Goal: Task Accomplishment & Management: Use online tool/utility

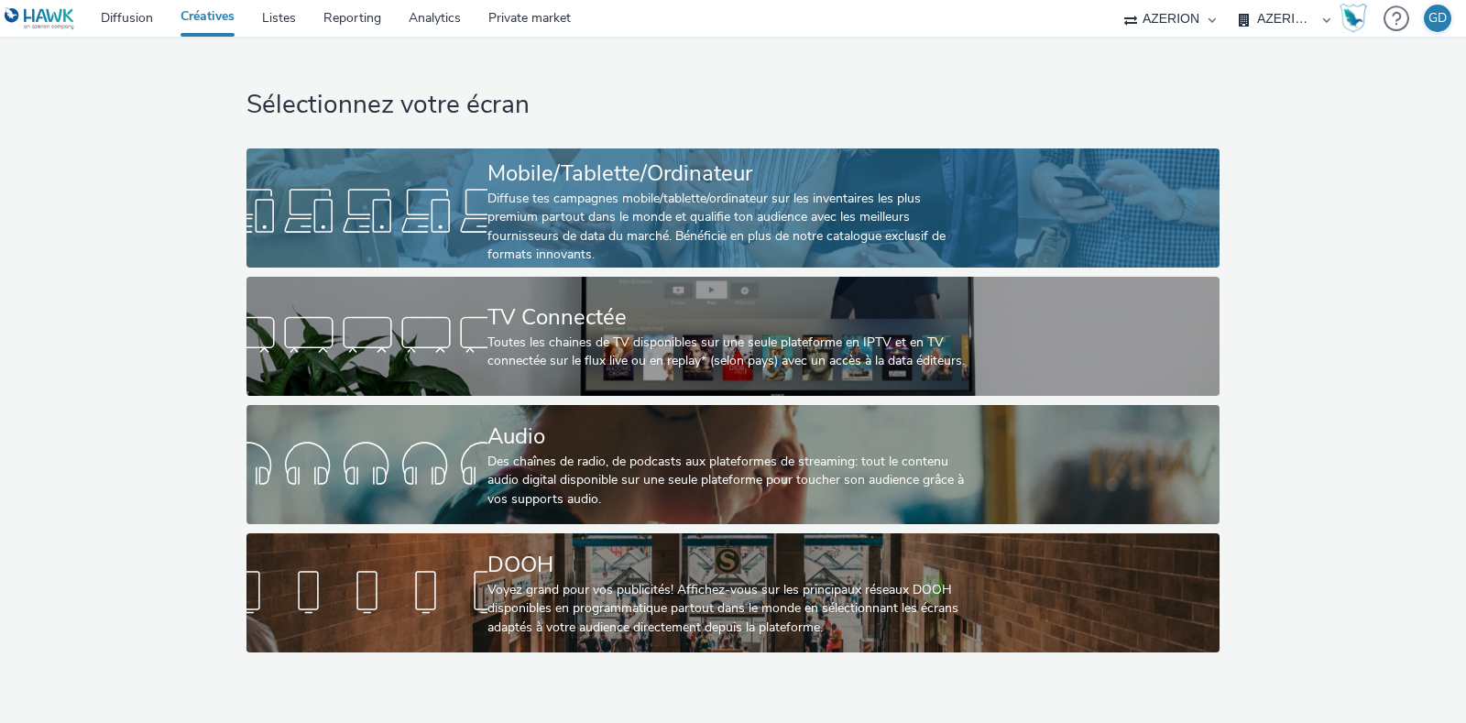
click at [495, 190] on div "Diffuse tes campagnes mobile/tablette/ordinateur sur les inventaires les plus p…" at bounding box center [729, 227] width 483 height 75
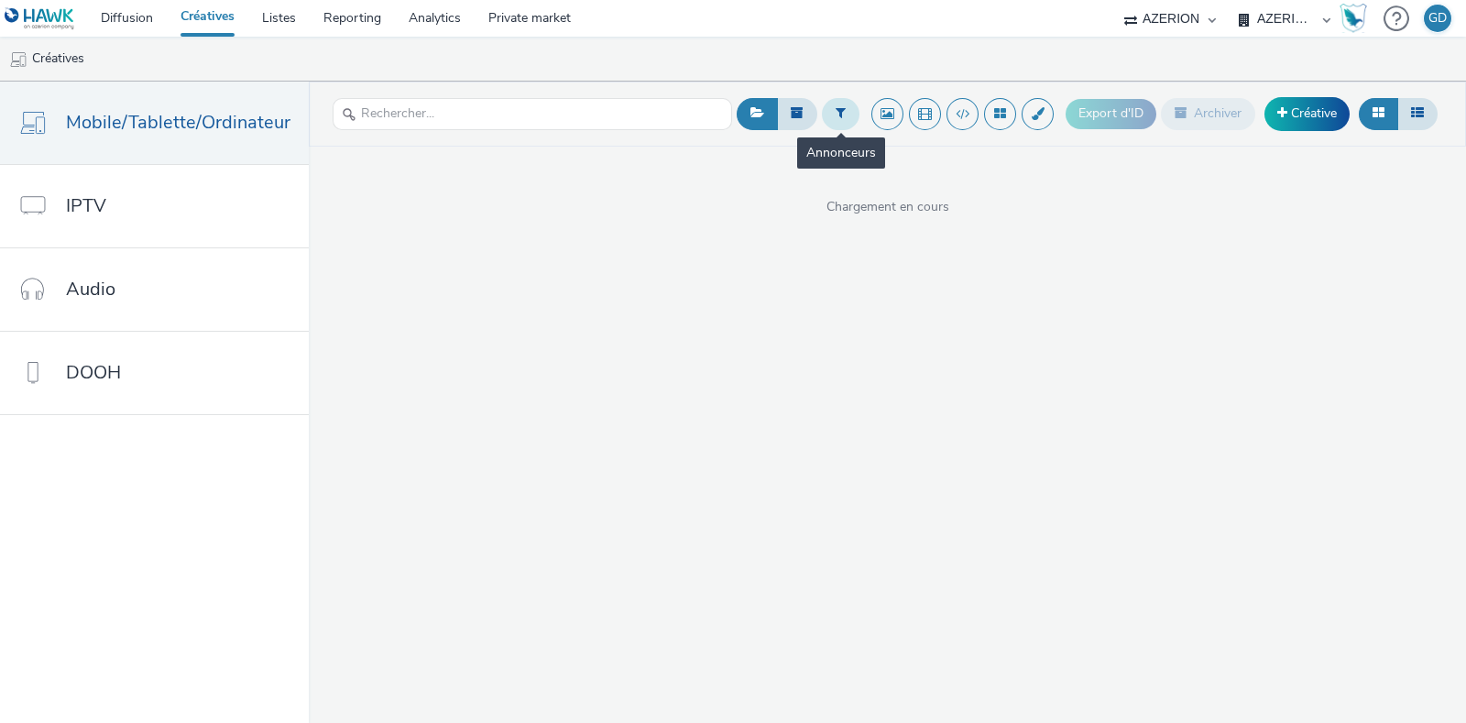
click at [841, 115] on icon at bounding box center [841, 112] width 10 height 13
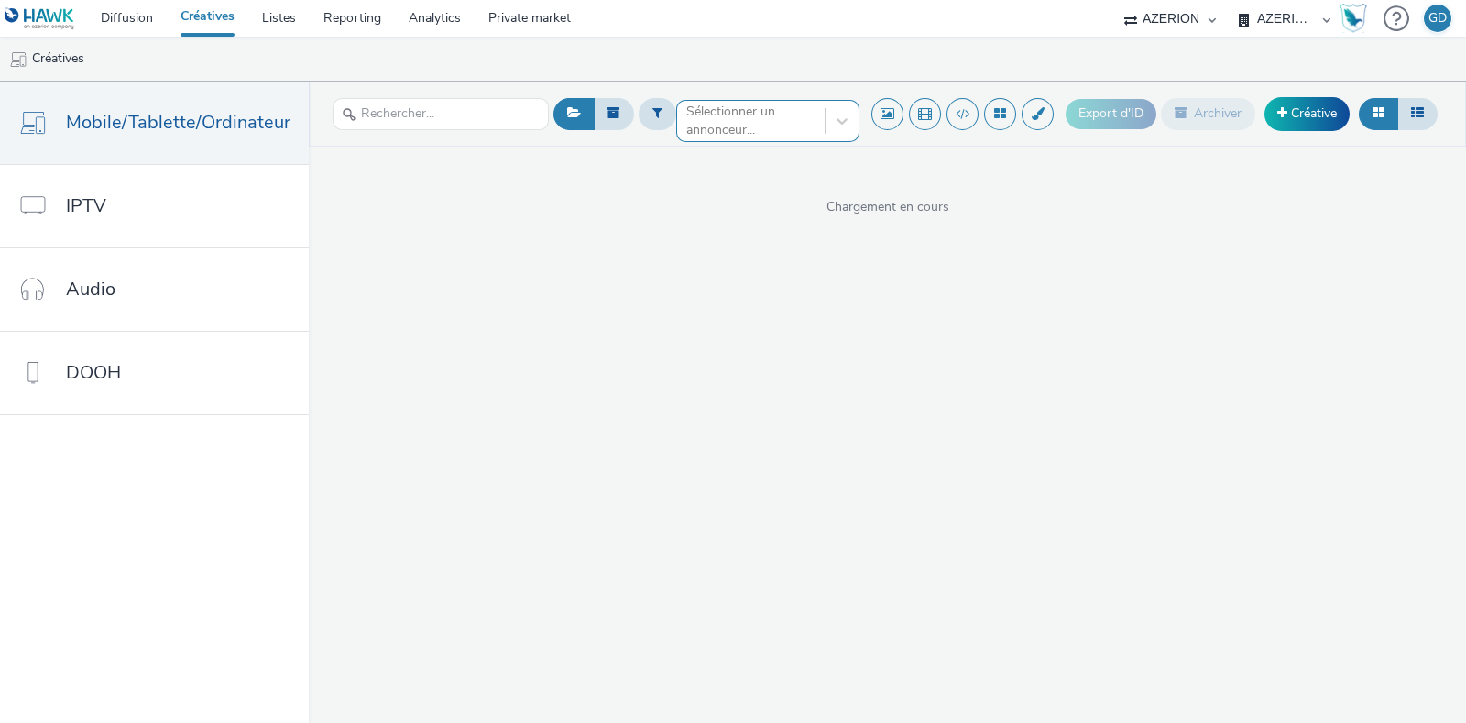
click at [770, 114] on div at bounding box center [750, 121] width 129 height 22
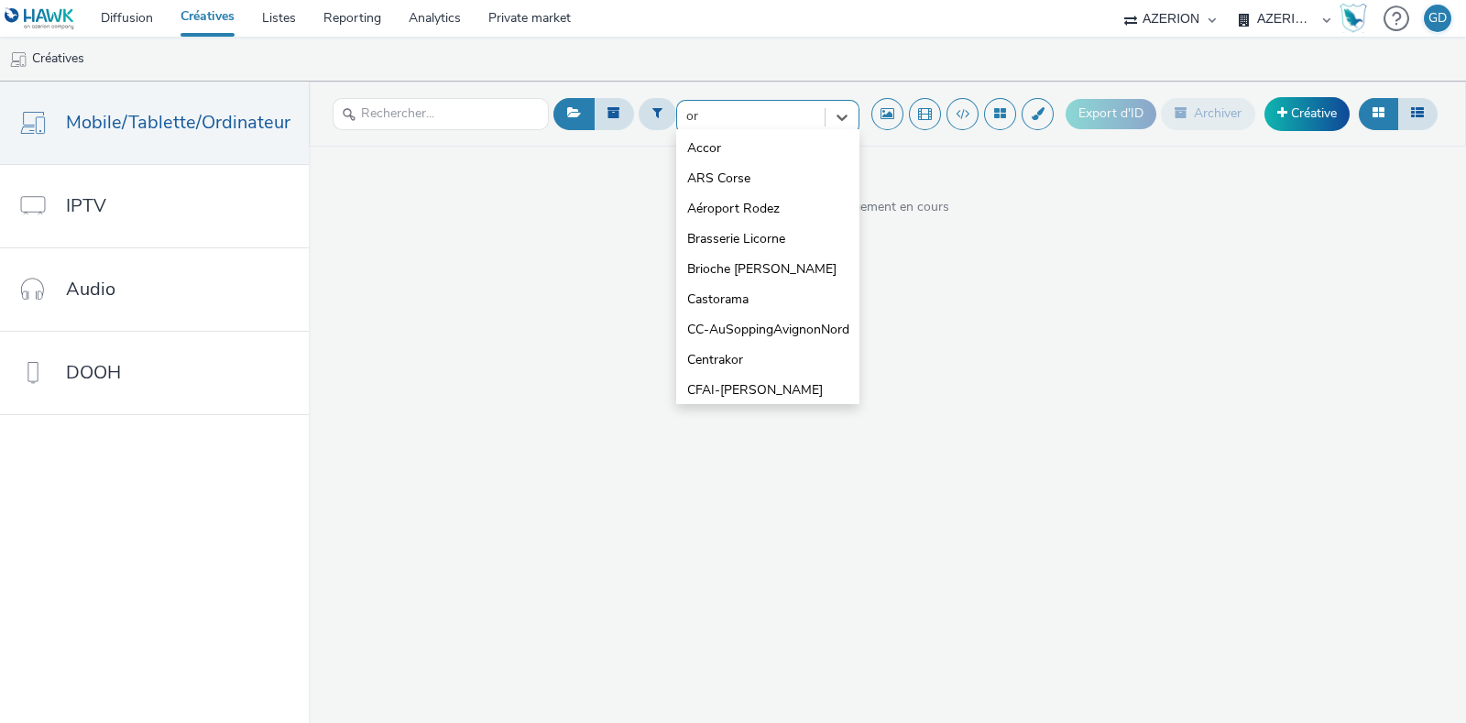
type input "ora"
click at [756, 315] on li "Orange" at bounding box center [767, 329] width 183 height 30
click at [740, 115] on div at bounding box center [750, 121] width 129 height 22
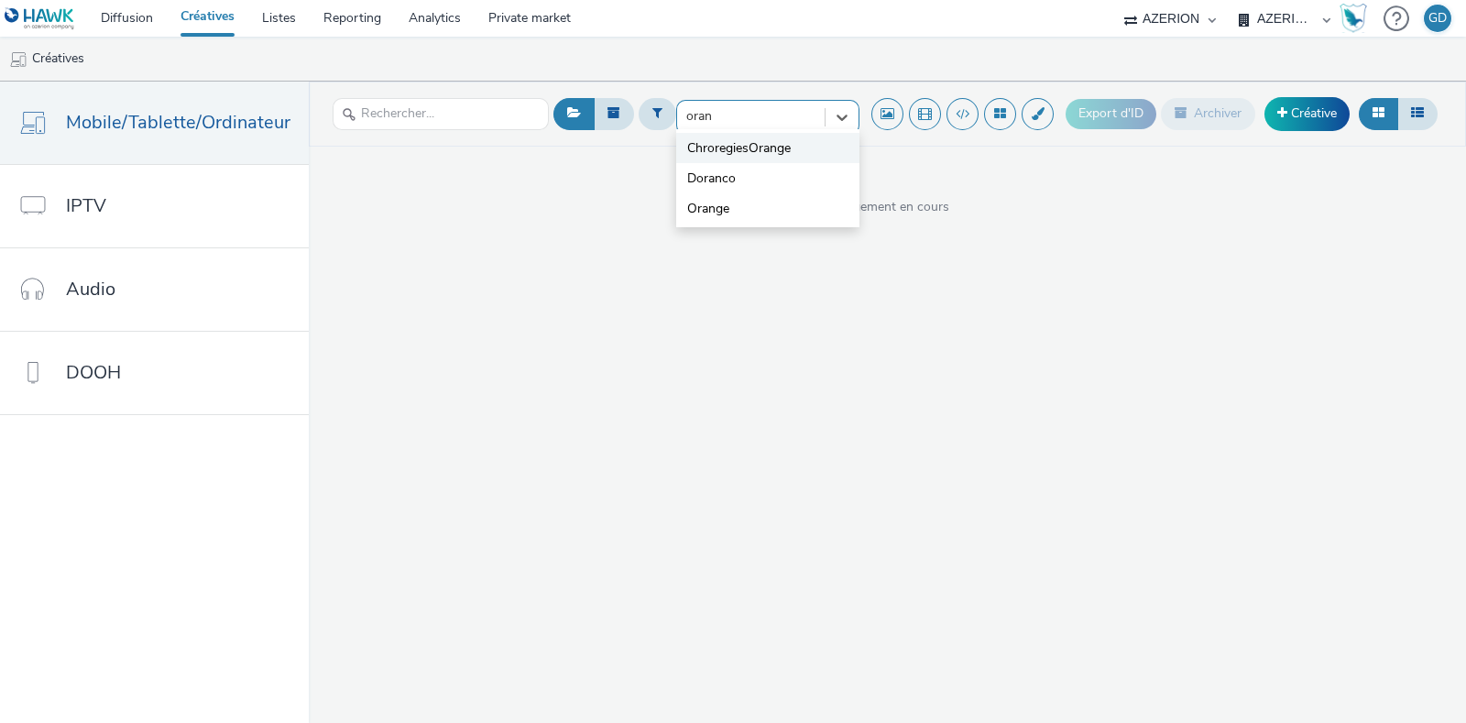
type input "orang"
click at [747, 172] on li "Orange" at bounding box center [767, 178] width 183 height 30
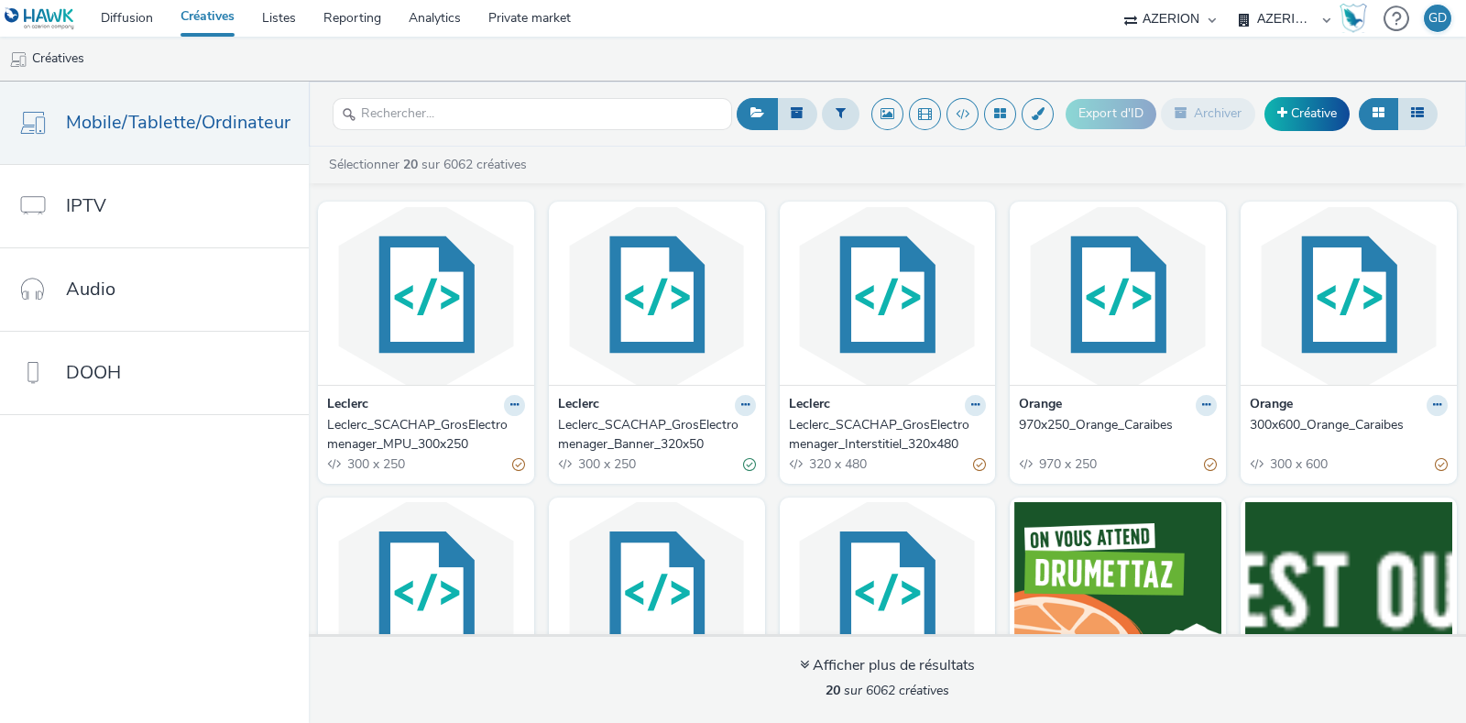
click at [1050, 424] on div "970x250_Orange_Caraibes" at bounding box center [1114, 425] width 191 height 18
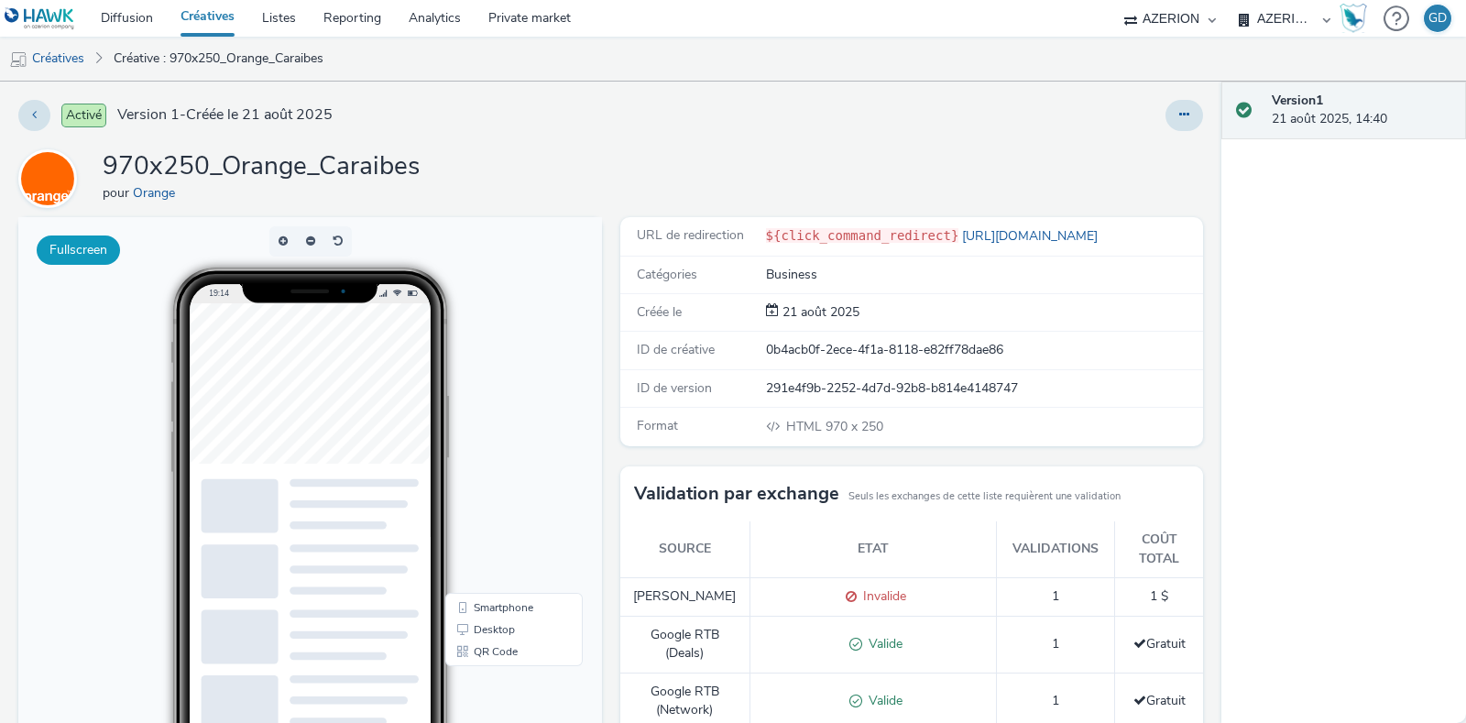
click at [69, 262] on button "Fullscreen" at bounding box center [78, 250] width 83 height 29
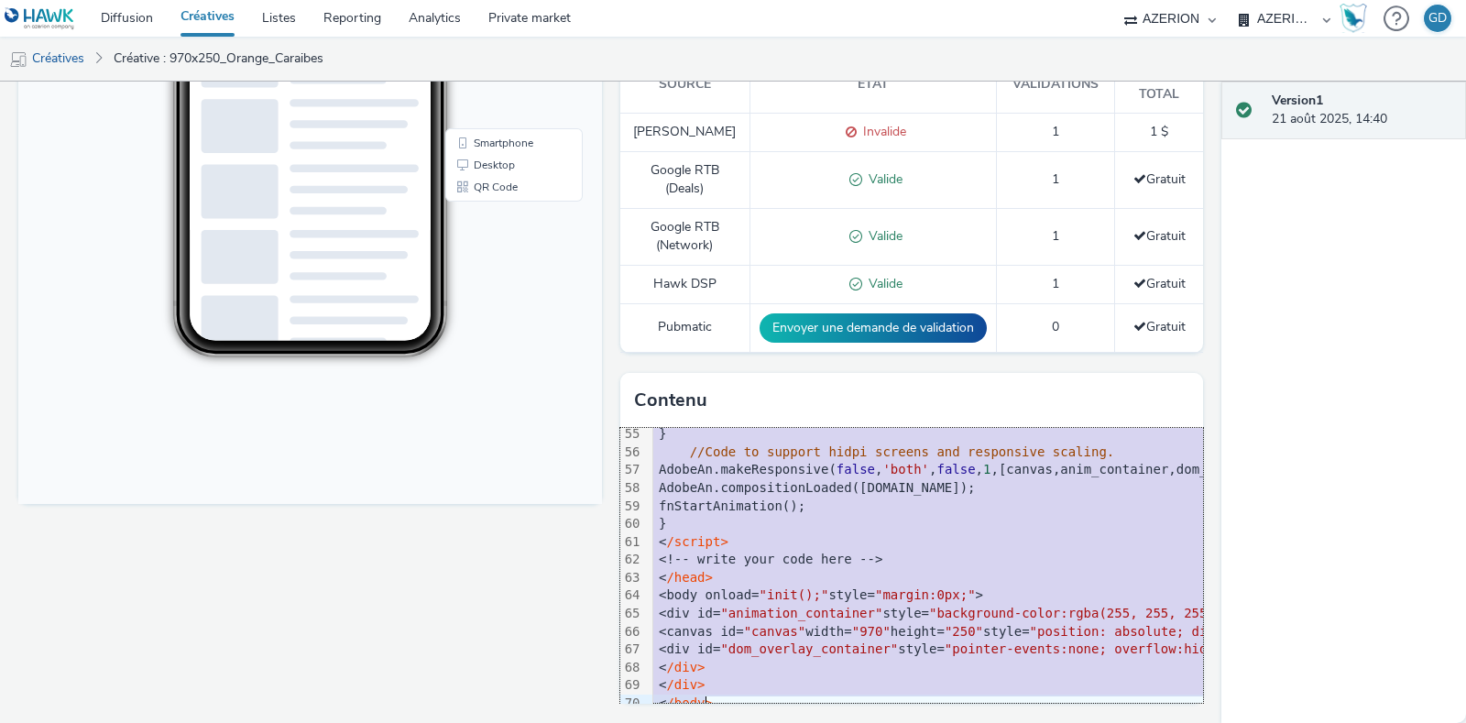
scroll to position [1025, 0]
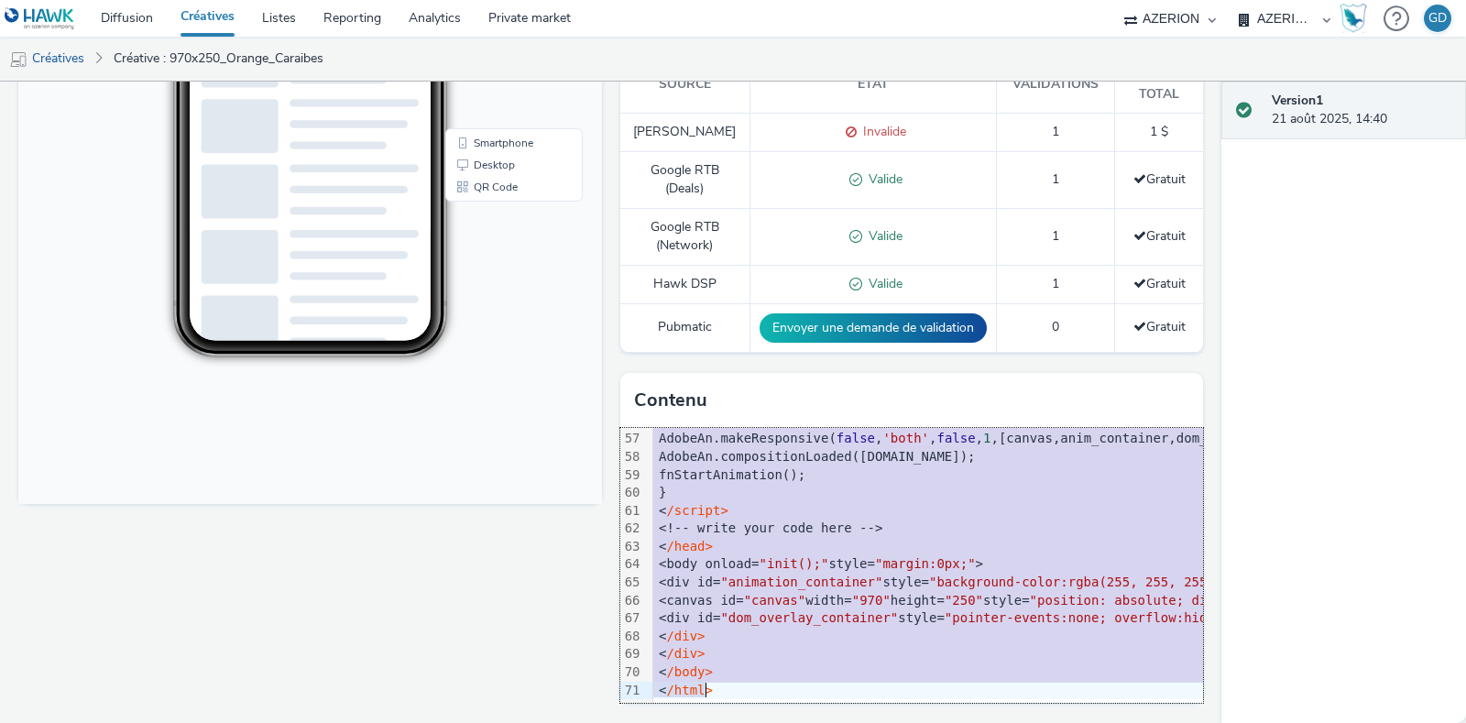
drag, startPoint x: 645, startPoint y: 442, endPoint x: 737, endPoint y: 729, distance: 301.1
click at [737, 722] on html "Diffusion Créatives Listes Reporting Analytics Private market AZERION AZERION S…" at bounding box center [733, 361] width 1466 height 723
copy div "<script src="970x250.js?1755696954400"></script> <script> var canvas , stage , …"
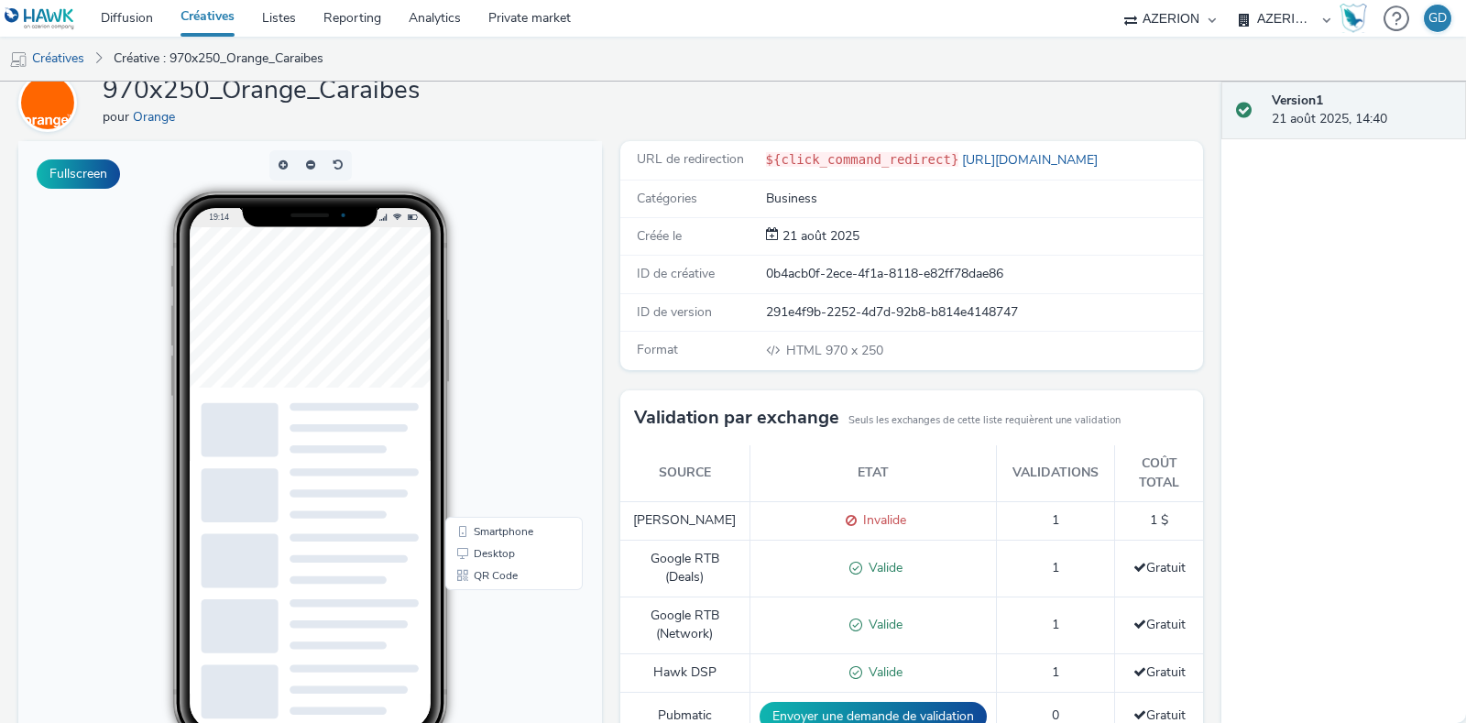
scroll to position [0, 0]
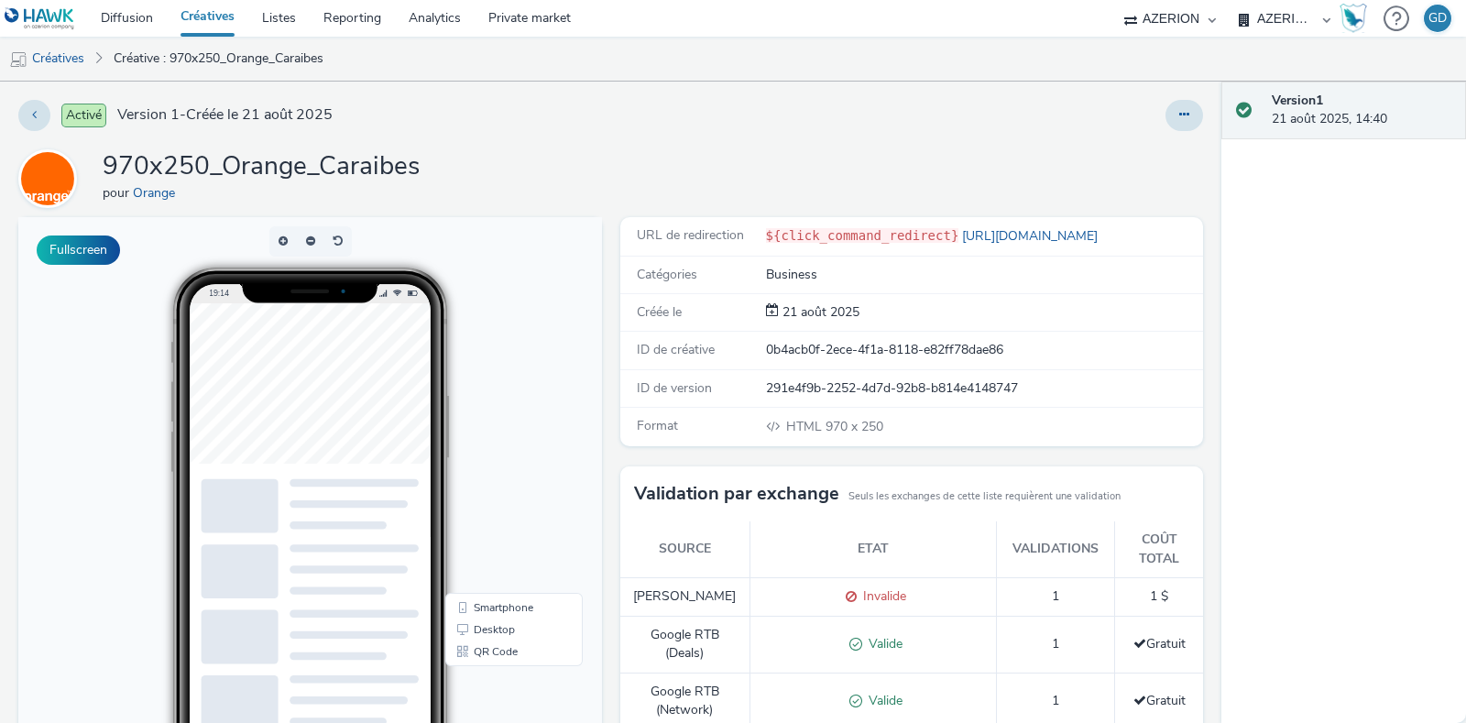
click at [565, 185] on div "970x250_Orange_Caraibes pour Orange" at bounding box center [610, 178] width 1185 height 59
click at [144, 58] on link "Créative : 970x250_Orange_Caraibes" at bounding box center [218, 59] width 228 height 44
click at [76, 59] on link "Créatives" at bounding box center [46, 59] width 93 height 44
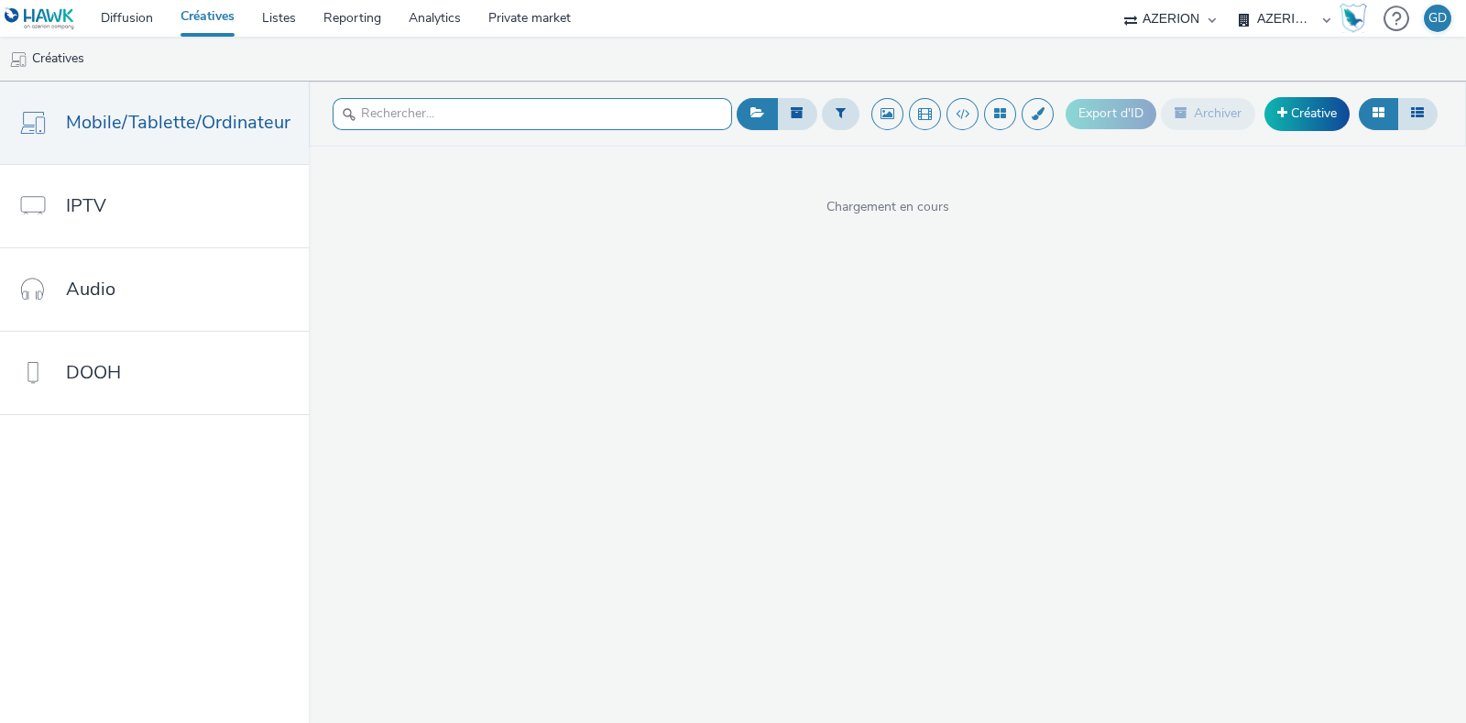
click at [441, 109] on input "text" at bounding box center [533, 114] width 400 height 32
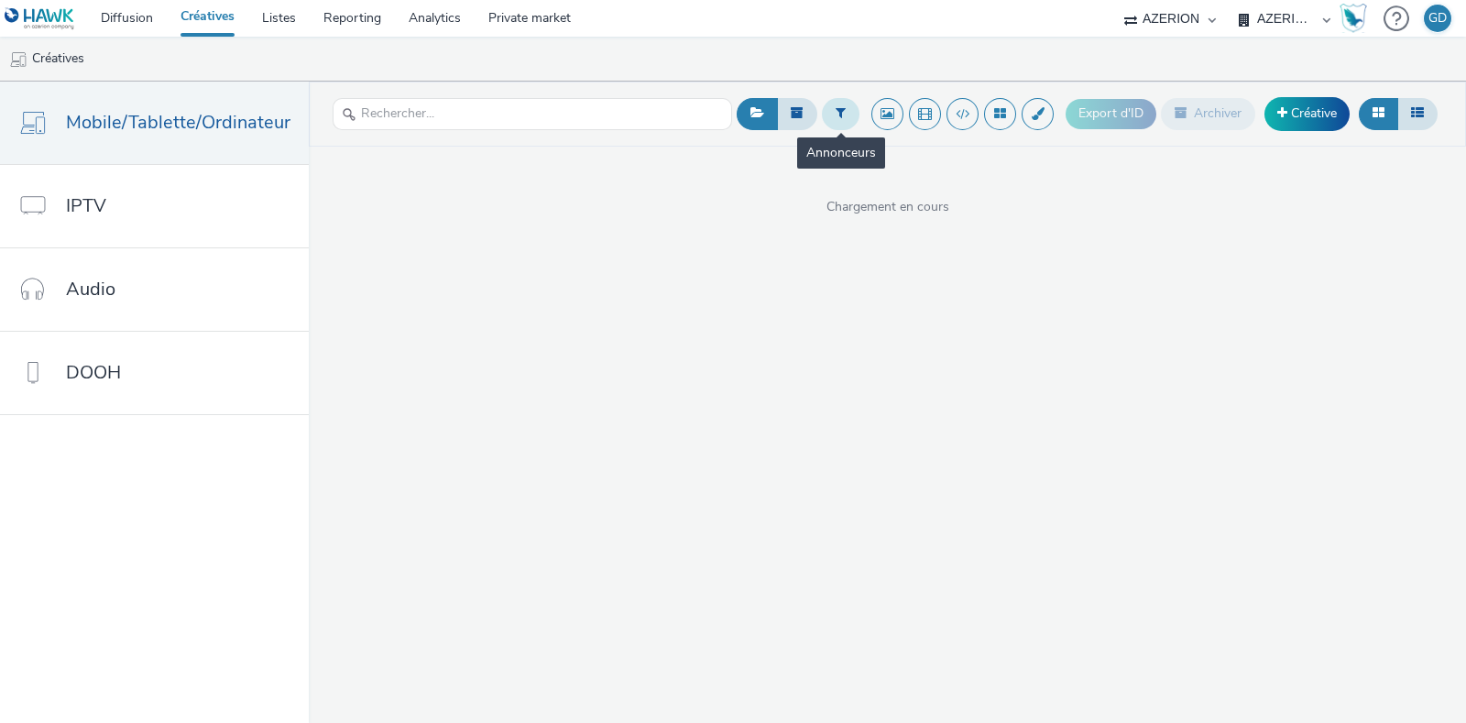
click at [849, 126] on button at bounding box center [841, 113] width 38 height 31
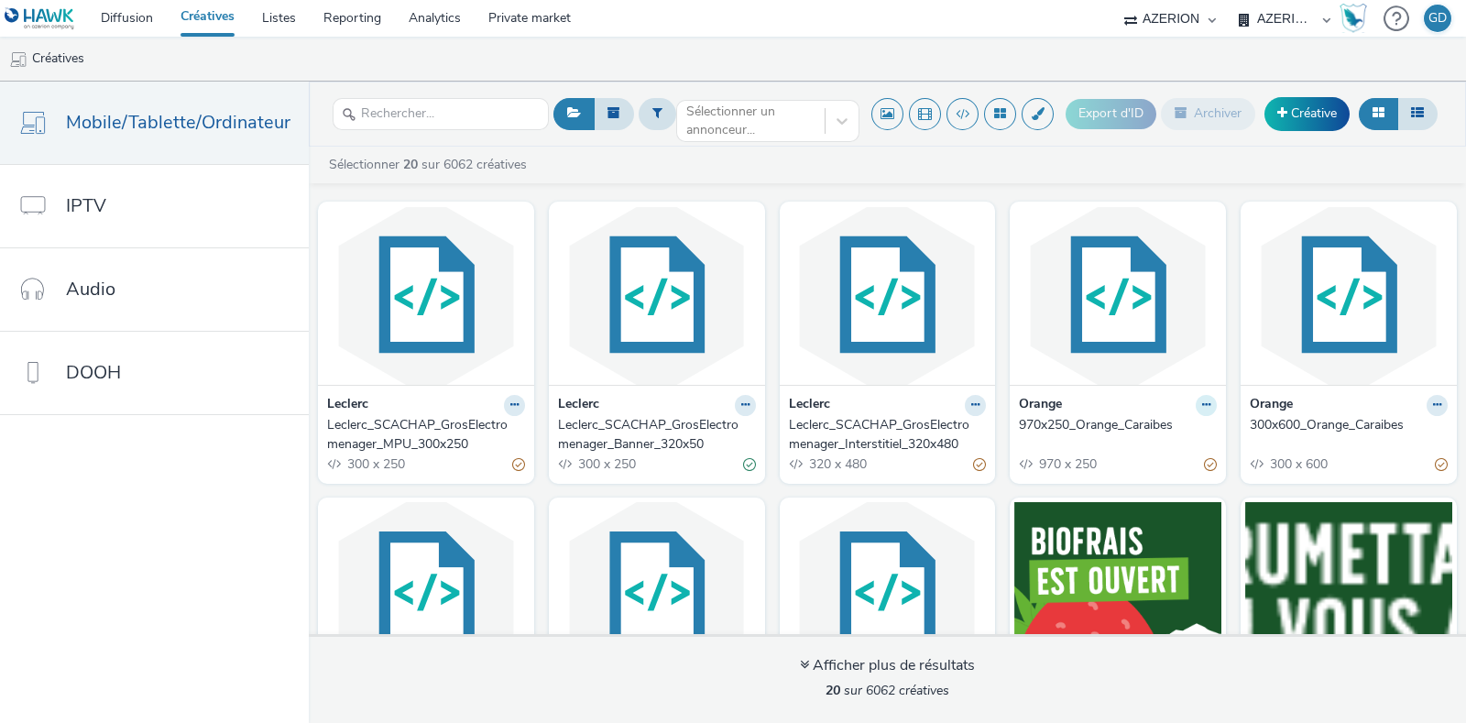
click at [525, 410] on button at bounding box center [514, 405] width 21 height 21
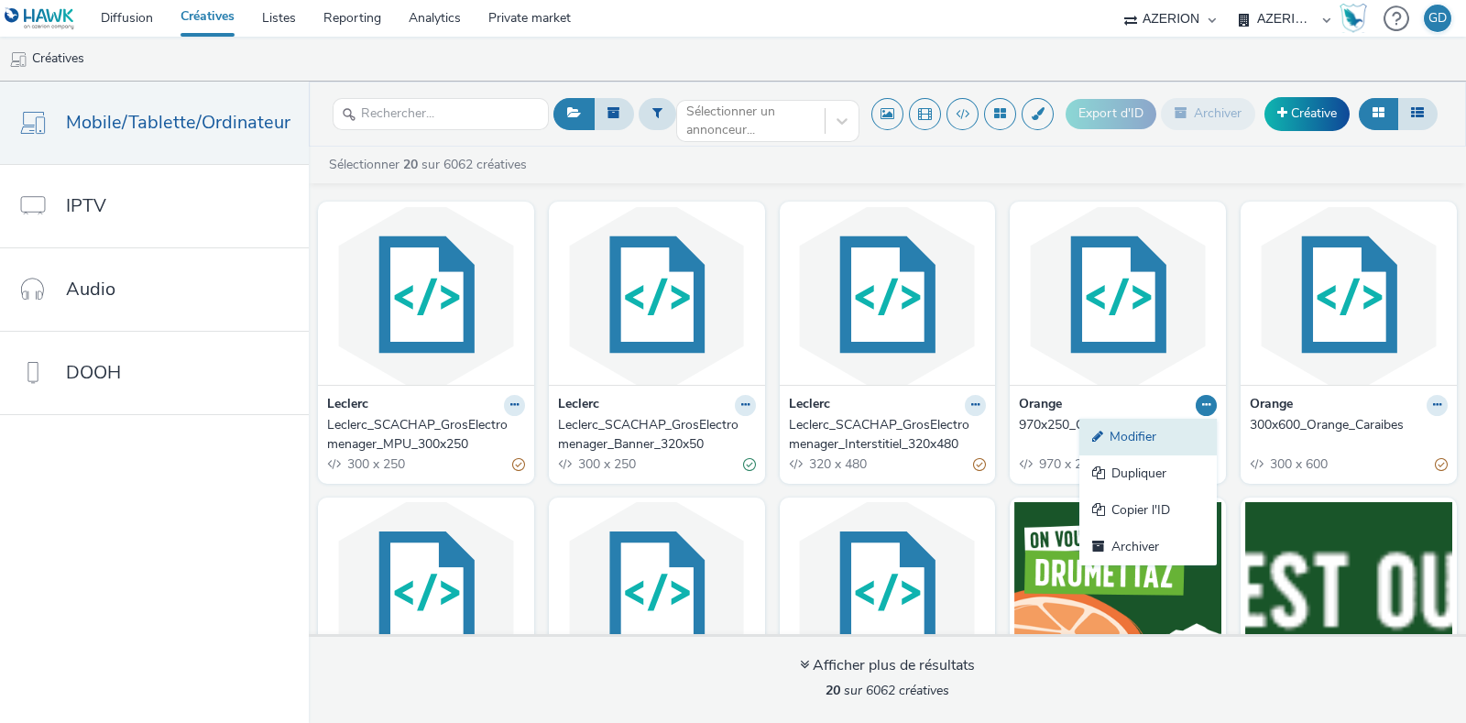
click at [1157, 448] on link "Modifier" at bounding box center [1148, 437] width 137 height 37
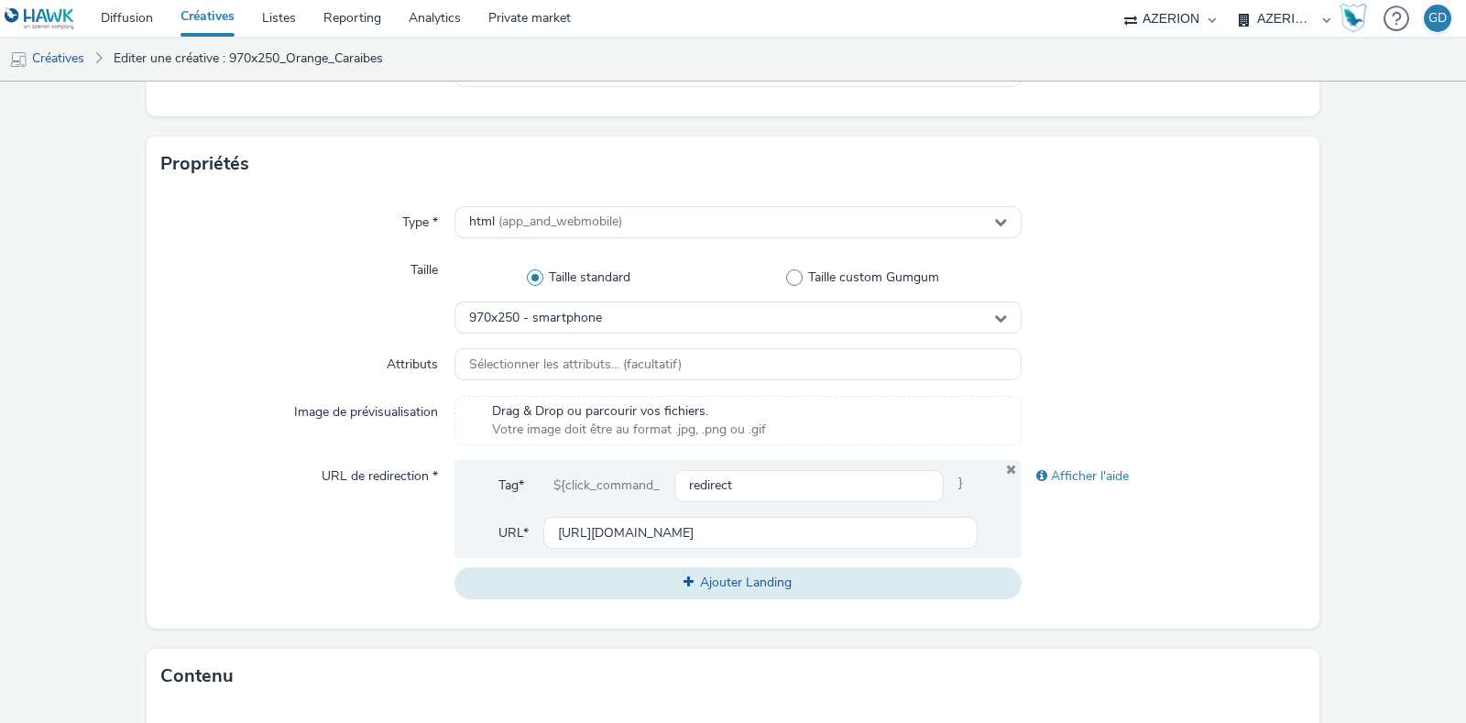
scroll to position [344, 0]
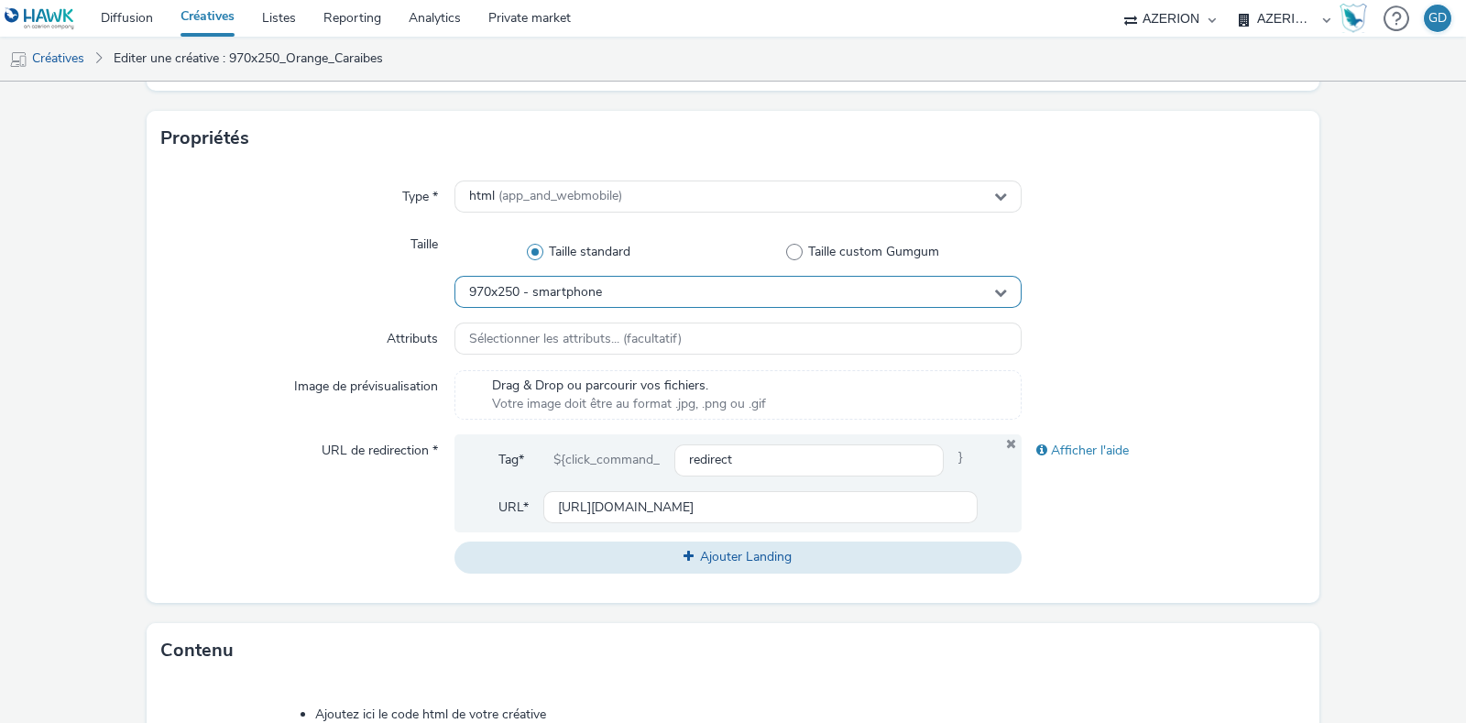
click at [544, 304] on div "970x250 - smartphone" at bounding box center [738, 292] width 567 height 32
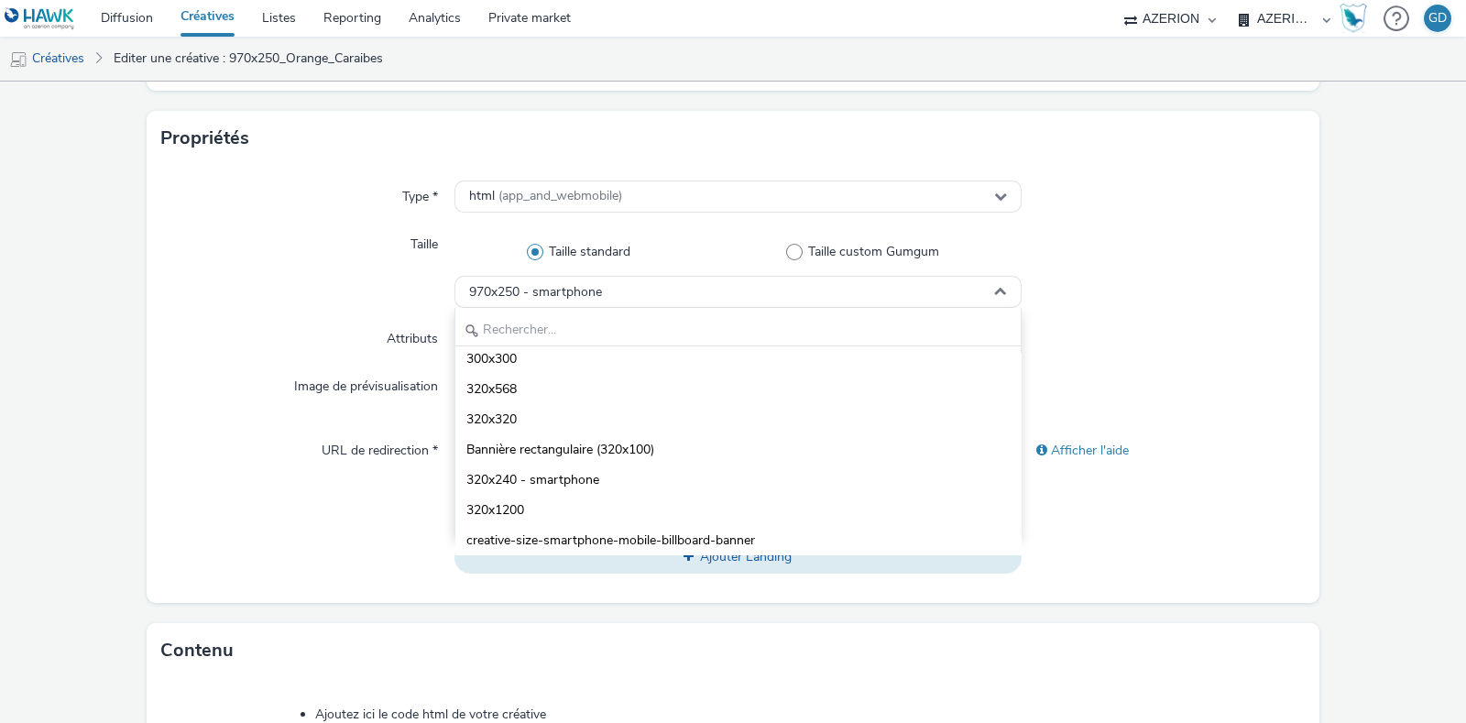
scroll to position [1375, 0]
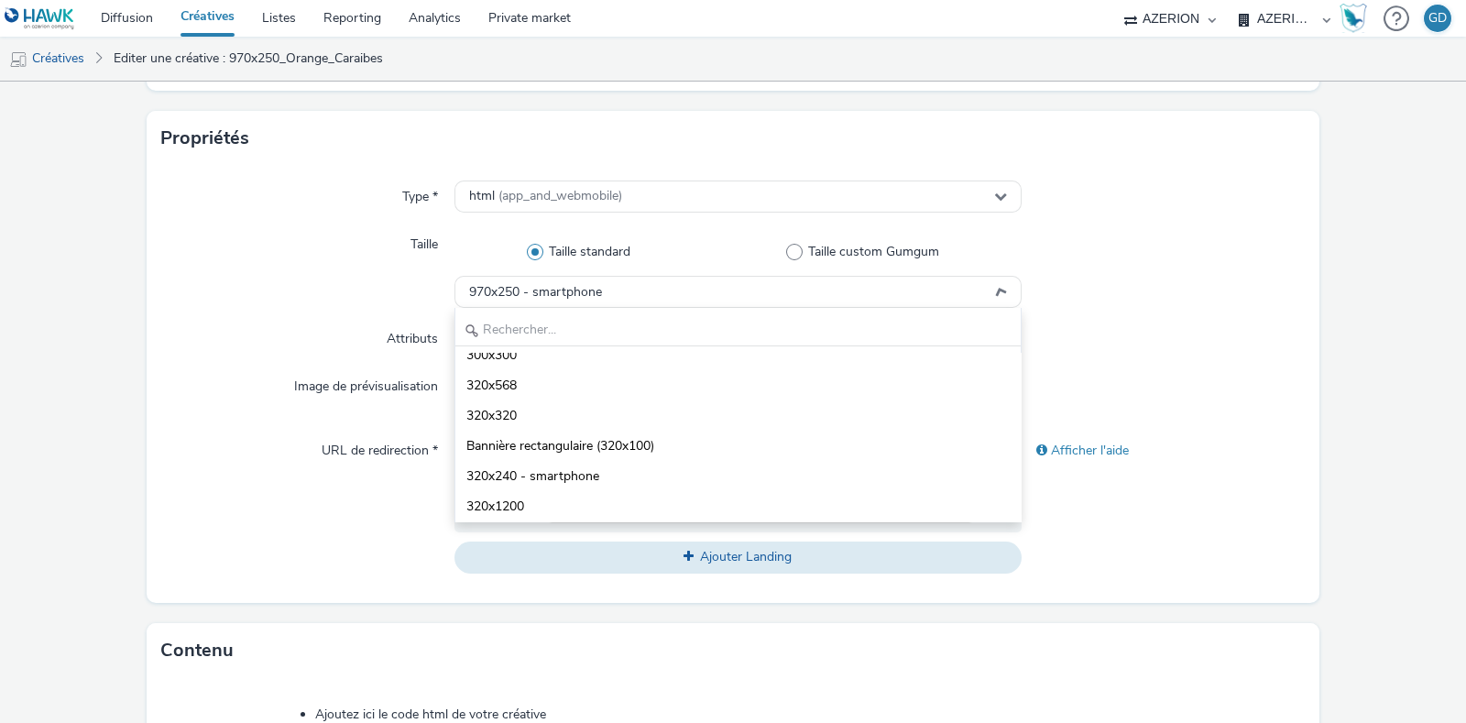
click at [1235, 405] on div at bounding box center [1164, 394] width 284 height 49
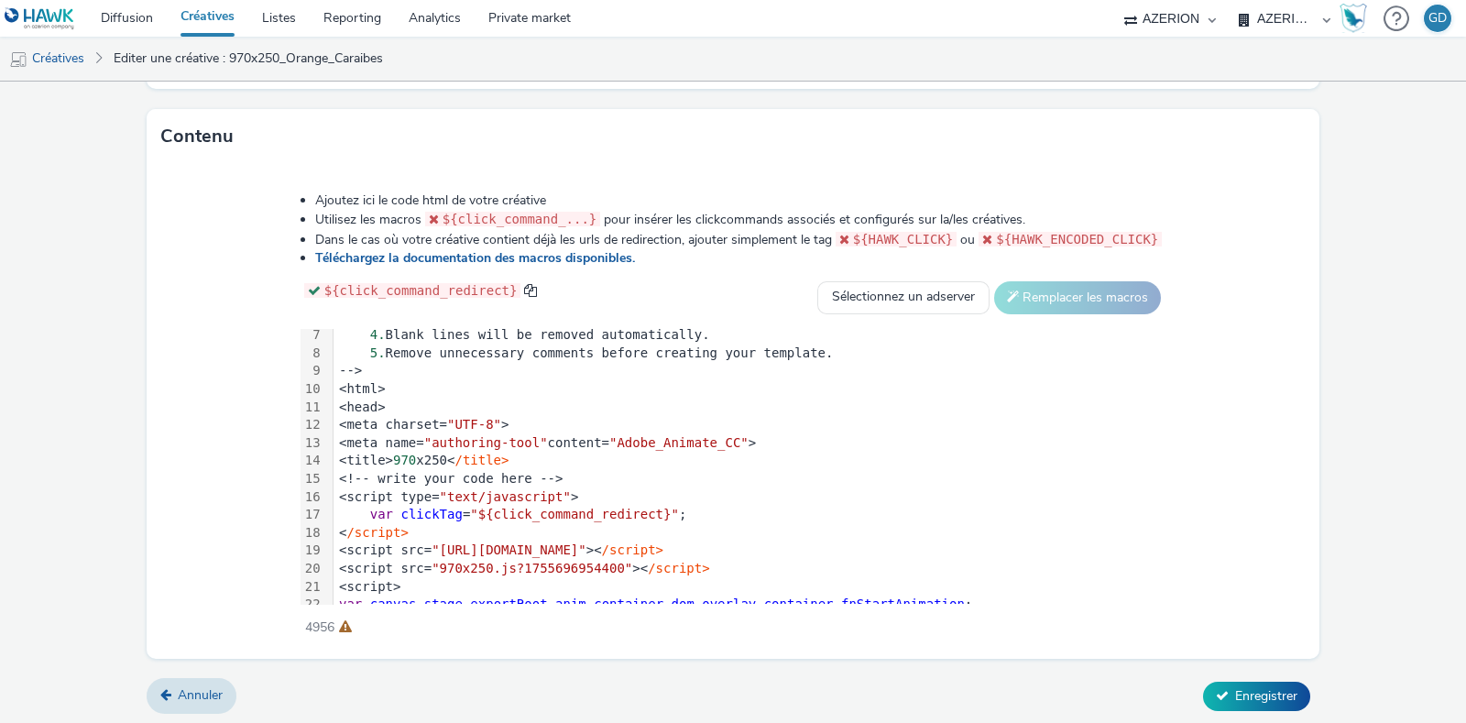
scroll to position [228, 0]
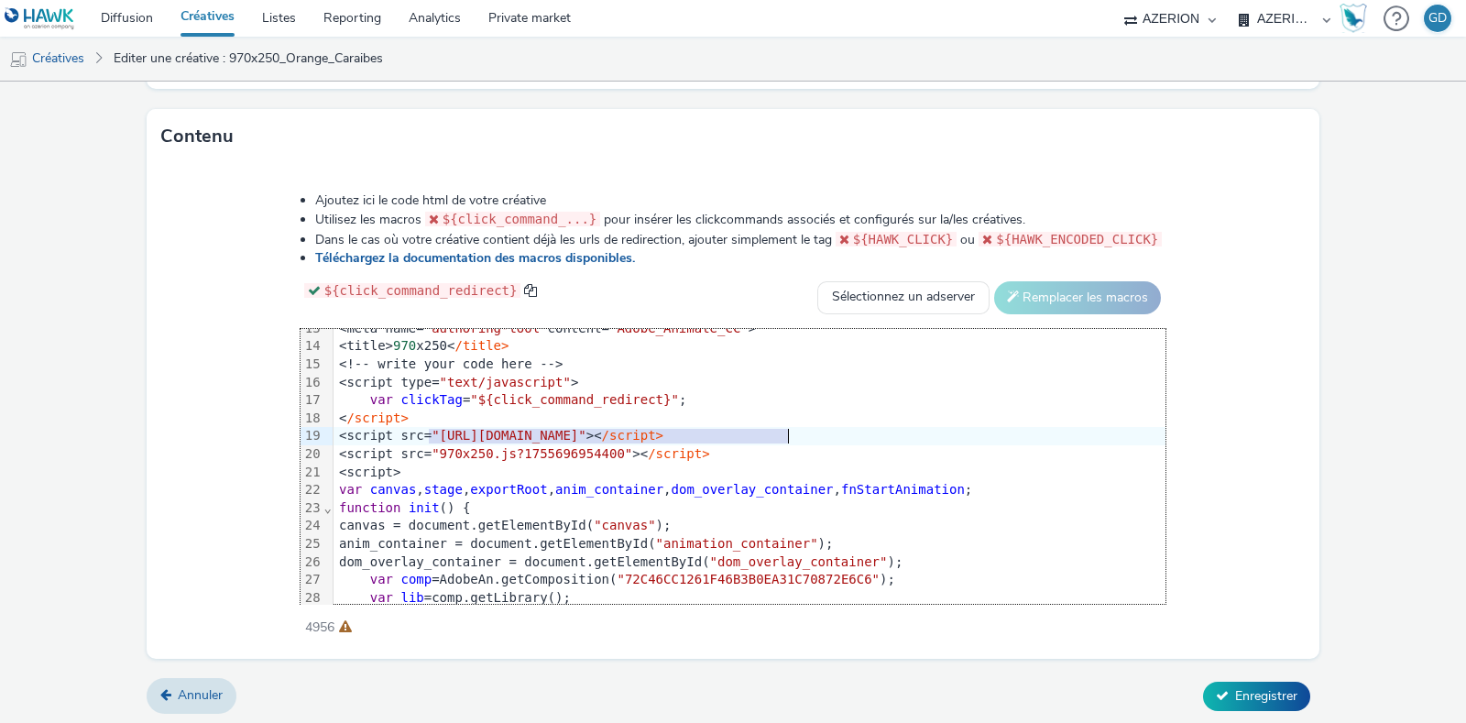
drag, startPoint x: 433, startPoint y: 430, endPoint x: 791, endPoint y: 440, distance: 357.5
click at [791, 440] on div "<script src= "https://code.createjs.com/1.0.0/createjs.min.js" >< /script>" at bounding box center [750, 436] width 832 height 18
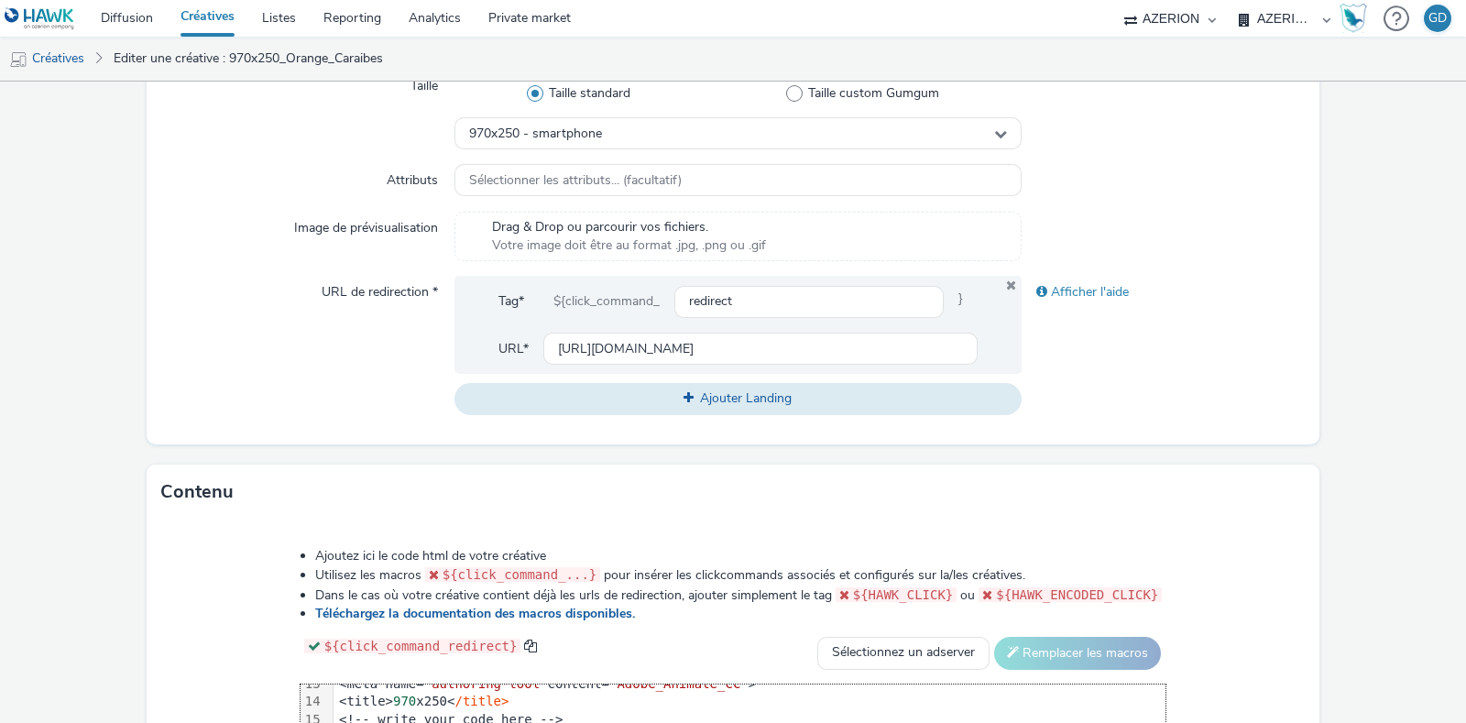
scroll to position [0, 0]
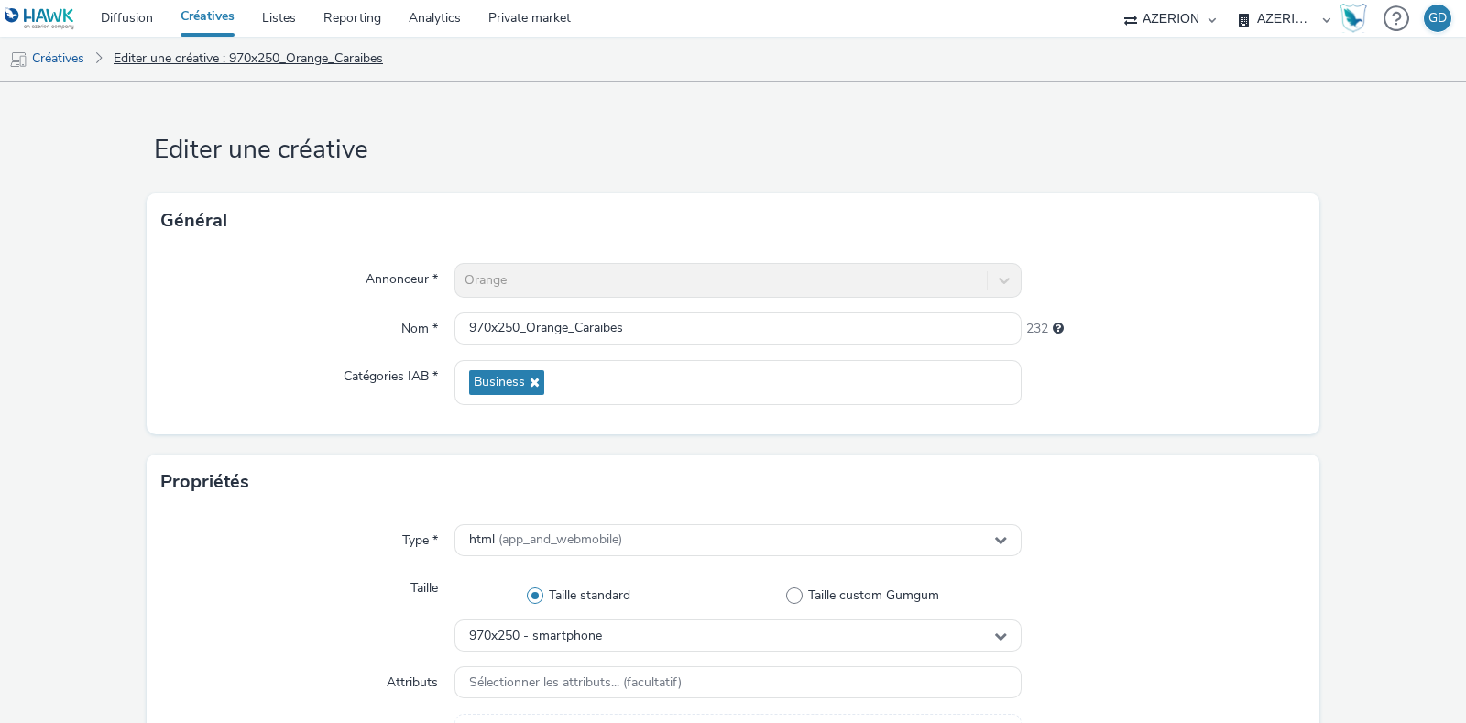
click at [219, 57] on link "Editer une créative : 970x250_Orange_Caraibes" at bounding box center [248, 59] width 288 height 44
click at [269, 56] on link "Editer une créative : 970x250_Orange_Caraibes" at bounding box center [248, 59] width 288 height 44
click at [183, 62] on link "Editer une créative : 970x250_Orange_Caraibes" at bounding box center [248, 59] width 288 height 44
click at [49, 59] on link "Créatives" at bounding box center [46, 59] width 93 height 44
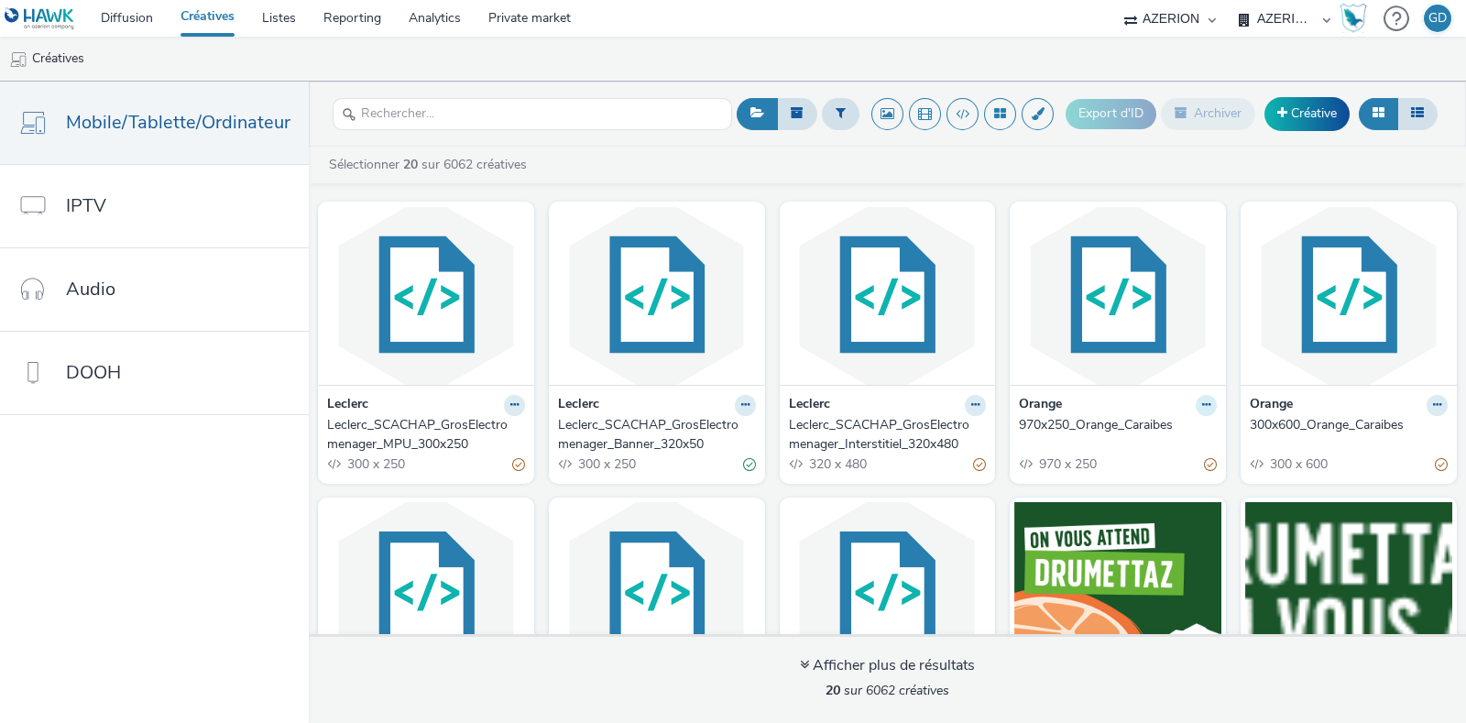
click at [525, 401] on button at bounding box center [514, 405] width 21 height 21
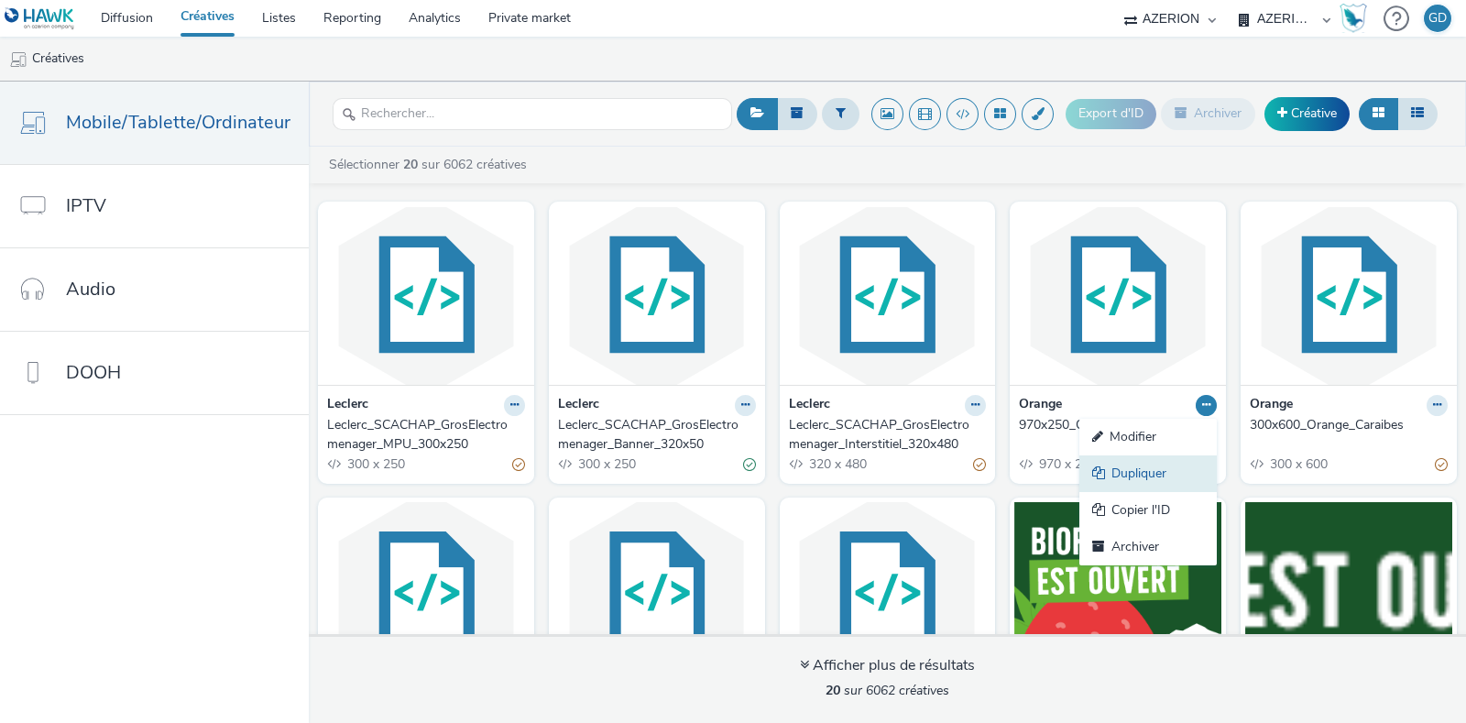
click at [1148, 474] on link "Dupliquer" at bounding box center [1148, 473] width 137 height 37
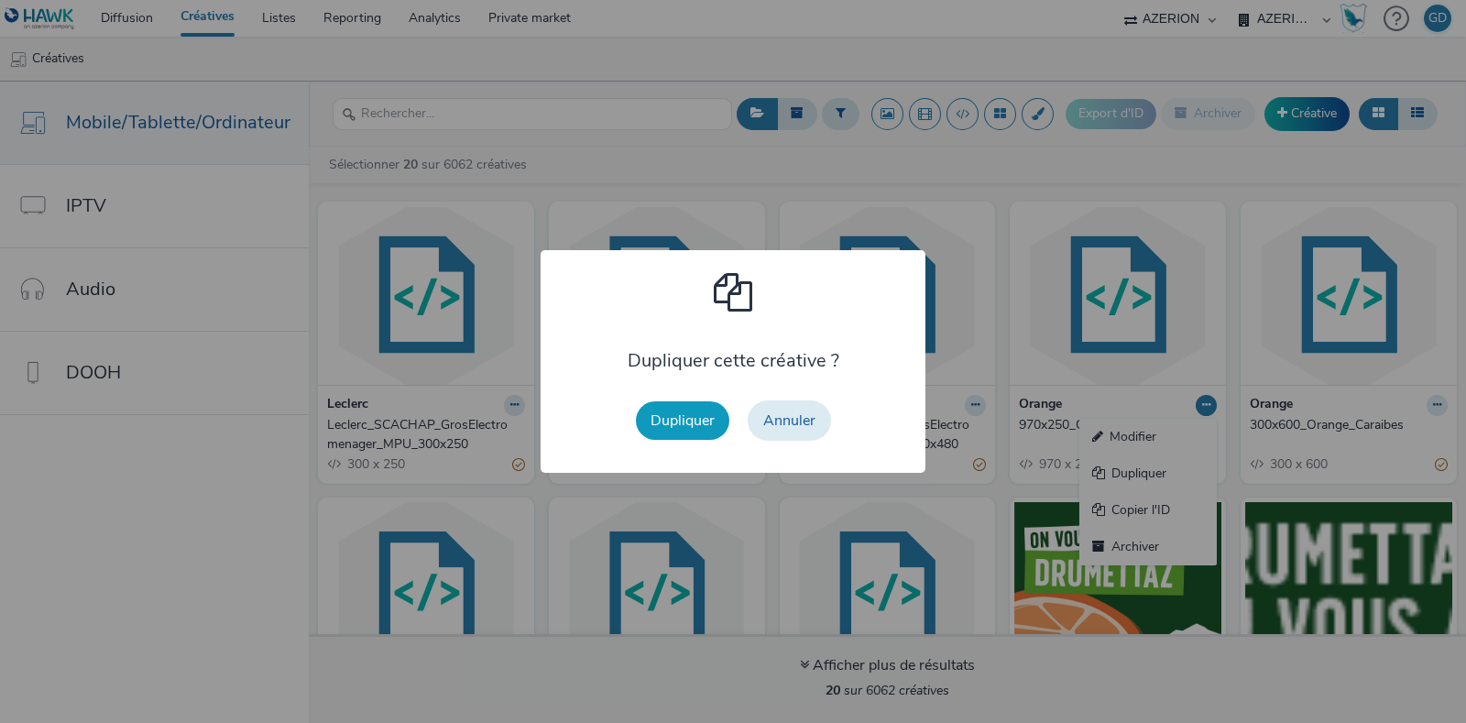
click at [677, 420] on button "Dupliquer" at bounding box center [682, 420] width 93 height 38
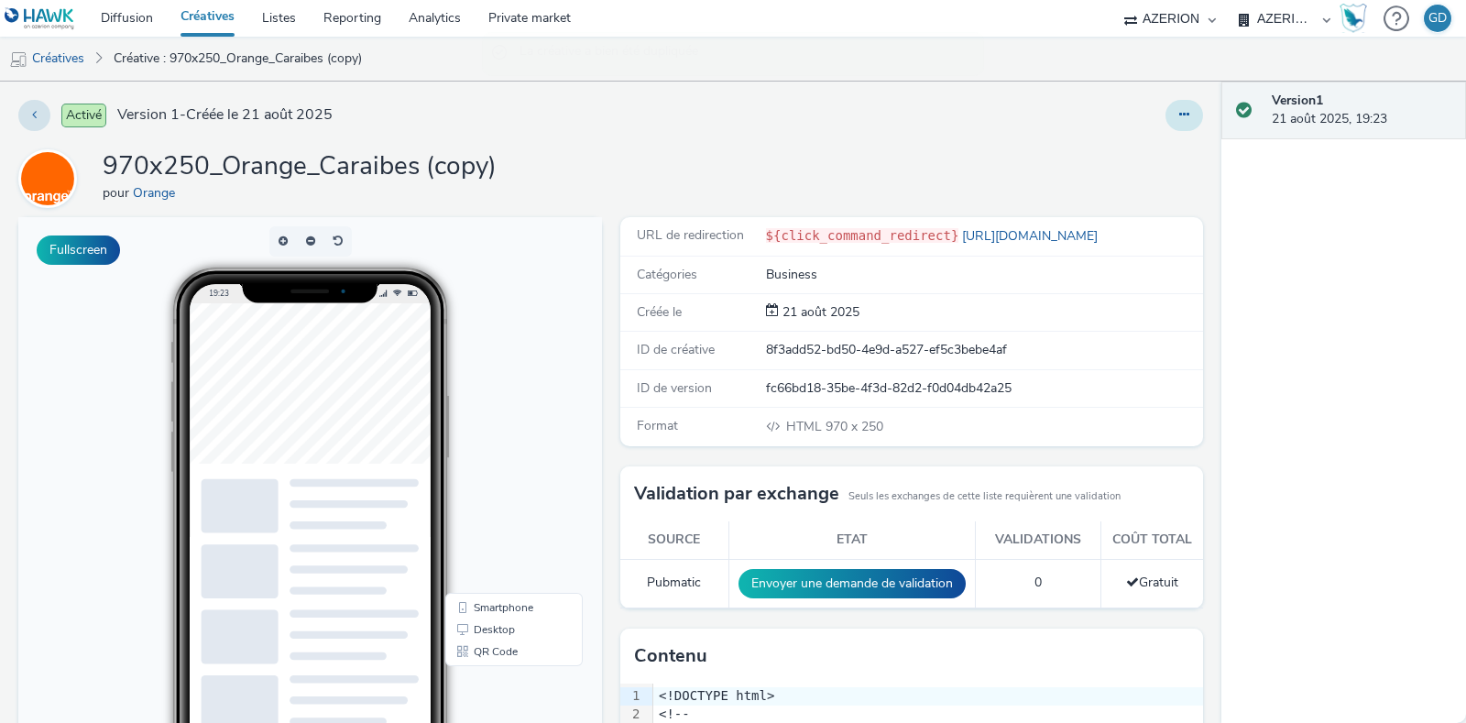
click at [1166, 116] on button at bounding box center [1185, 115] width 38 height 31
click at [1124, 153] on link "Modifier" at bounding box center [1134, 152] width 137 height 37
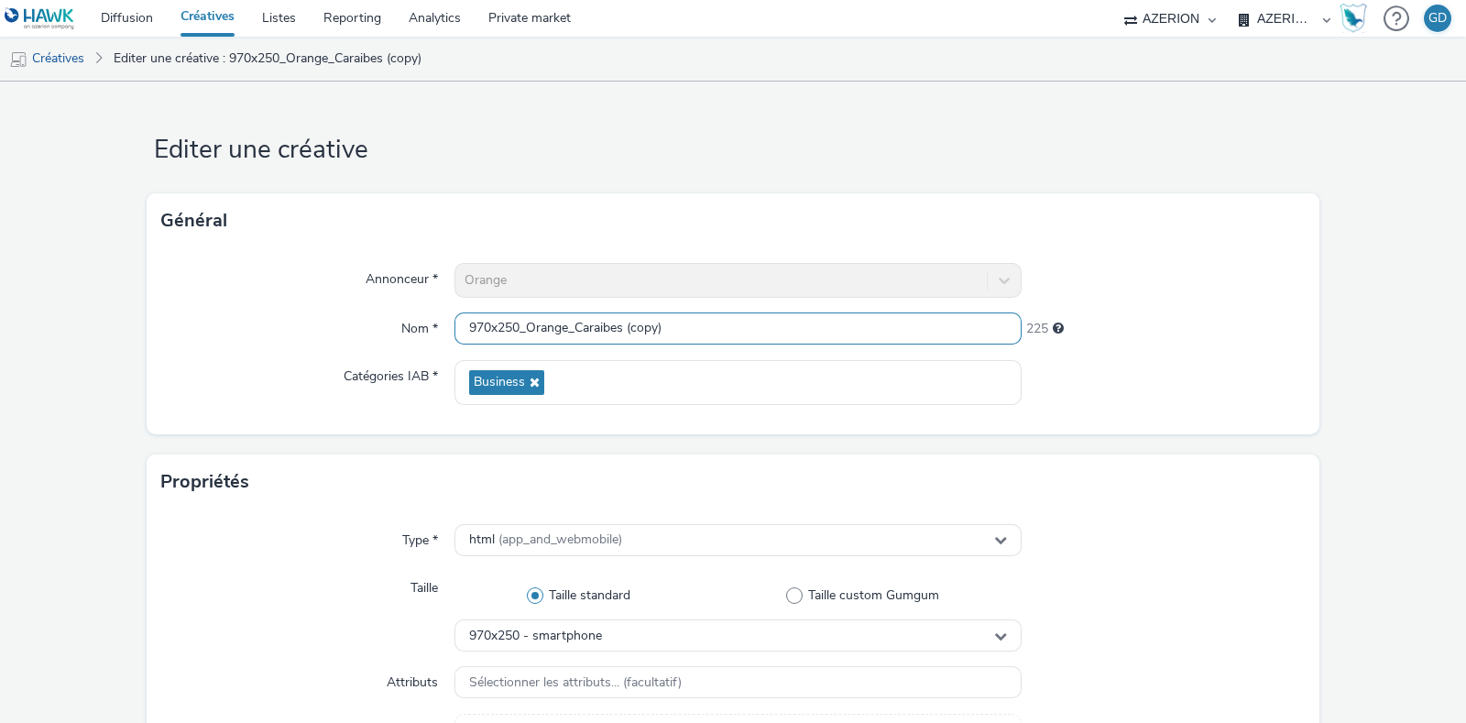
drag, startPoint x: 626, startPoint y: 330, endPoint x: 741, endPoint y: 355, distance: 118.1
click at [706, 354] on div "Annonceur * Orange Nom * 970x250_Orange_Caraibes (copy) 225 Catégories IAB * Bu…" at bounding box center [733, 341] width 1173 height 186
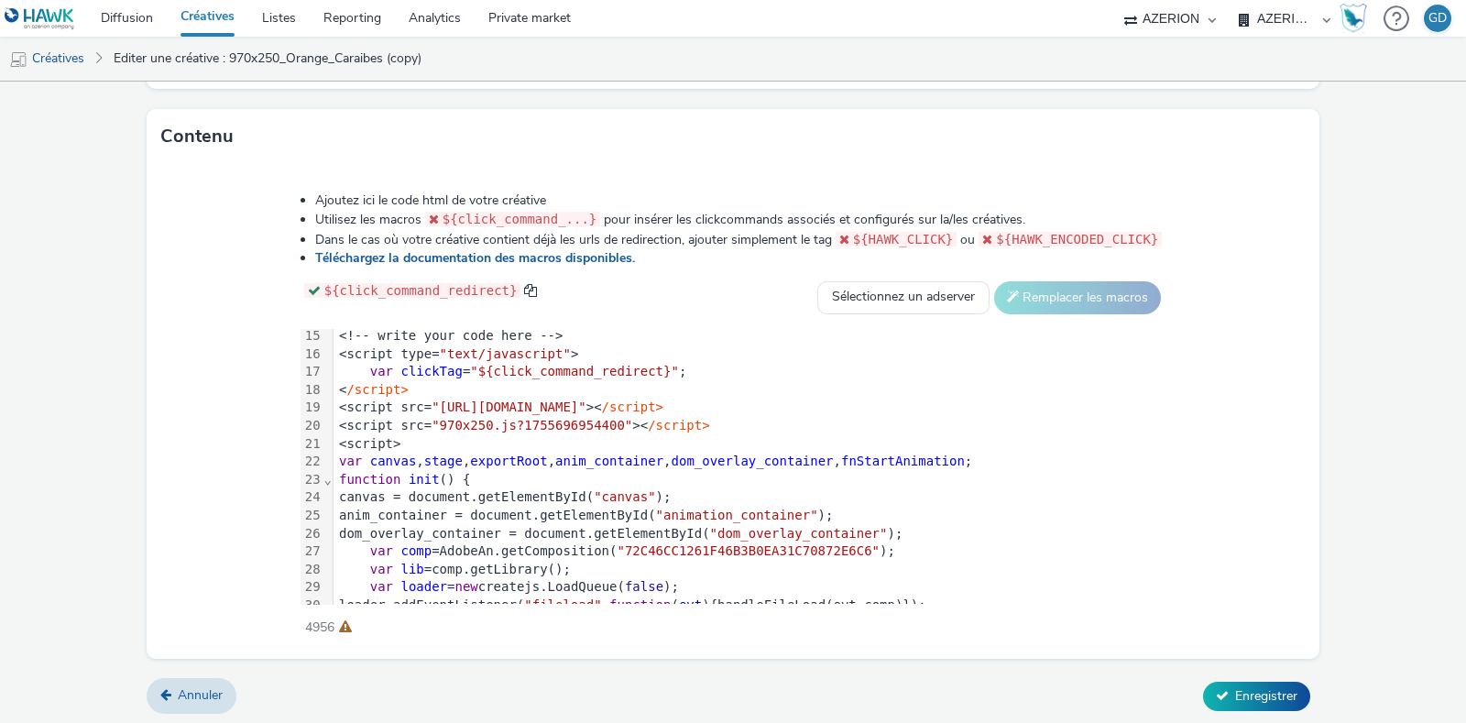
scroll to position [228, 0]
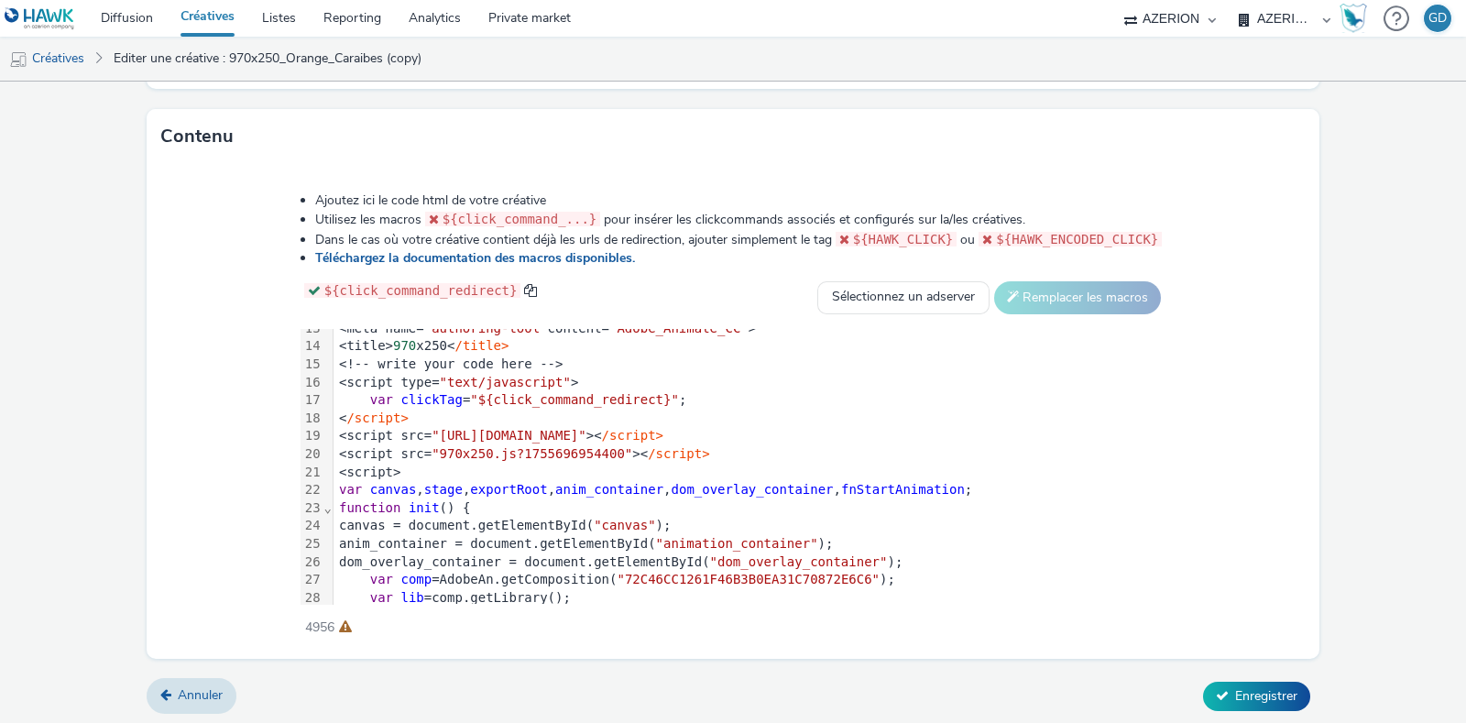
type input "970x250_Orange_Caraibes_testV2"
drag, startPoint x: 434, startPoint y: 451, endPoint x: 619, endPoint y: 449, distance: 184.2
click at [619, 449] on div "<script src= "970x250.js?1755696954400" >< /script>" at bounding box center [750, 454] width 832 height 18
click at [423, 420] on div "< /script>" at bounding box center [750, 419] width 832 height 18
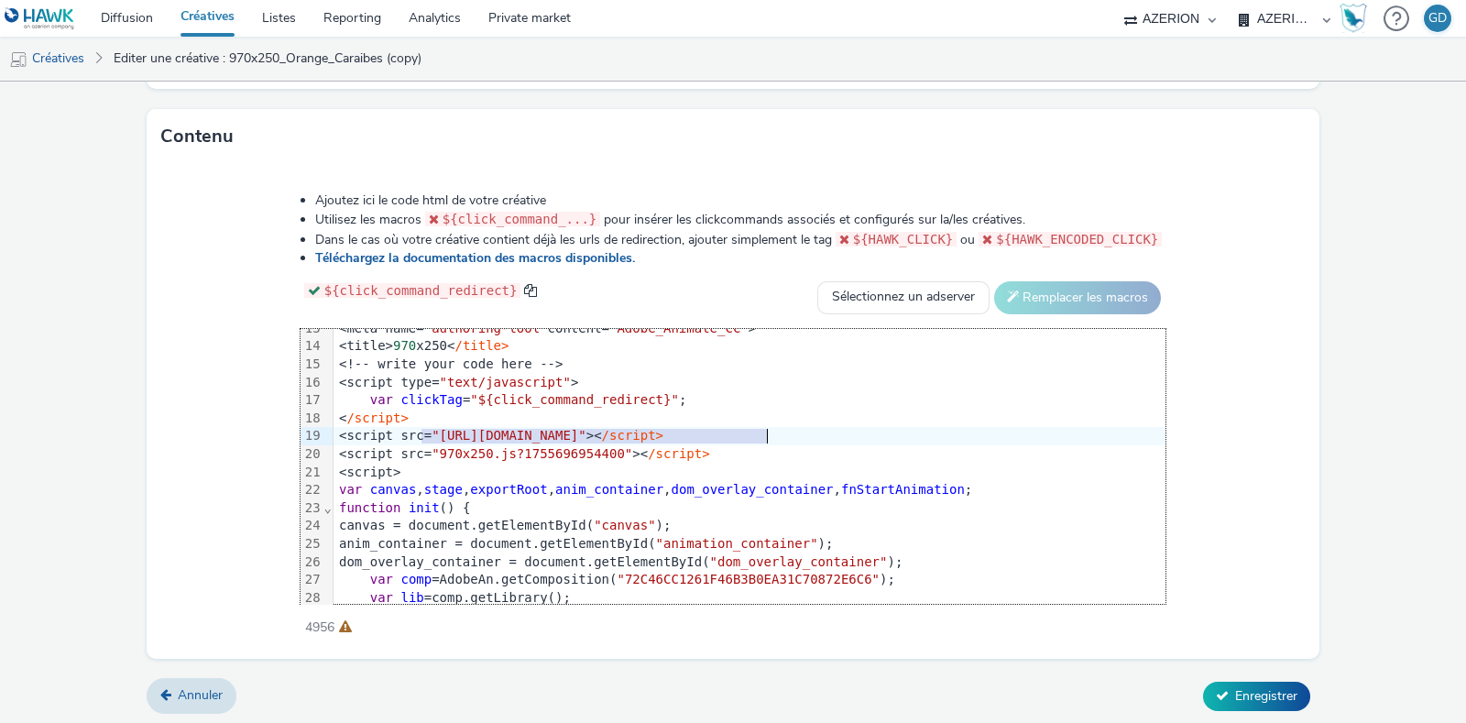
drag, startPoint x: 428, startPoint y: 437, endPoint x: 767, endPoint y: 434, distance: 339.1
click at [586, 434] on span ""https://code.createjs.com/1.0.0/createjs.min.js"" at bounding box center [509, 435] width 155 height 15
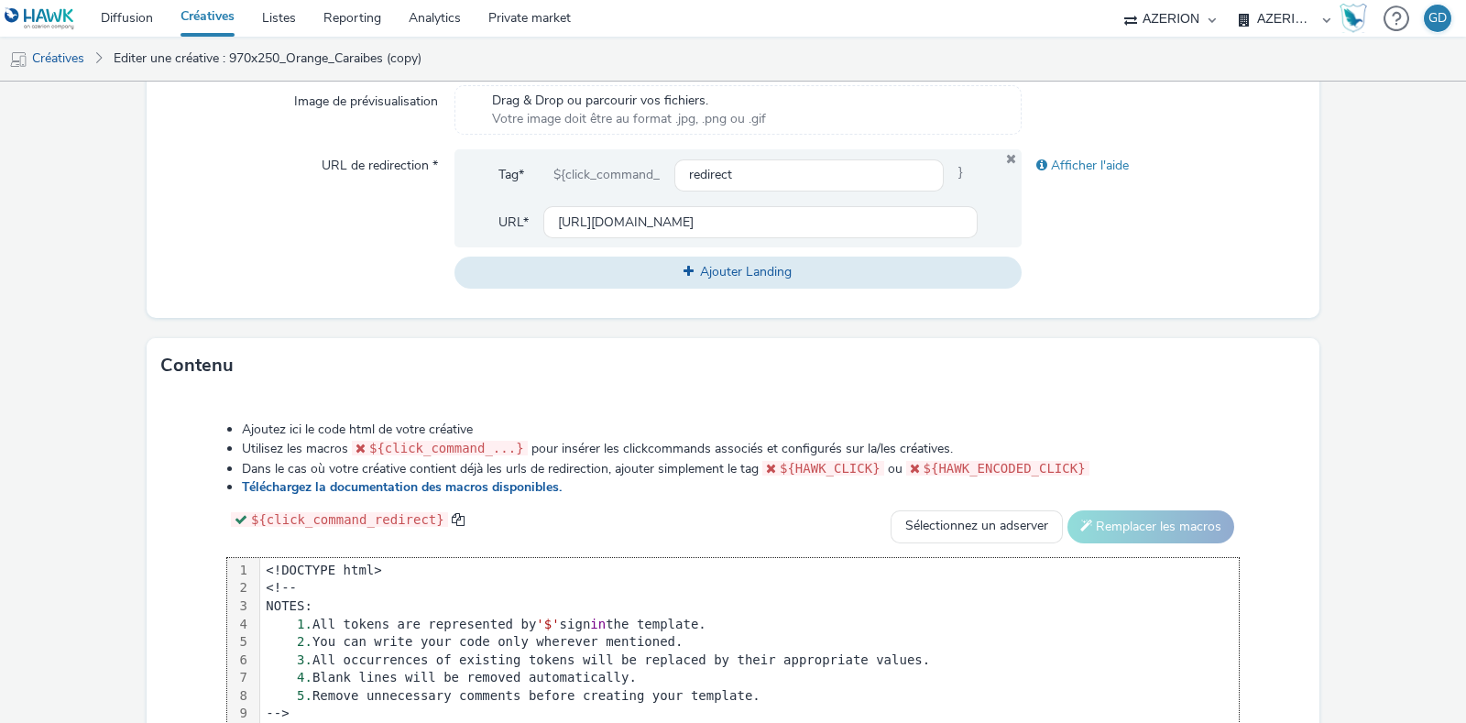
scroll to position [858, 0]
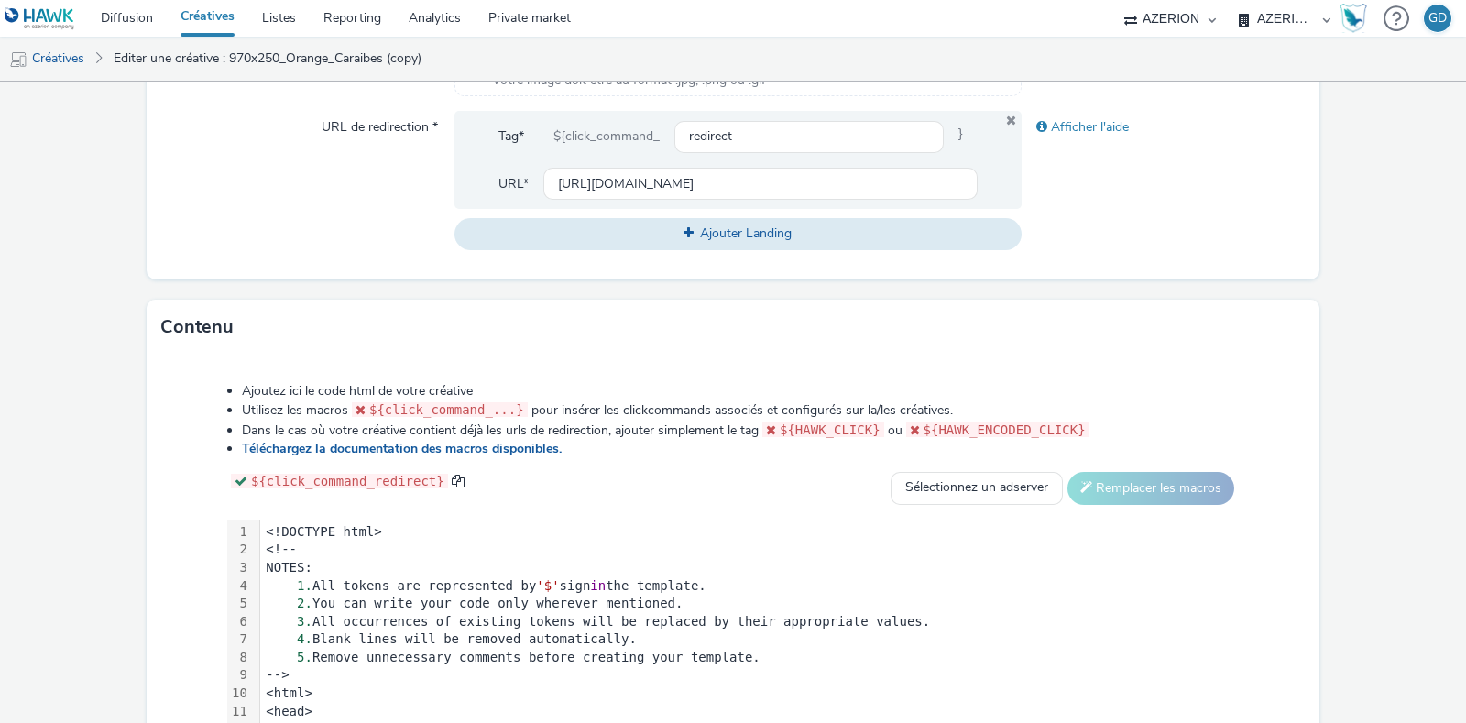
scroll to position [0, 0]
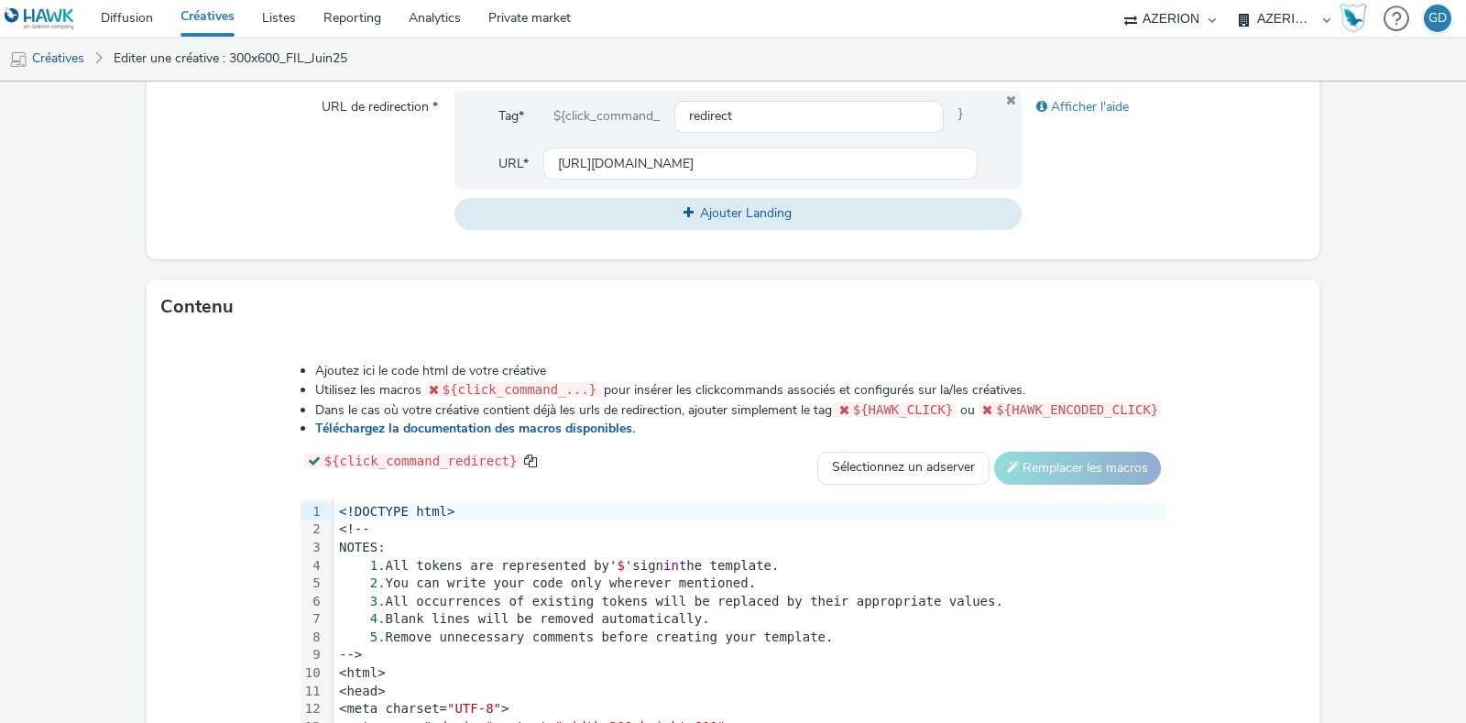
scroll to position [858, 0]
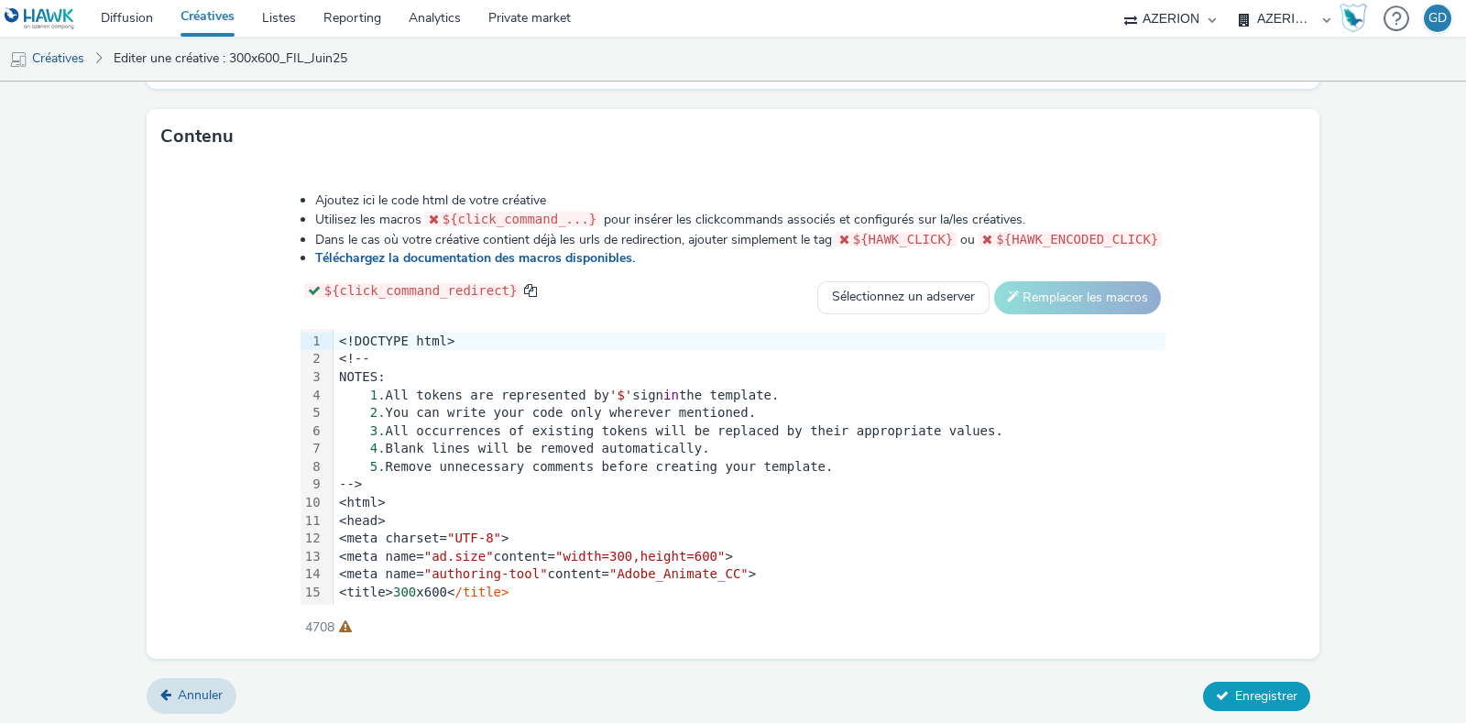
click at [1265, 689] on span "Enregistrer" at bounding box center [1266, 695] width 62 height 17
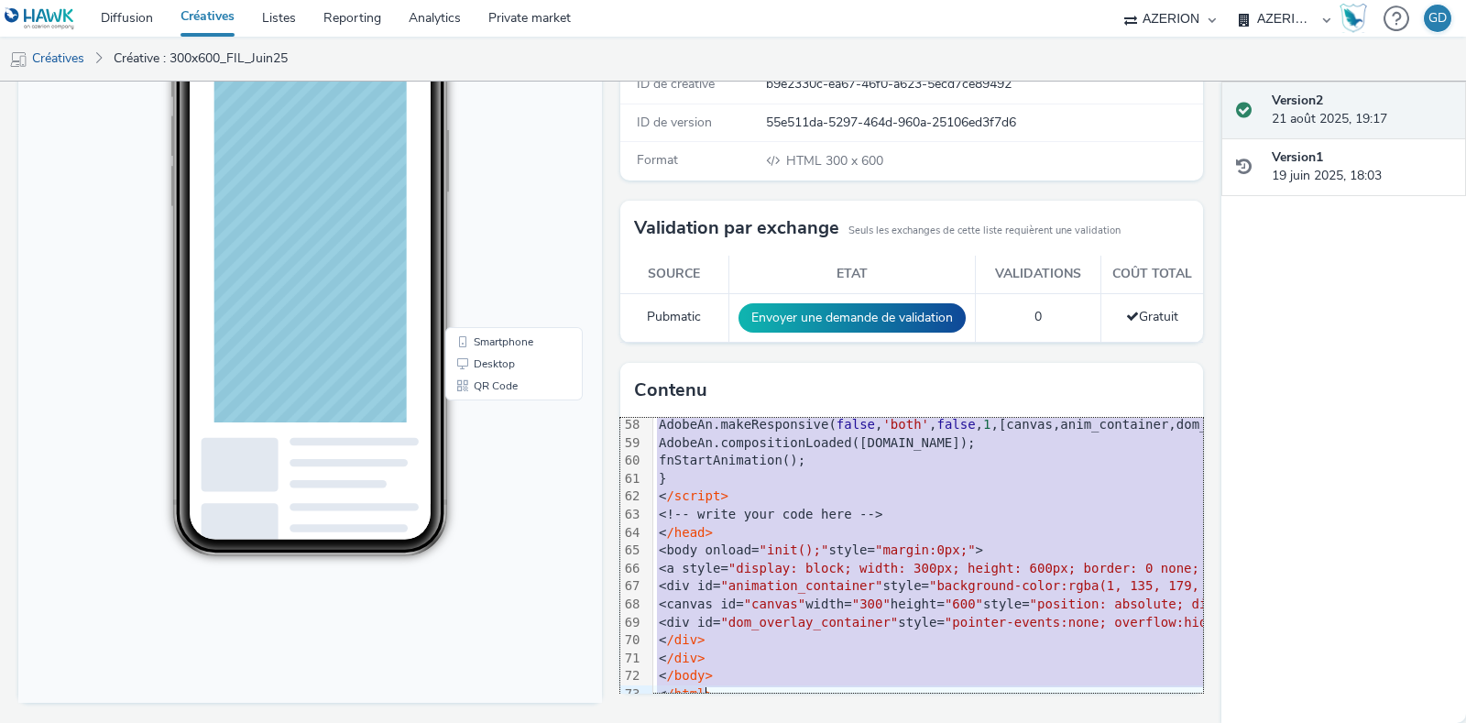
scroll to position [1060, 0]
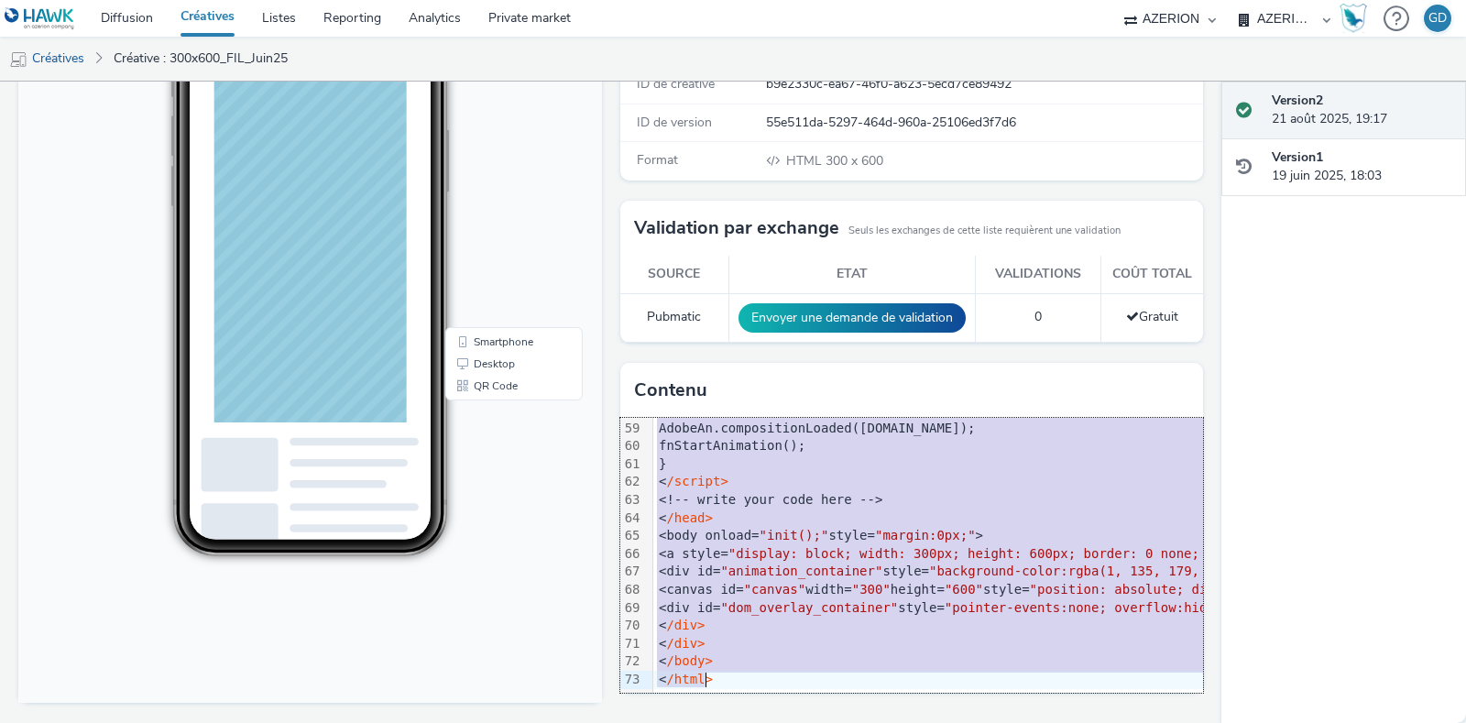
drag, startPoint x: 649, startPoint y: 444, endPoint x: 734, endPoint y: 776, distance: 343.4
click at [734, 722] on html "Diffusion Créatives Listes Reporting Analytics Private market AZERION AZERION S…" at bounding box center [733, 361] width 1466 height 723
copy div "<!DOCTYPE html> <!-- NOTES: 1. All tokens are represented by '$' sign in the te…"
click at [942, 501] on div "<!-- write your code here -->" at bounding box center [1278, 500] width 1251 height 18
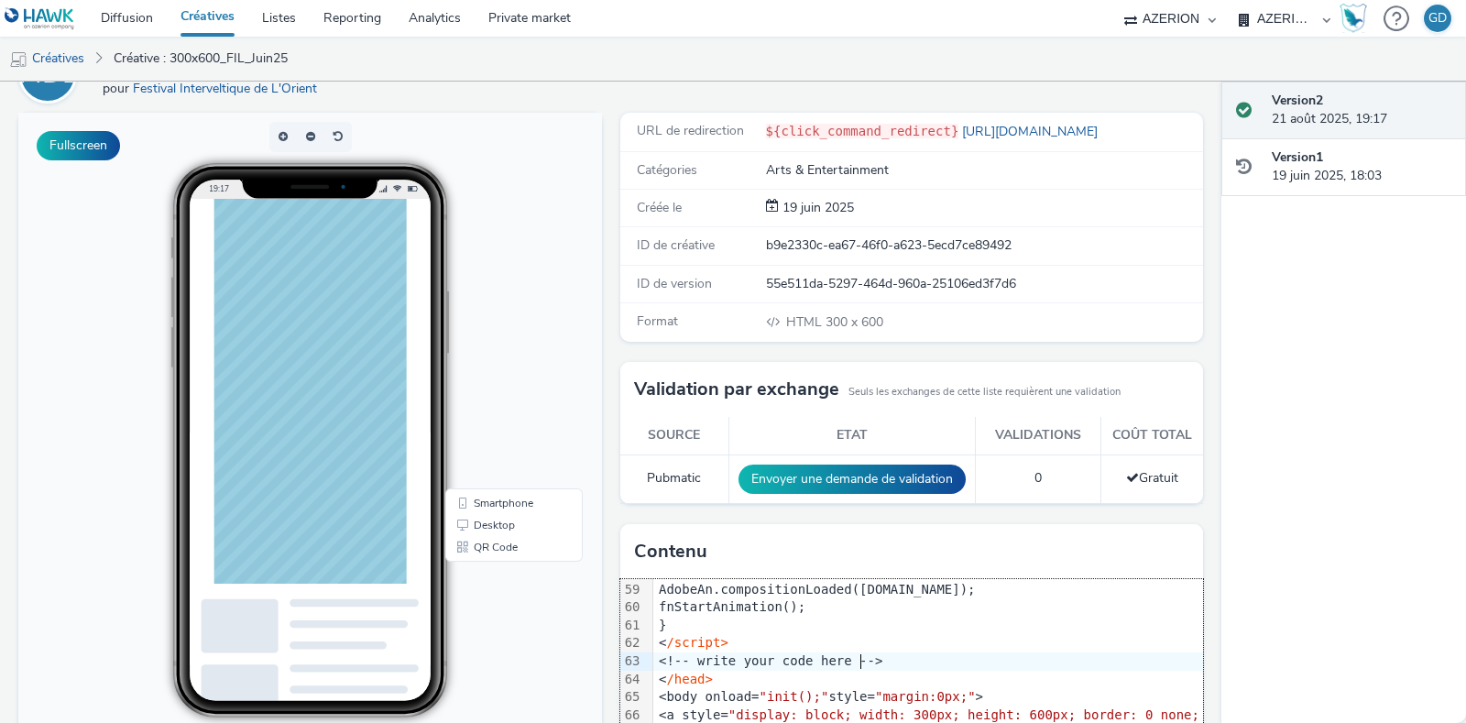
scroll to position [0, 0]
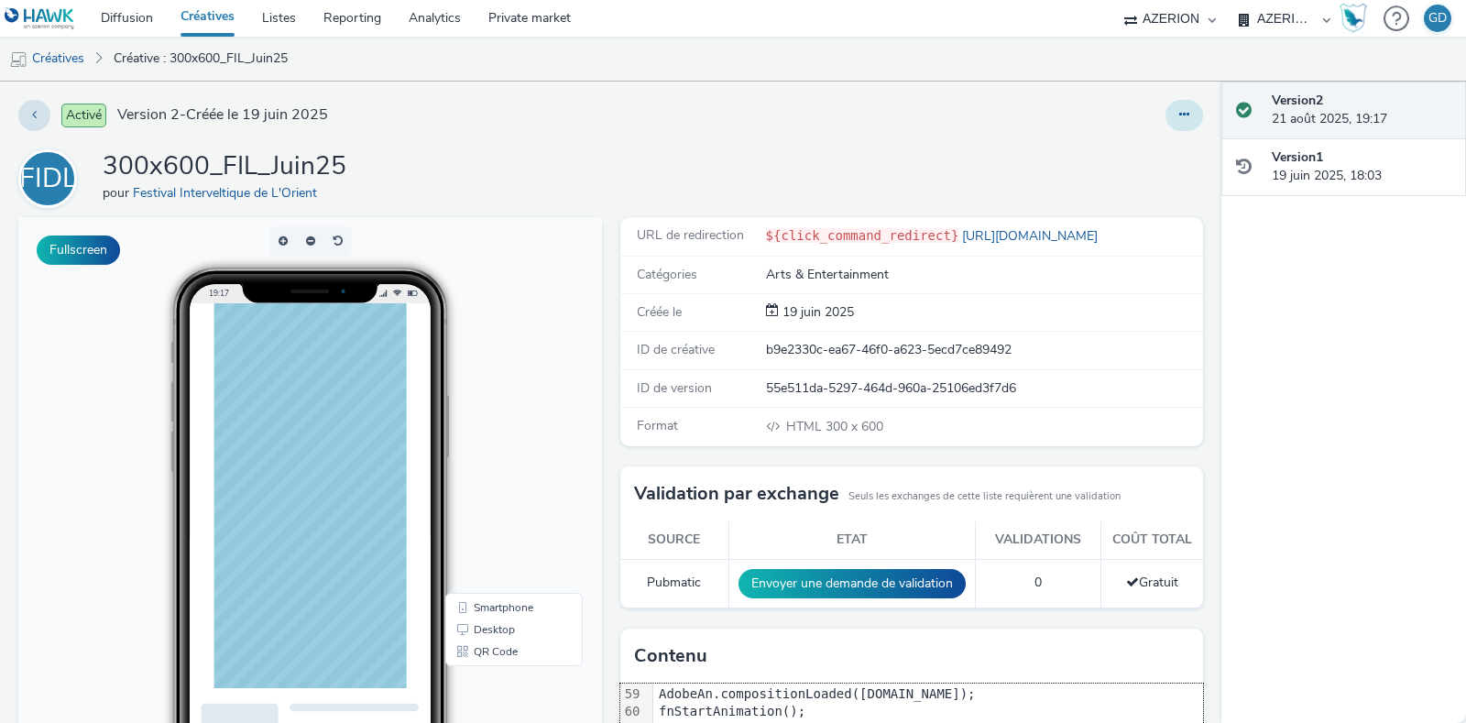
click at [1166, 129] on button at bounding box center [1185, 115] width 38 height 31
click at [1141, 144] on link "Modifier" at bounding box center [1134, 152] width 137 height 37
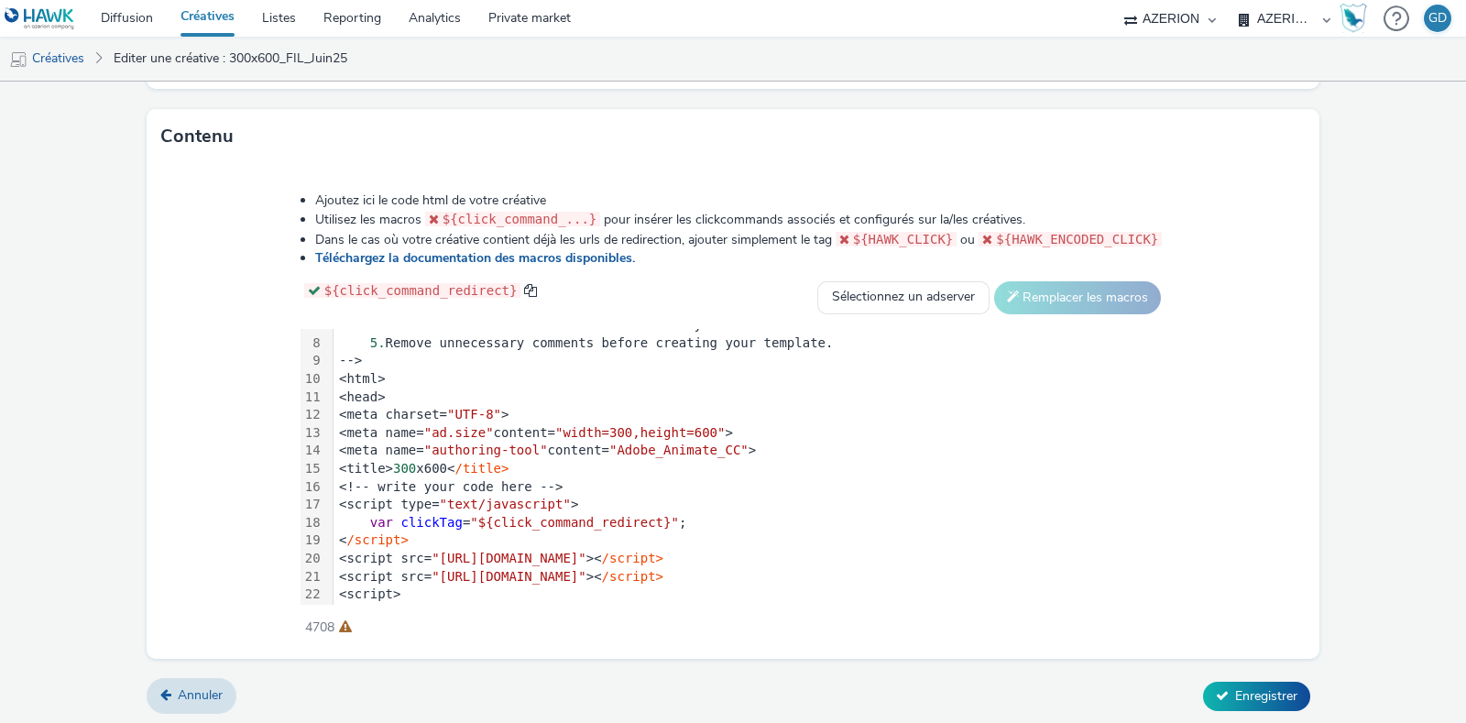
scroll to position [228, 0]
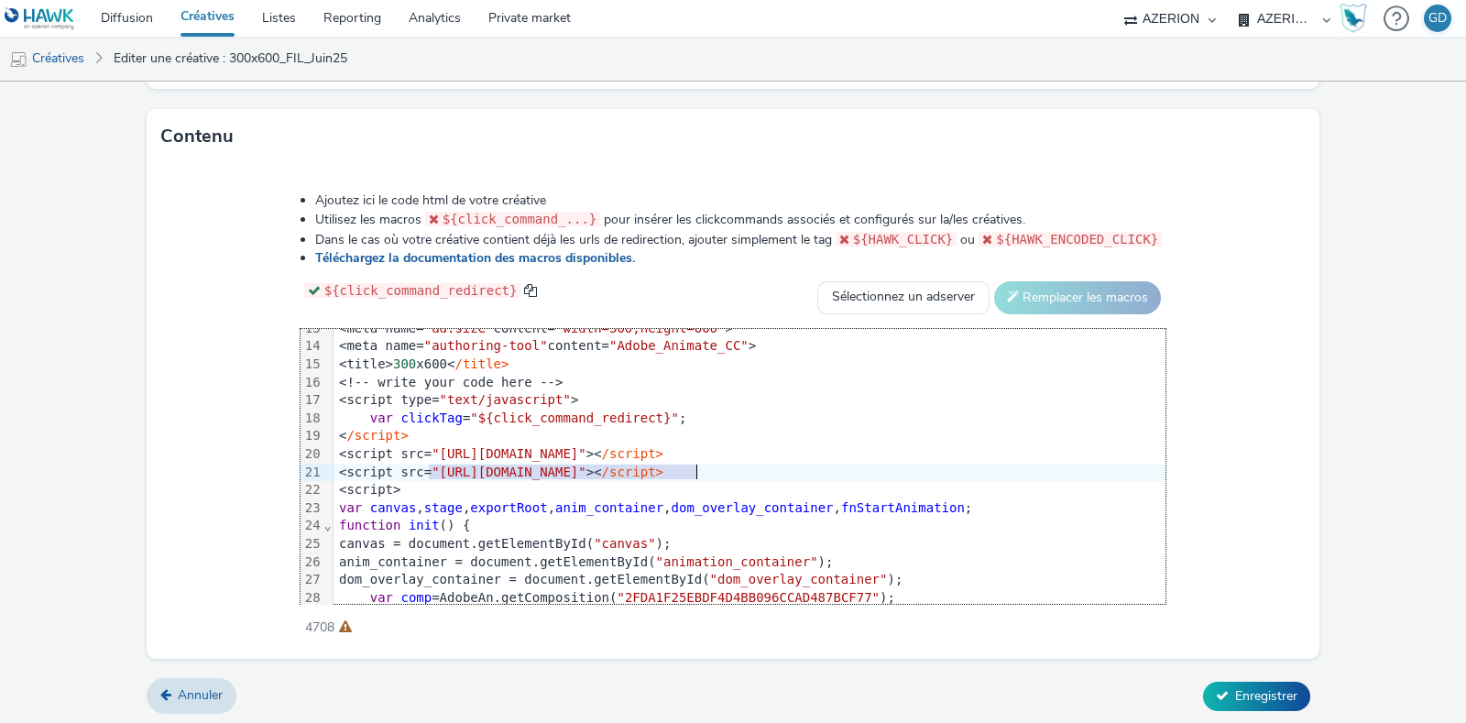
drag, startPoint x: 432, startPoint y: 468, endPoint x: 697, endPoint y: 469, distance: 265.8
click at [586, 469] on span ""https://cdn.tabmo.io/creatives/upload/festival/1750347485452/300x600.js"" at bounding box center [509, 472] width 155 height 15
copy span "https://cdn.tabmo.io/creatives/upload/"
click at [545, 446] on span ""https://code.createjs.com/1.0.0/createjs.min.js"" at bounding box center [509, 453] width 155 height 15
drag, startPoint x: 432, startPoint y: 466, endPoint x: 933, endPoint y: 473, distance: 501.3
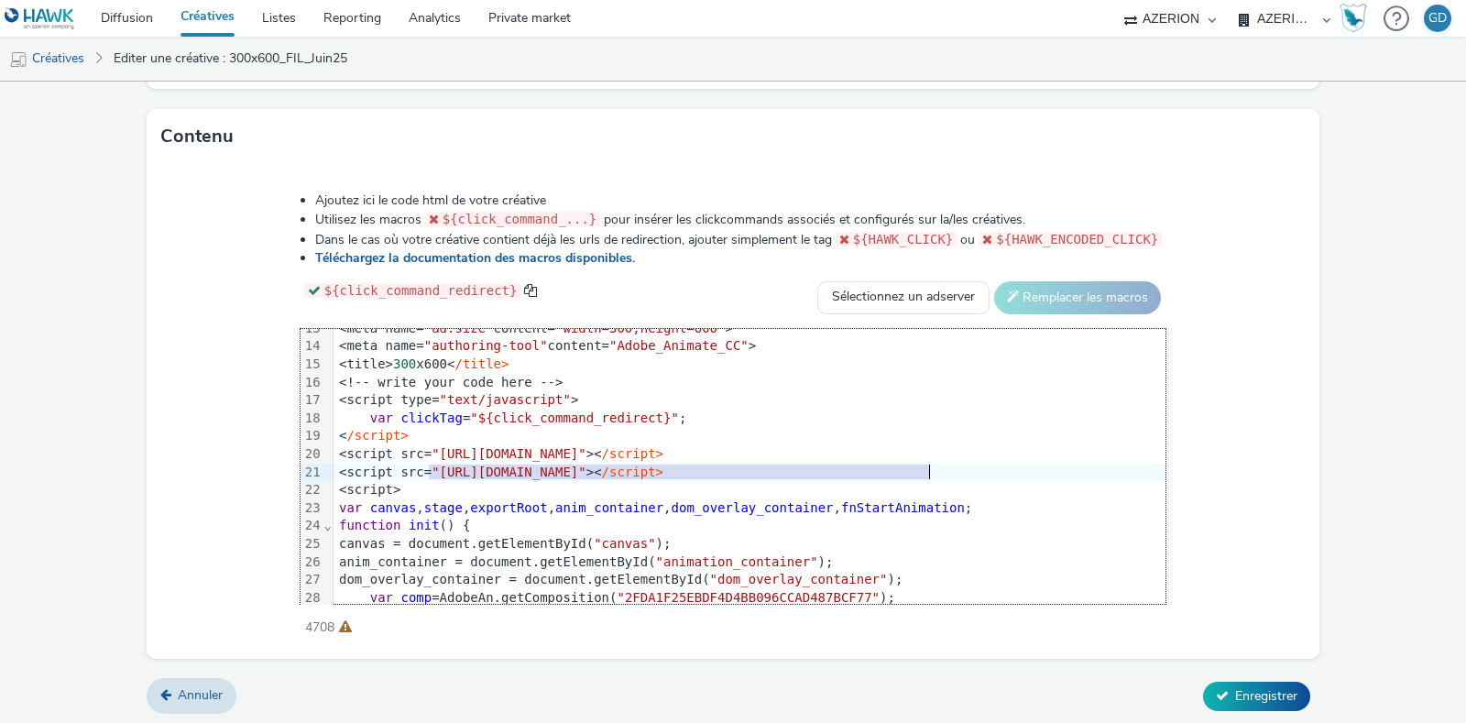
click at [586, 473] on span ""https://cdn.tabmo.io/creatives/upload/festival/1750347485452/300x600.js"" at bounding box center [509, 472] width 155 height 15
copy span "https://cdn.tabmo.io/creatives/upload/festival/1750347485452/300x600.js"
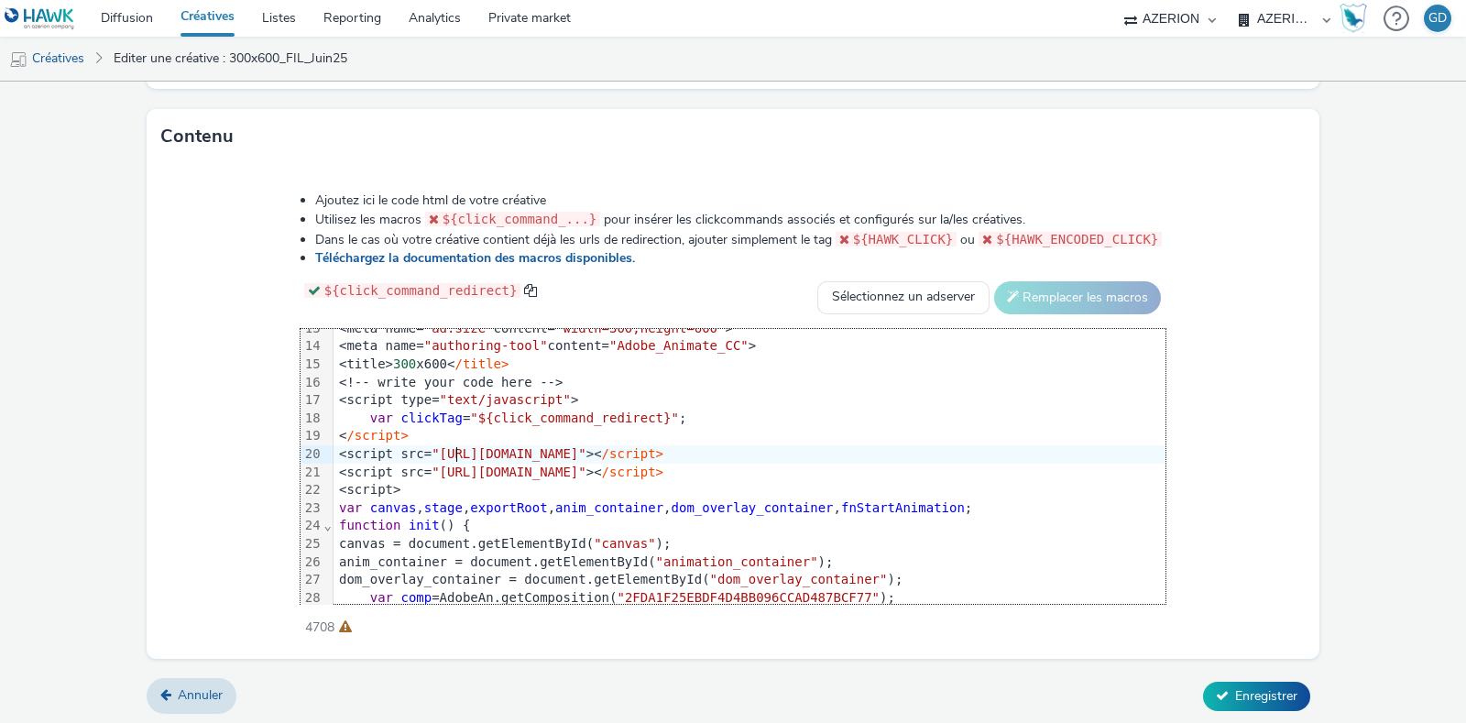
click at [461, 448] on span ""https://code.createjs.com/1.0.0/createjs.min.js"" at bounding box center [509, 453] width 155 height 15
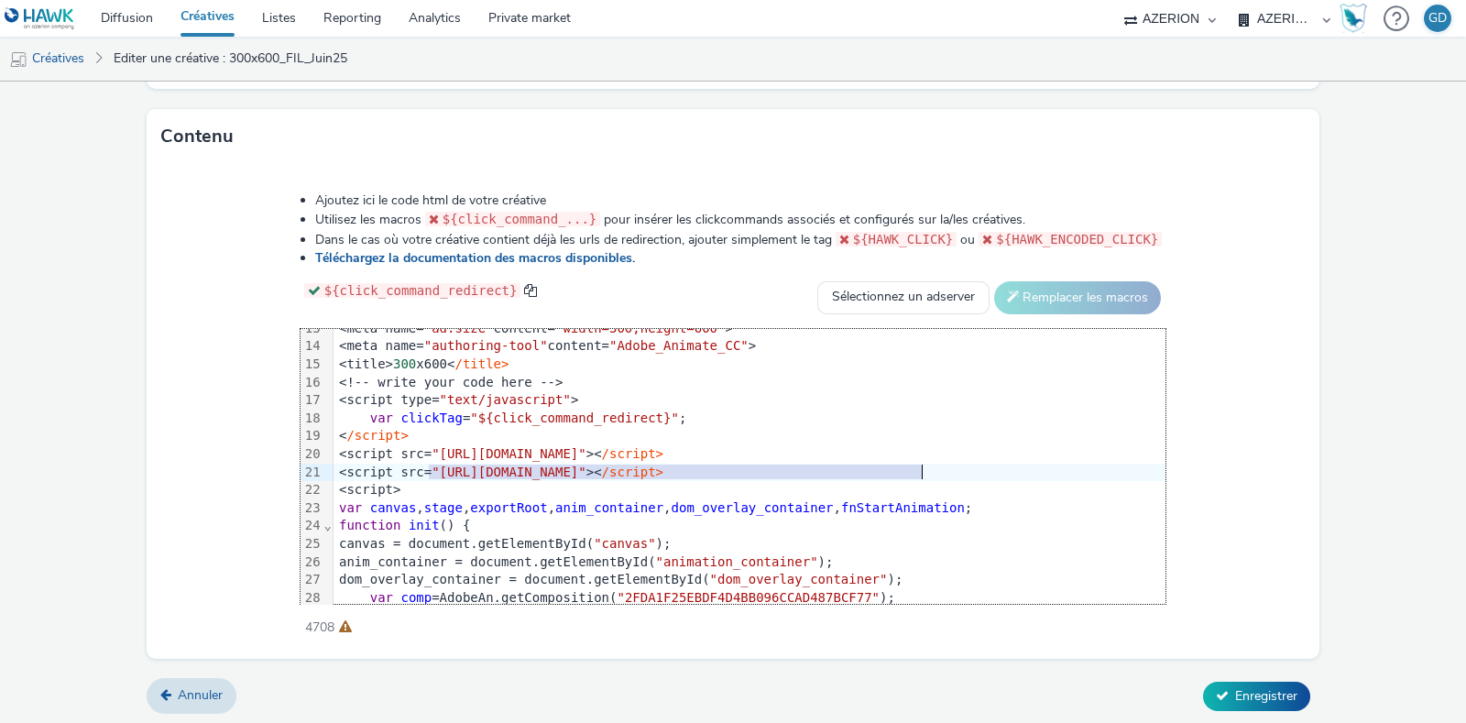
drag, startPoint x: 433, startPoint y: 474, endPoint x: 919, endPoint y: 465, distance: 485.8
click at [586, 465] on span ""https://cdn.tabmo.io/creatives/upload/festival/1750347485452/300x600.js"" at bounding box center [509, 472] width 155 height 15
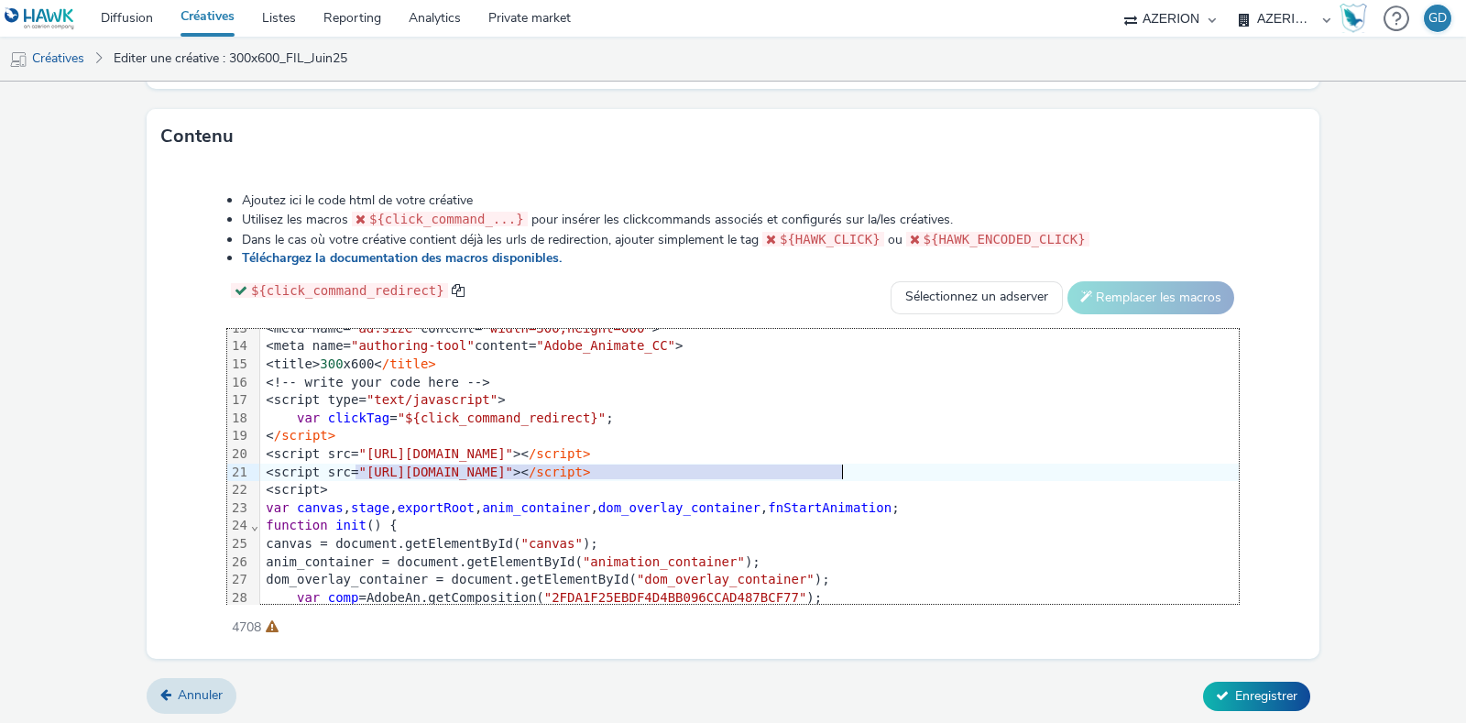
click at [513, 469] on span ""https://cdn.tabmo.io/creatives/upload/festival/1750347485452/300x600.js"" at bounding box center [435, 472] width 155 height 15
drag, startPoint x: 354, startPoint y: 469, endPoint x: 621, endPoint y: 466, distance: 267.6
click at [513, 466] on span ""https://cdn.tabmo.io/creatives/upload/festival/1750347485452/300x600.js"" at bounding box center [435, 472] width 155 height 15
copy span "https://cdn.tabmo.io/creatives/upload/"
click at [555, 488] on div "<script>" at bounding box center [812, 490] width 1104 height 18
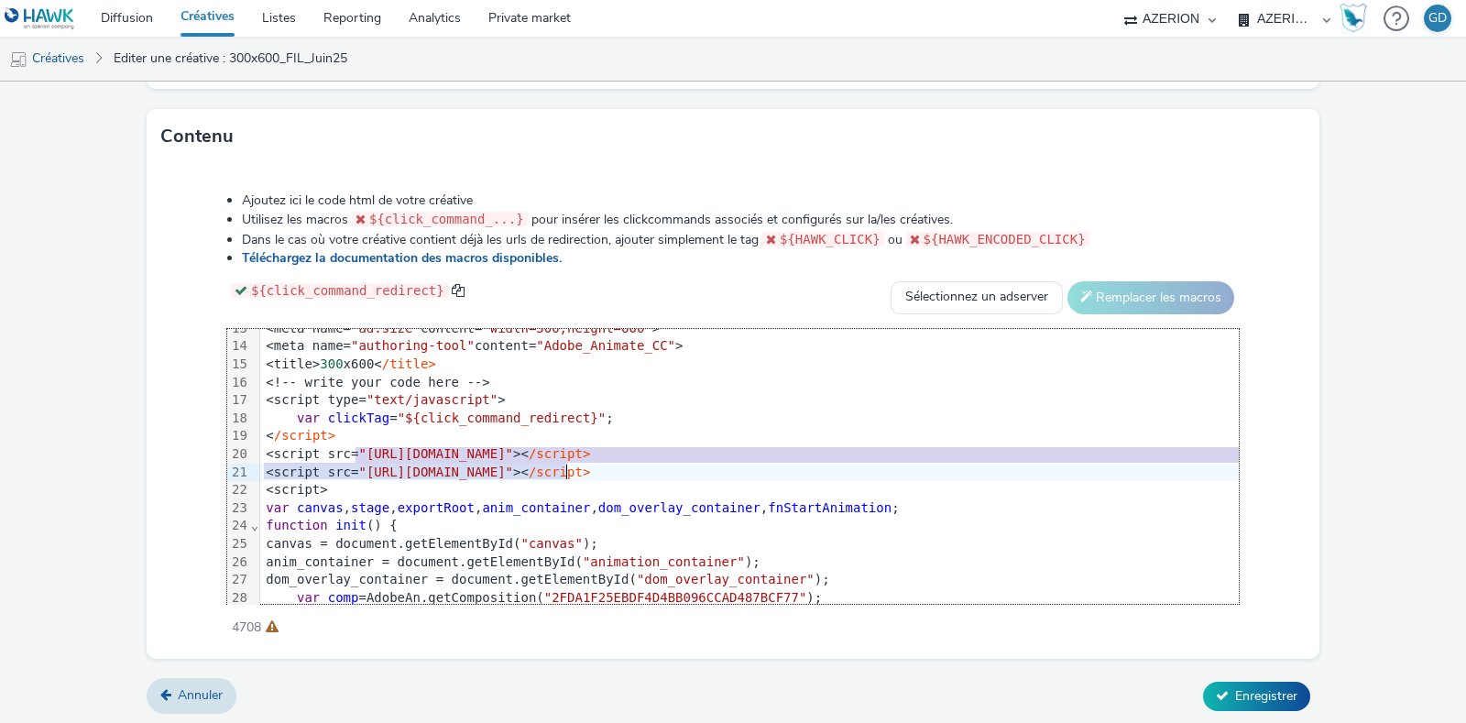
drag, startPoint x: 356, startPoint y: 453, endPoint x: 575, endPoint y: 456, distance: 220.0
click at [575, 456] on div "<script src= "https://code.createjs.com/1.0.0/createjs.min.js" >< /script>" at bounding box center [812, 454] width 1104 height 18
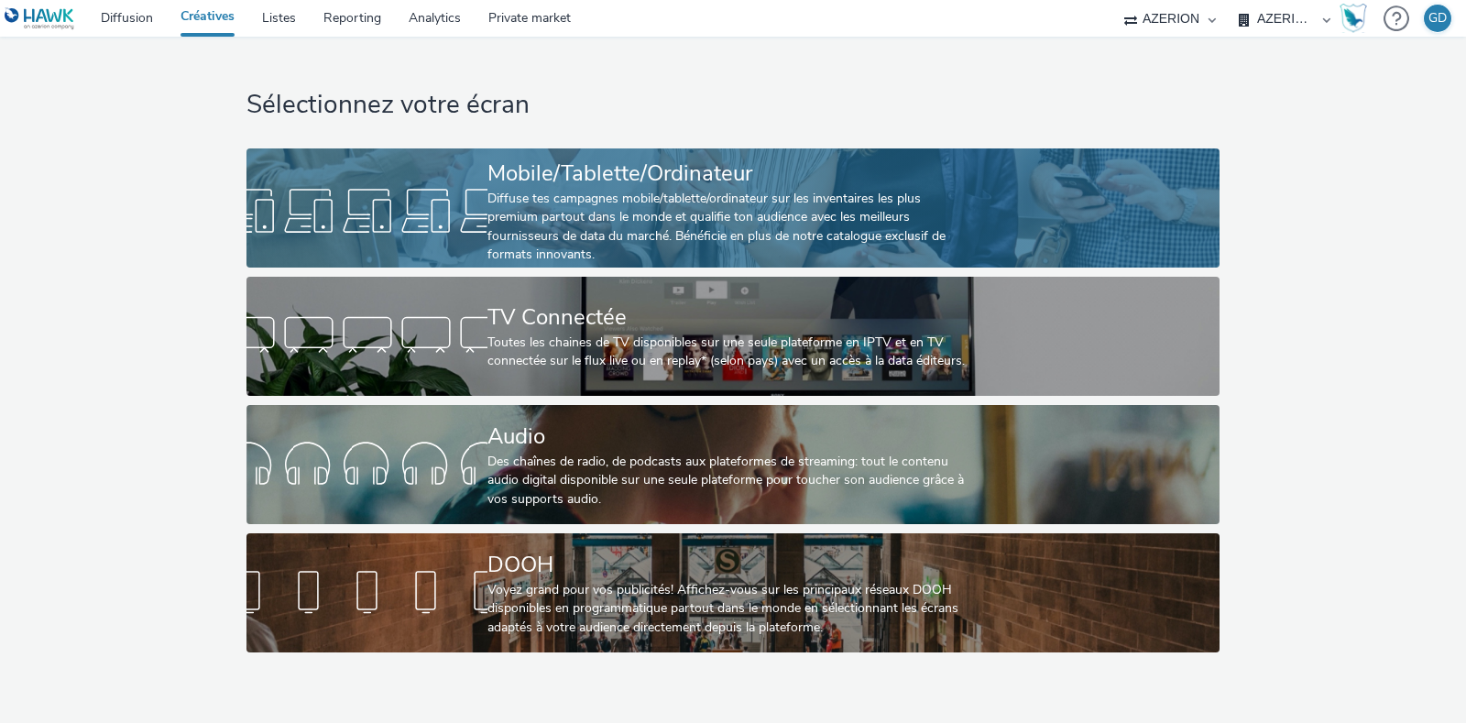
click at [595, 199] on div "Diffuse tes campagnes mobile/tablette/ordinateur sur les inventaires les plus p…" at bounding box center [729, 227] width 483 height 75
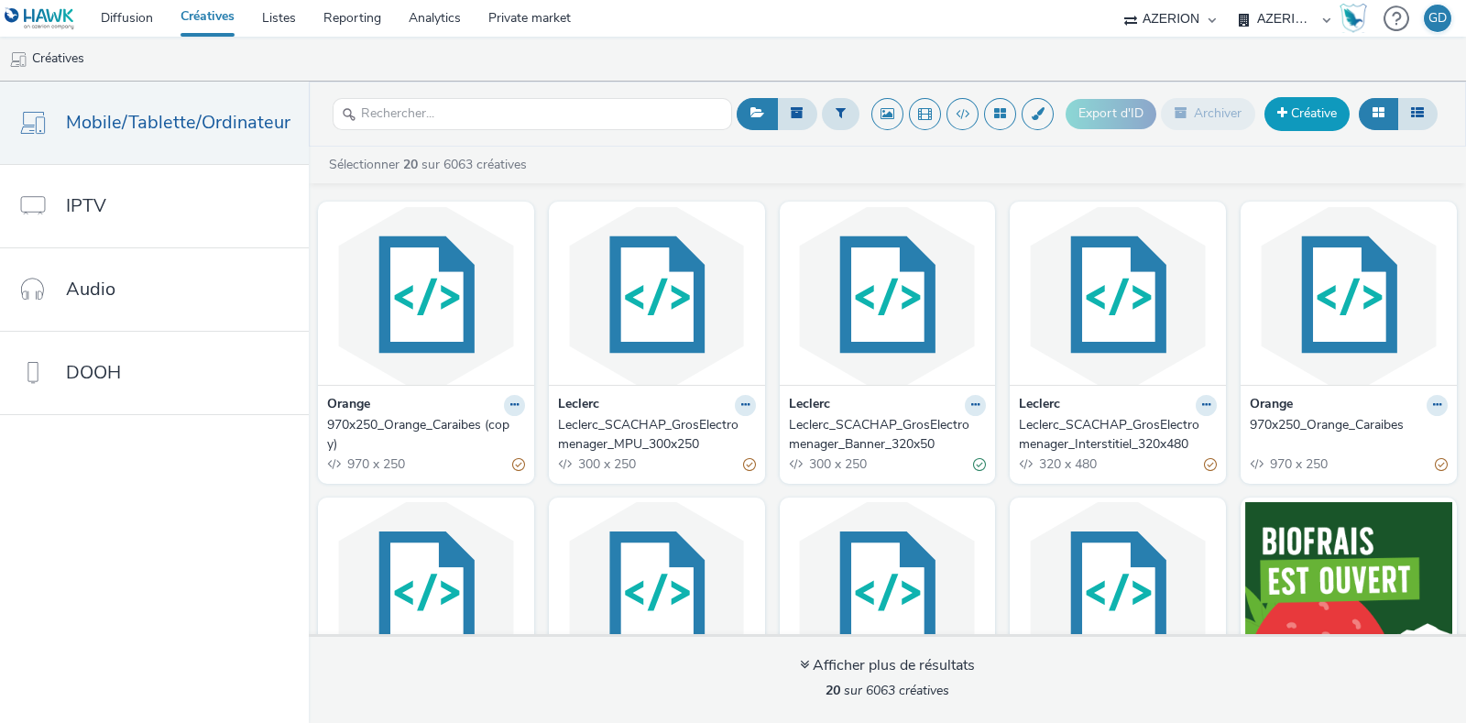
click at [1330, 98] on link "Créative" at bounding box center [1307, 113] width 85 height 33
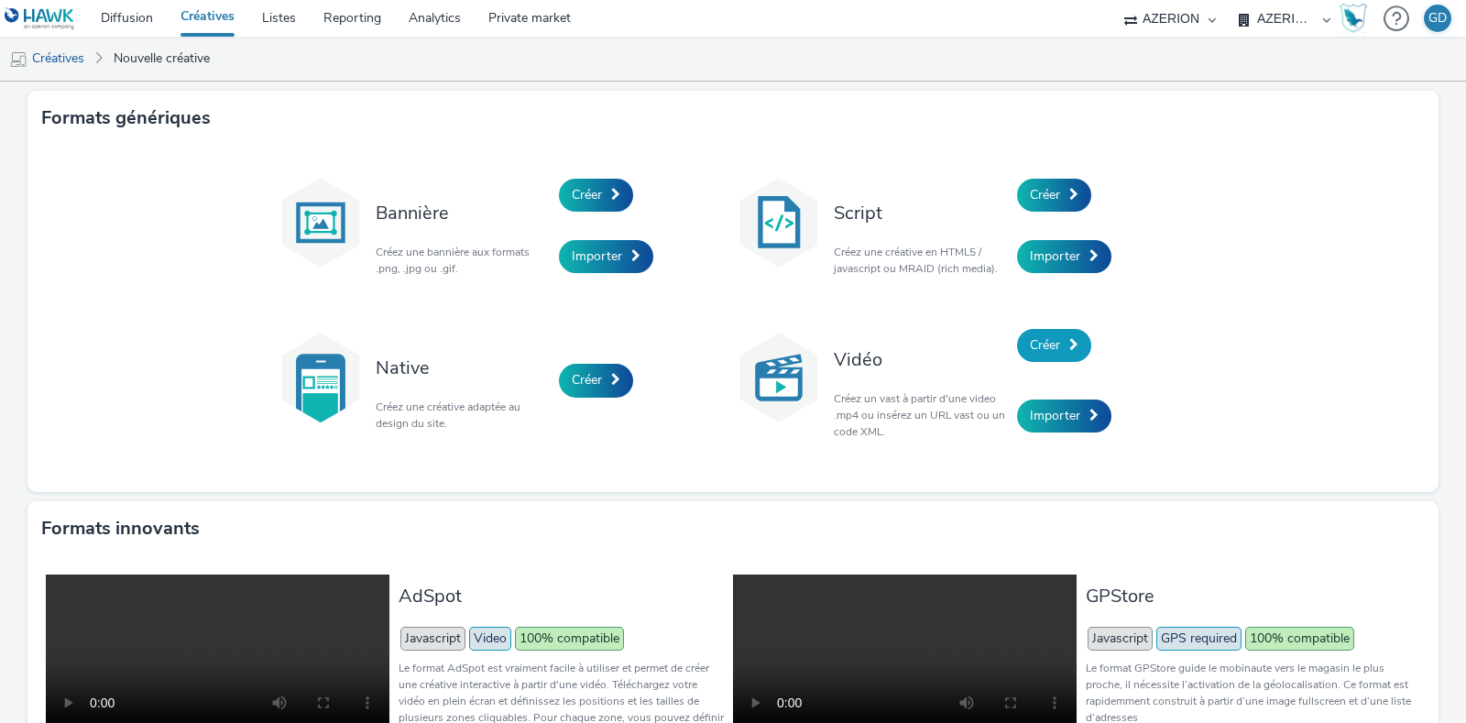
click at [1040, 340] on span "Créer" at bounding box center [1045, 344] width 30 height 17
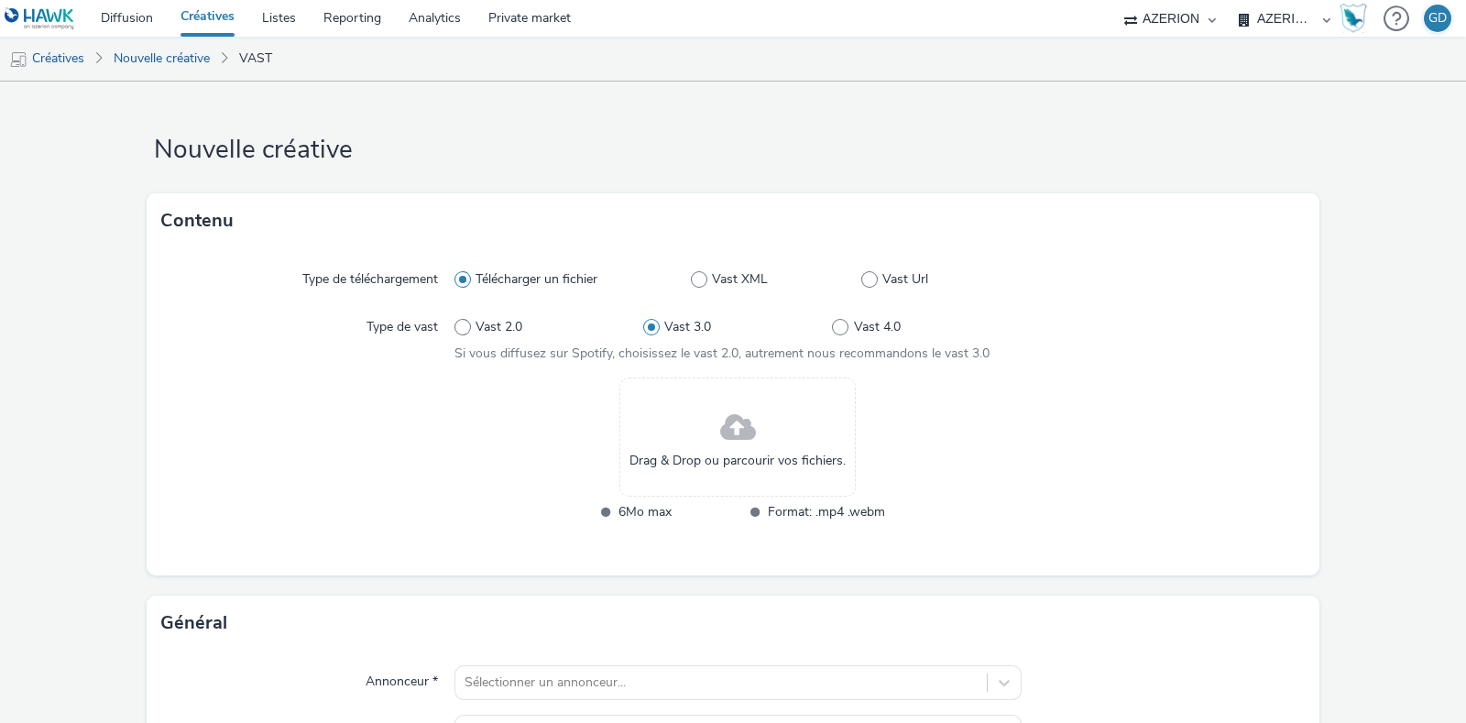
click at [708, 433] on div "Drag & Drop ou parcourir vos fichiers." at bounding box center [737, 437] width 236 height 119
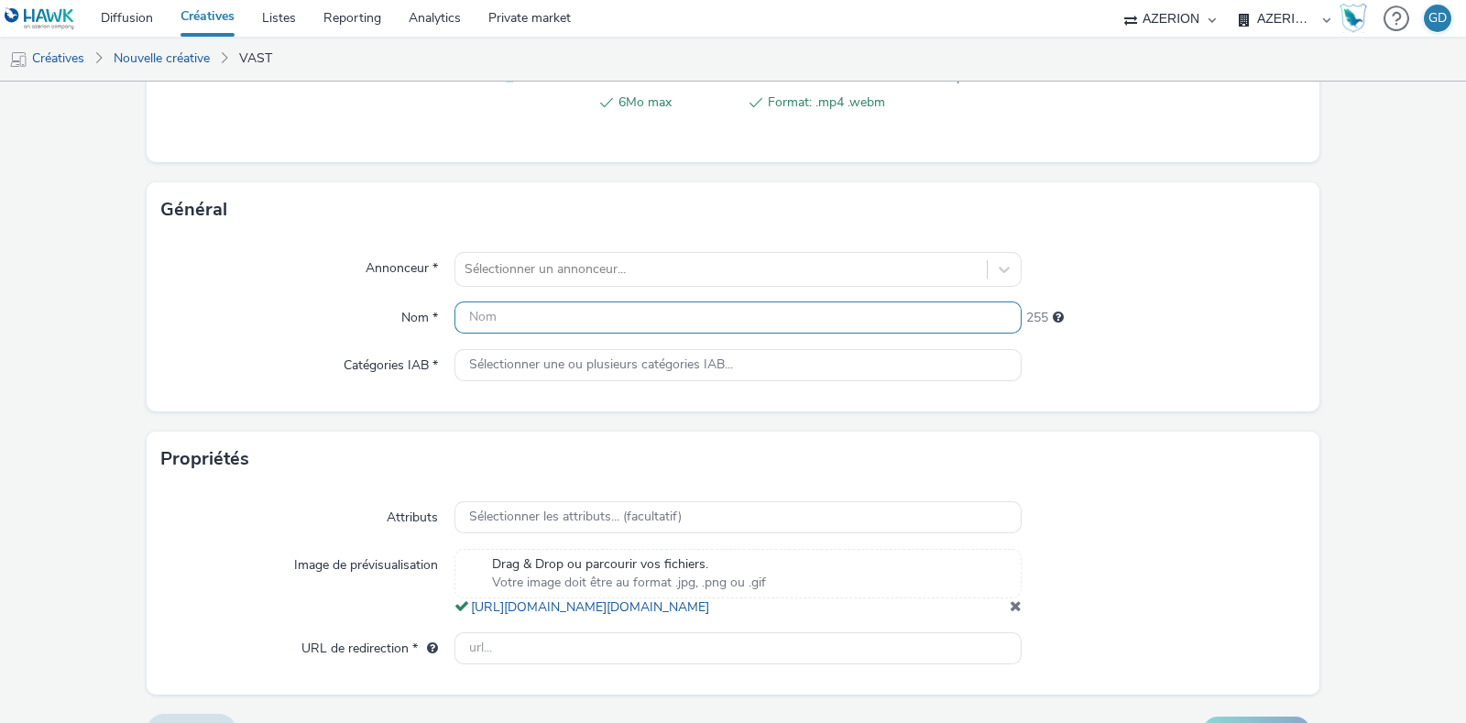
scroll to position [457, 0]
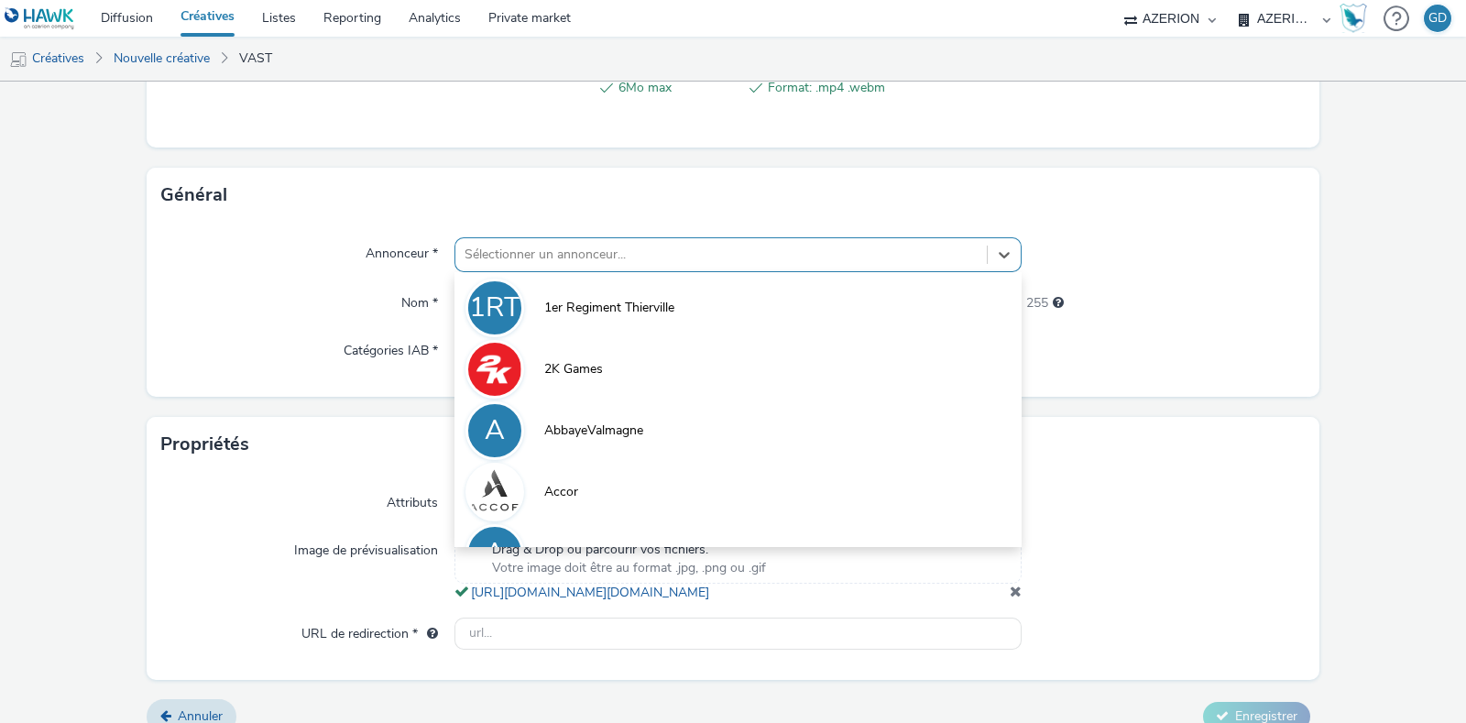
click at [539, 258] on div at bounding box center [721, 255] width 513 height 22
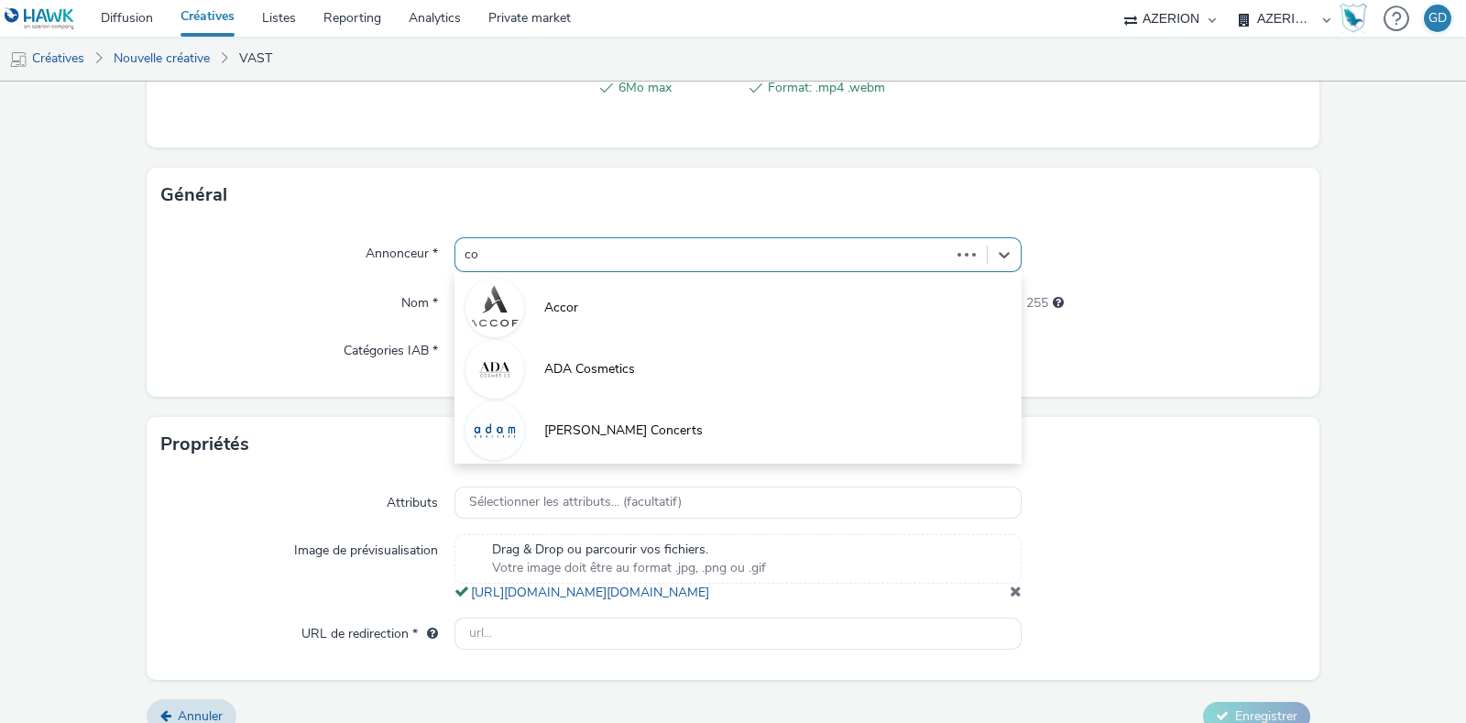
type input "coo"
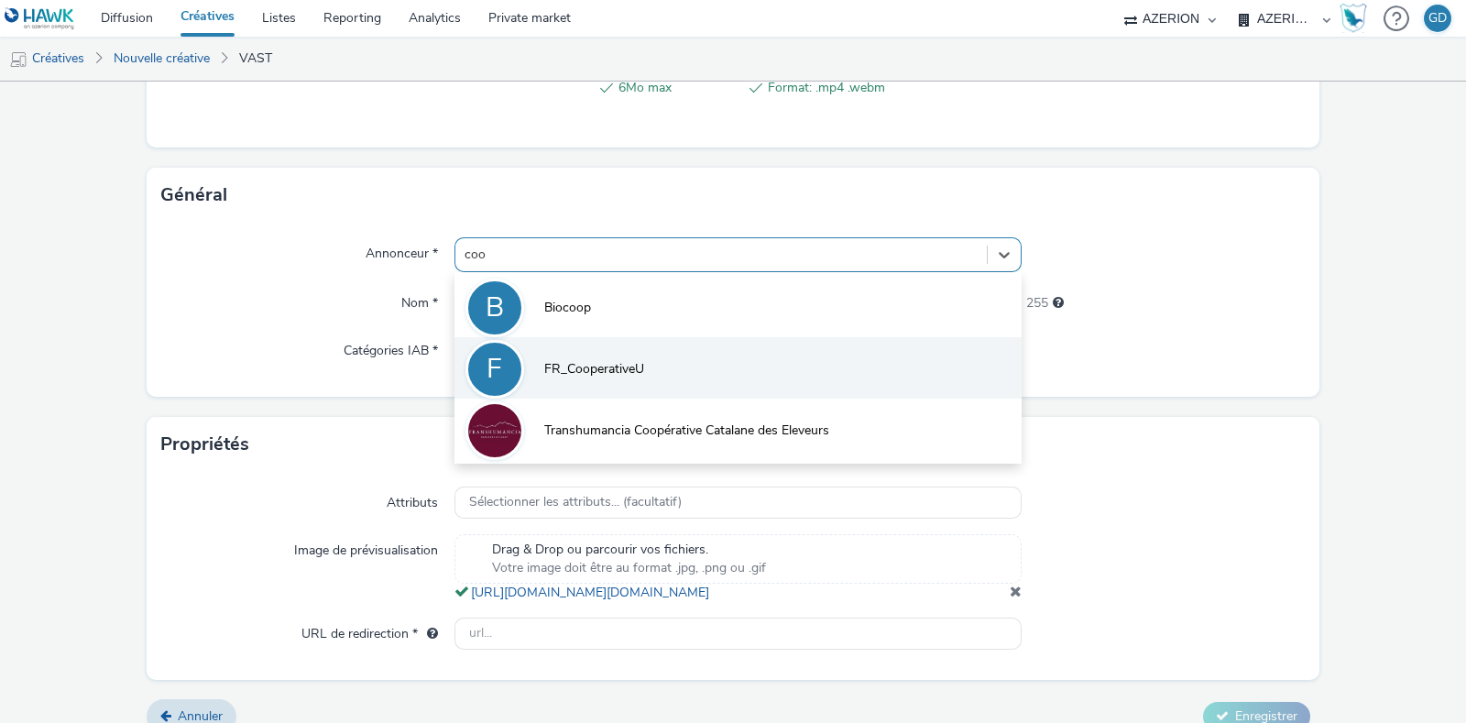
click at [545, 365] on span "FR_CooperativeU" at bounding box center [594, 369] width 100 height 18
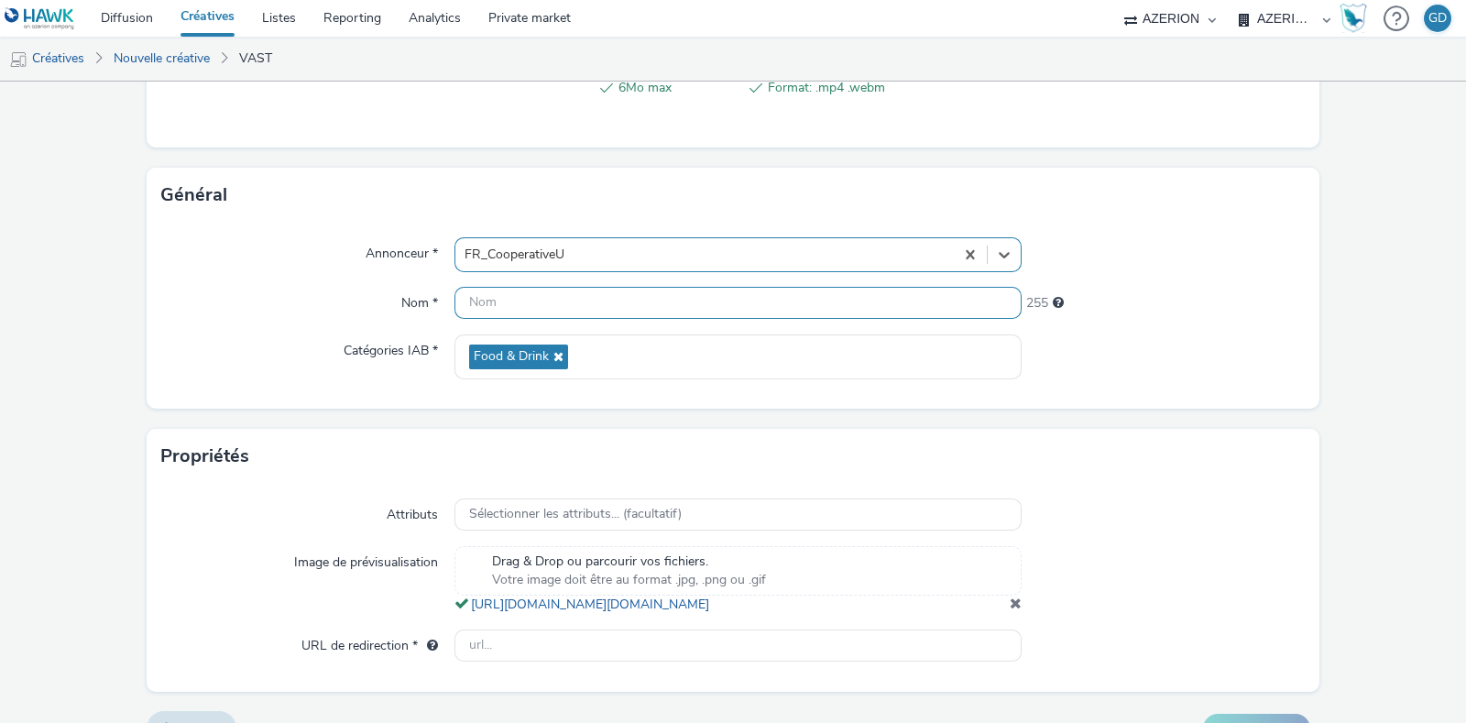
click at [531, 310] on input "text" at bounding box center [738, 303] width 567 height 32
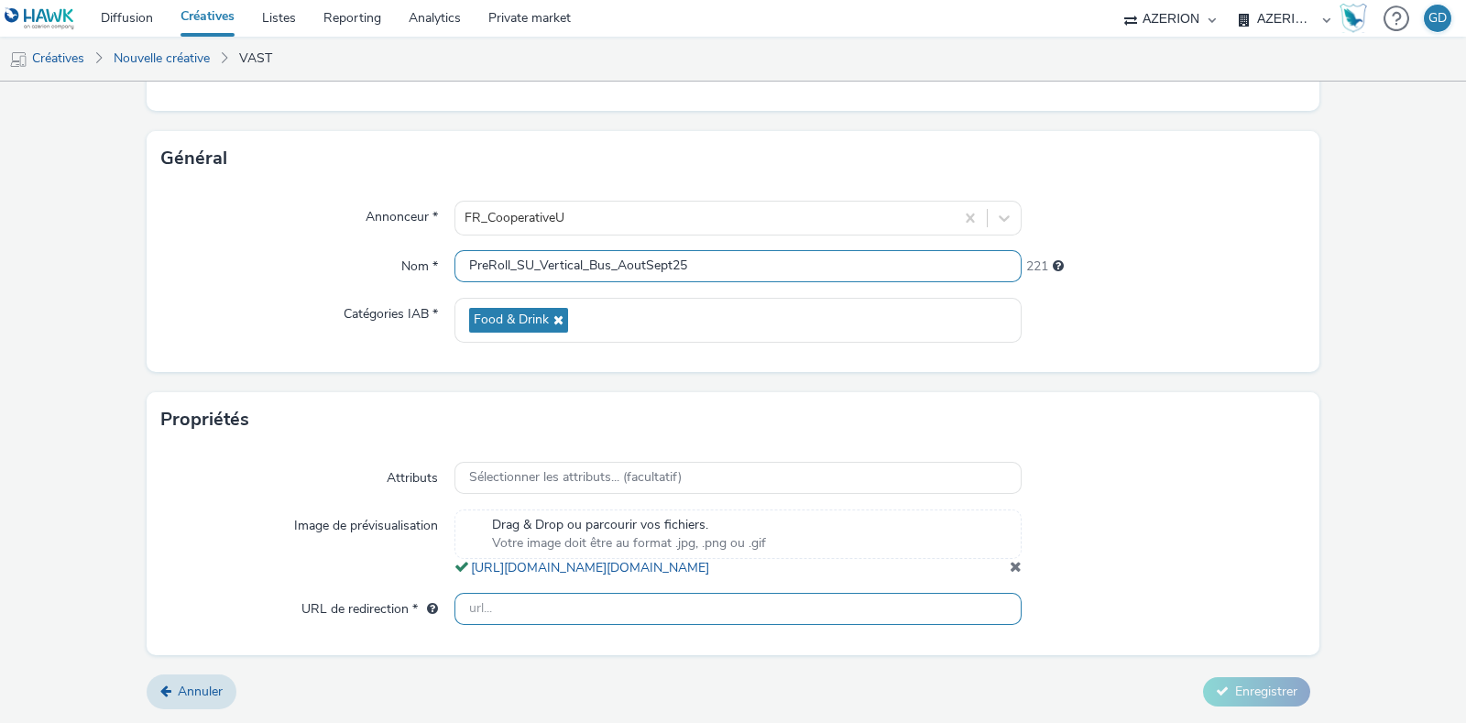
type input "PreRoll_SU_Vertical_Bus_AoutSept25"
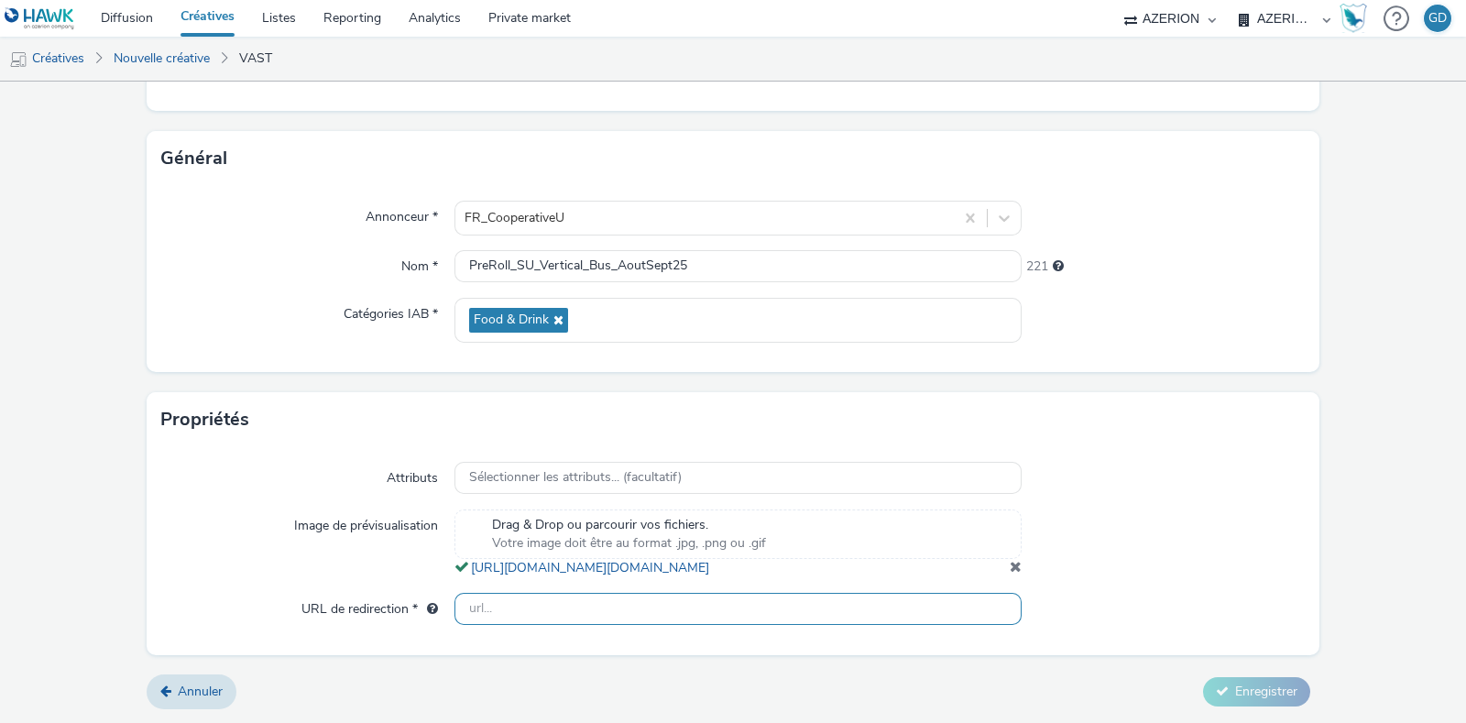
click at [784, 609] on input "text" at bounding box center [738, 609] width 567 height 32
type input "https://www.magasins-u.com/"
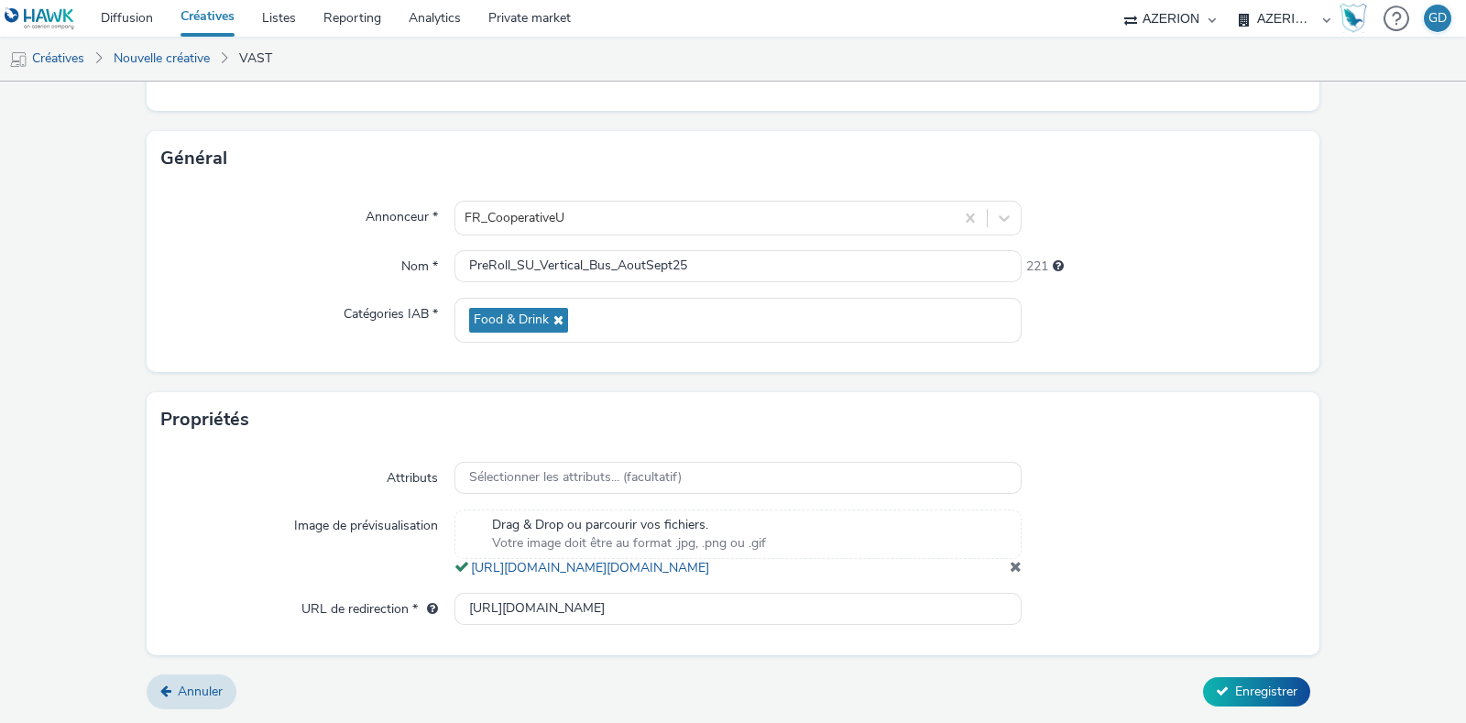
click at [1147, 553] on div at bounding box center [1164, 544] width 284 height 68
click at [1235, 695] on span "Enregistrer" at bounding box center [1266, 691] width 62 height 17
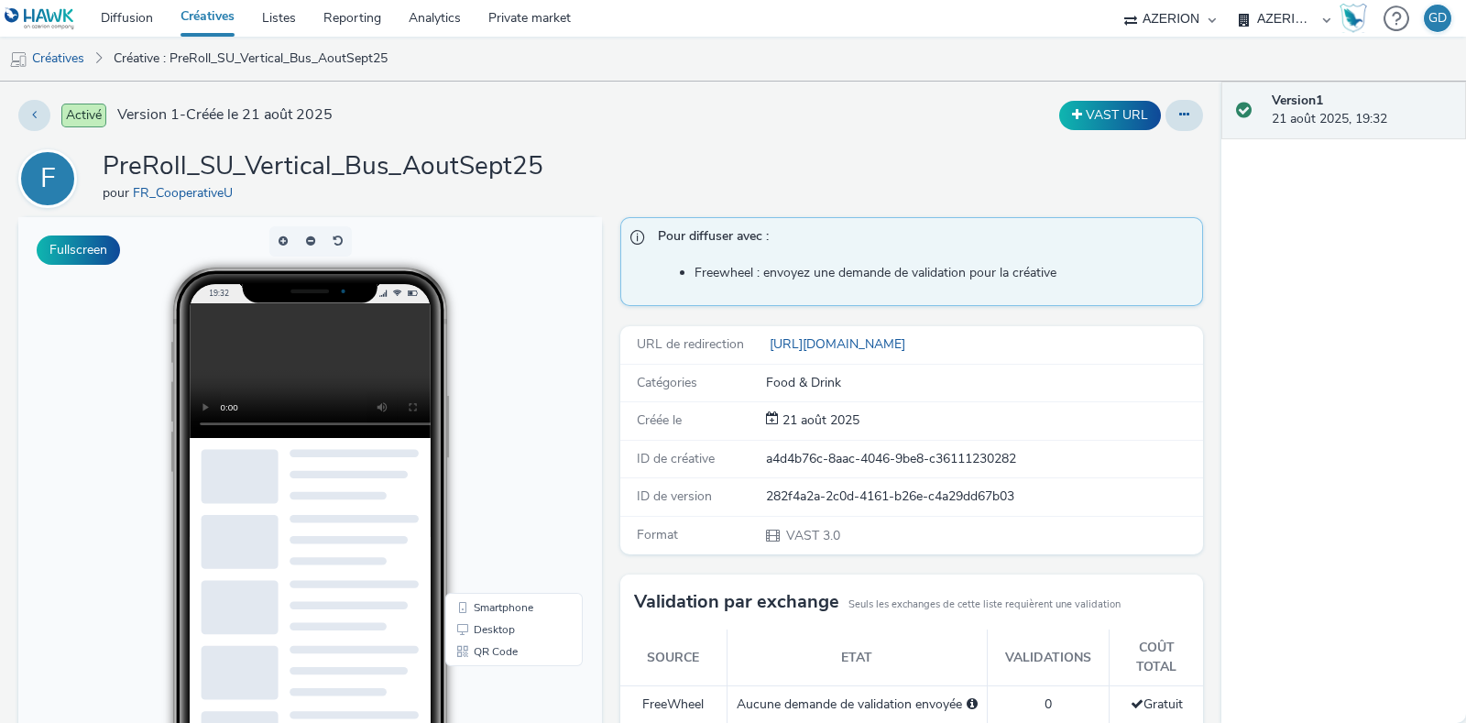
click at [707, 126] on div "Activé Version 1 - Créée le 21 août 2025" at bounding box center [373, 115] width 711 height 31
click at [1069, 119] on button "VAST URL" at bounding box center [1110, 115] width 102 height 29
click at [240, 52] on link "Créative : PreRoll_SU_Vertical_Bus_AoutSept25 (VAST URL)" at bounding box center [287, 59] width 366 height 44
click at [264, 56] on link "Créative : PreRoll_SU_Vertical_Bus_AoutSept25 (VAST URL)" at bounding box center [287, 59] width 366 height 44
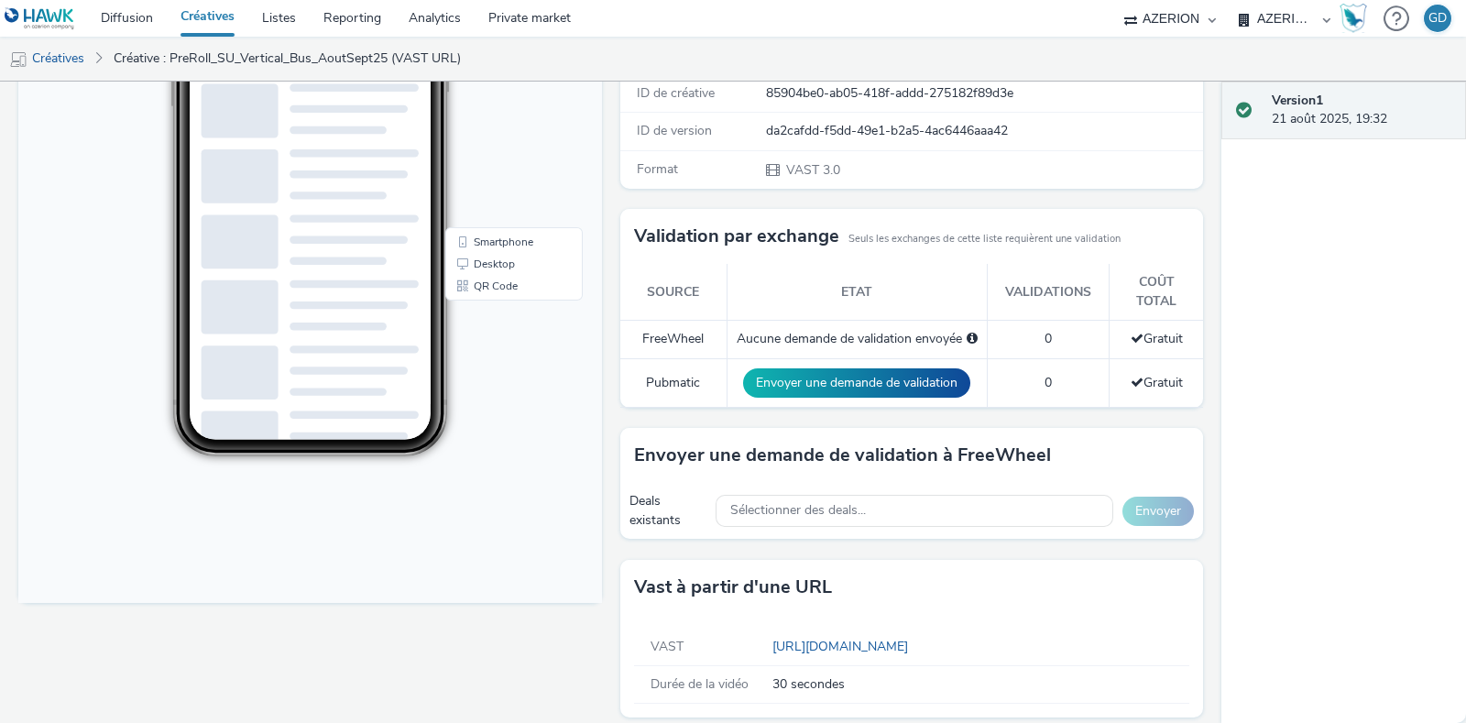
scroll to position [378, 0]
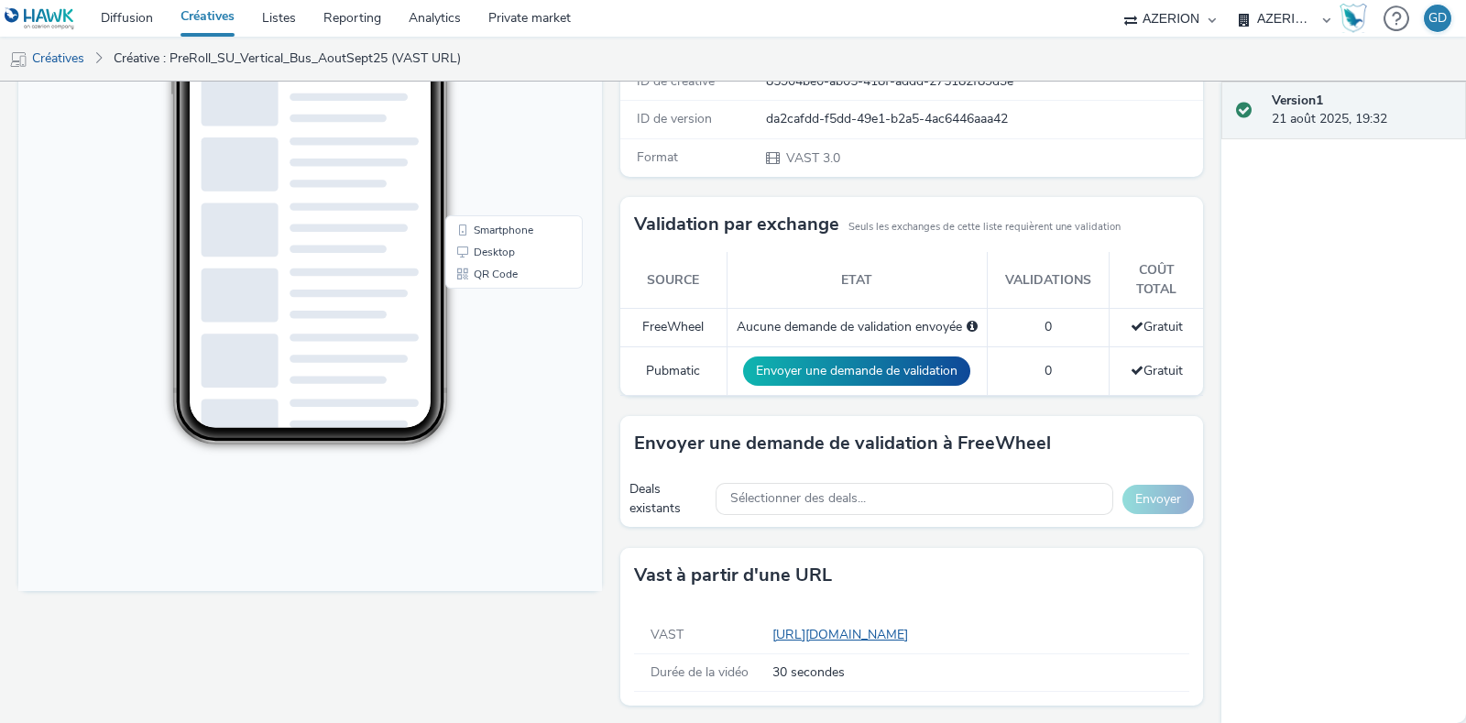
click at [915, 626] on link "https://tabmo-cdn.s3.eu-west-1.amazonaws.com/creatives/vast/audio/clones/282f4a…" at bounding box center [844, 634] width 143 height 17
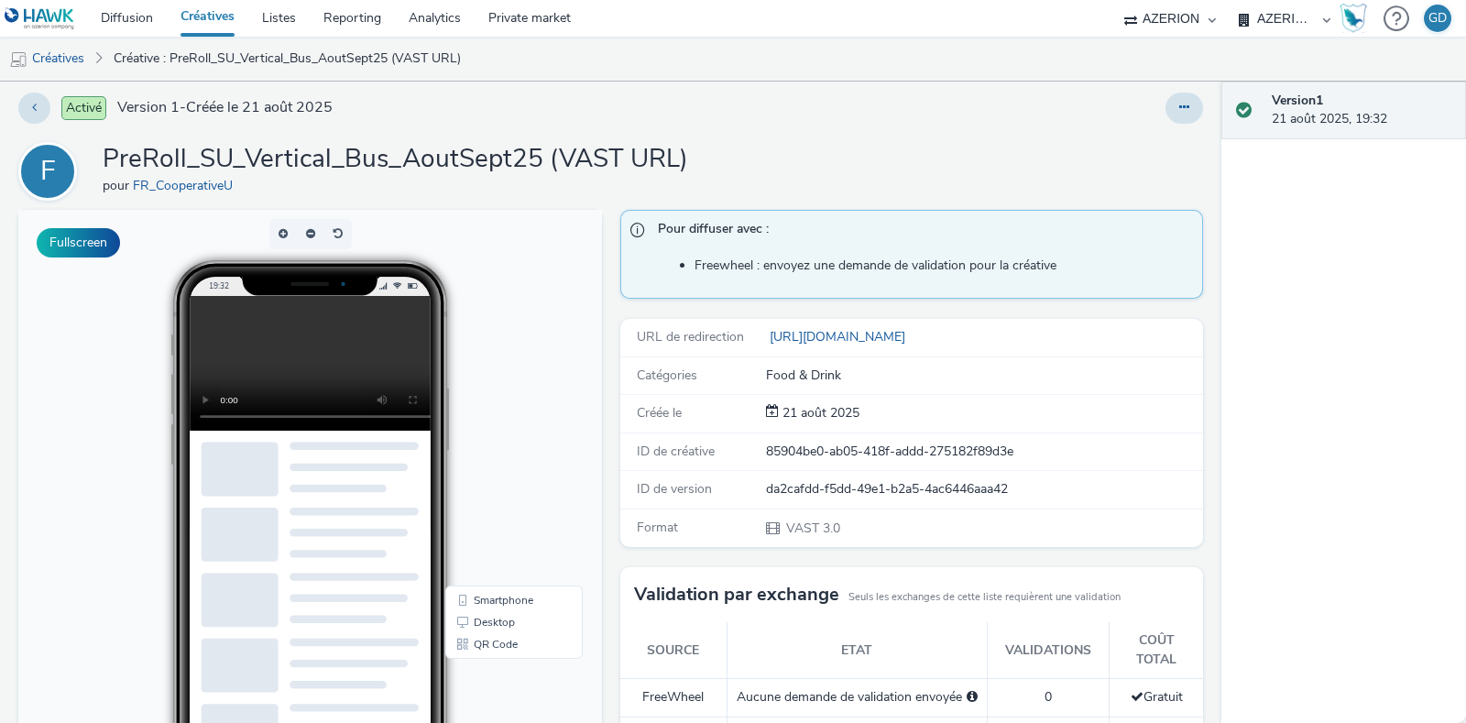
scroll to position [0, 0]
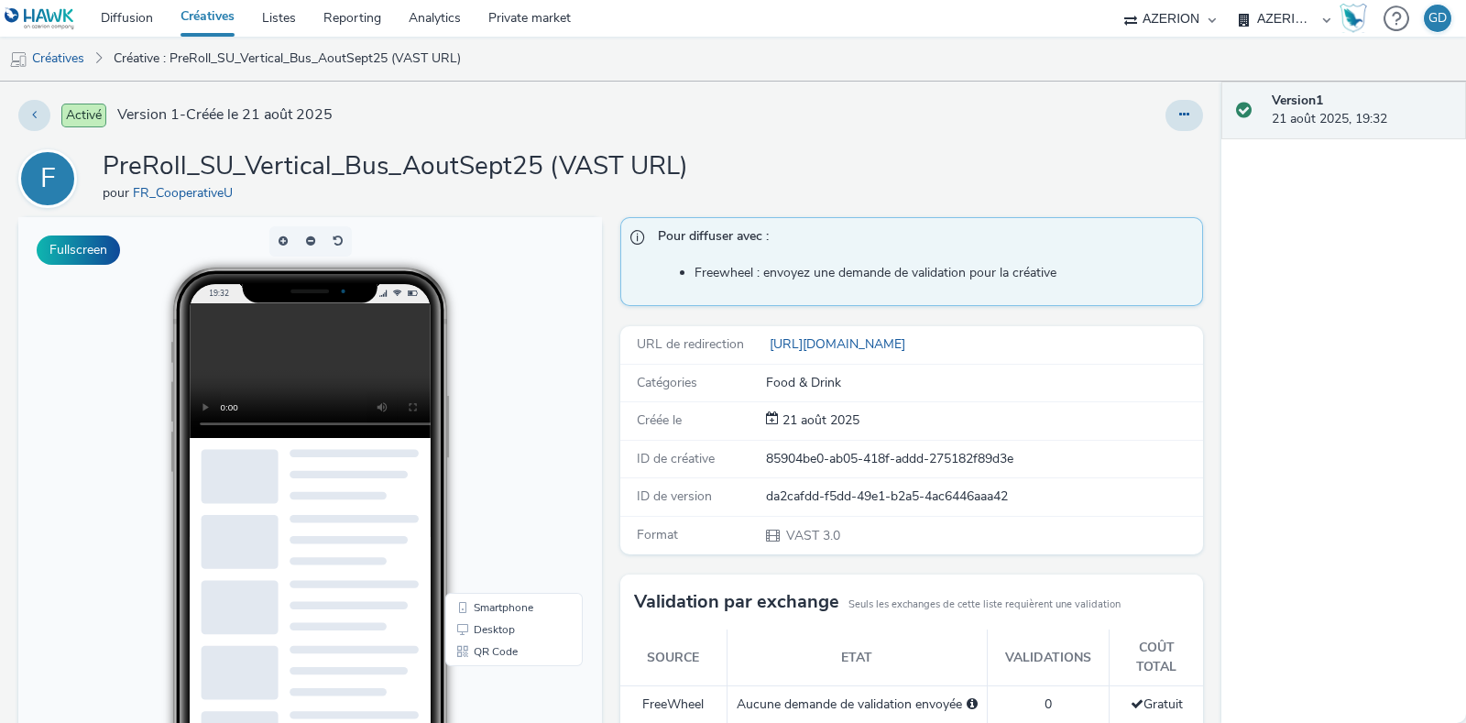
click at [830, 179] on div "F PreRoll_SU_Vertical_Bus_AoutSept25 (VAST URL) pour FR_CooperativeU" at bounding box center [610, 178] width 1185 height 59
click at [201, 46] on link "Créative : PreRoll_SU_Vertical_Bus_AoutSept25 (VAST URL)" at bounding box center [287, 59] width 366 height 44
click at [163, 44] on link "Créative : PreRoll_SU_Vertical_Bus_AoutSept25 (VAST URL)" at bounding box center [287, 59] width 366 height 44
click at [155, 52] on link "Créative : PreRoll_SU_Vertical_Bus_AoutSept25 (VAST URL)" at bounding box center [287, 59] width 366 height 44
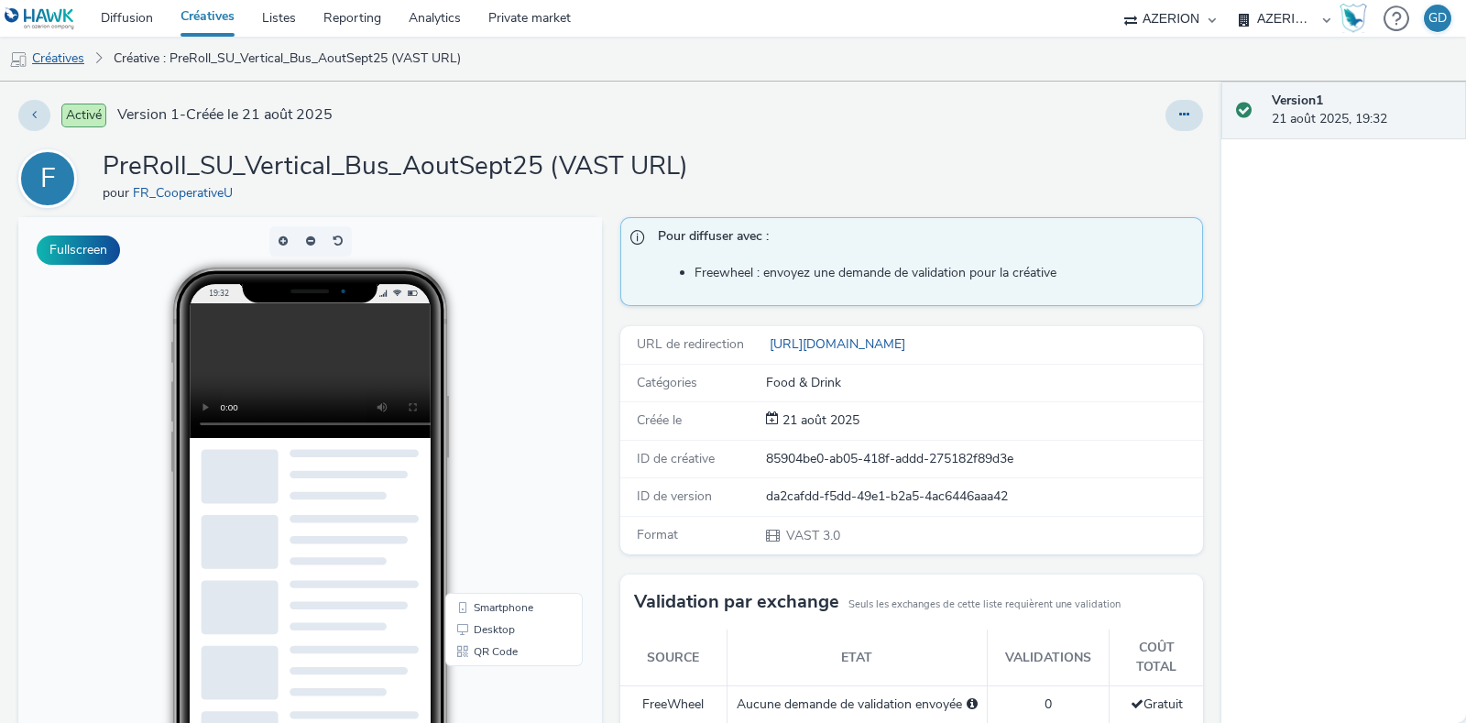
click at [31, 50] on link "Créatives" at bounding box center [46, 59] width 93 height 44
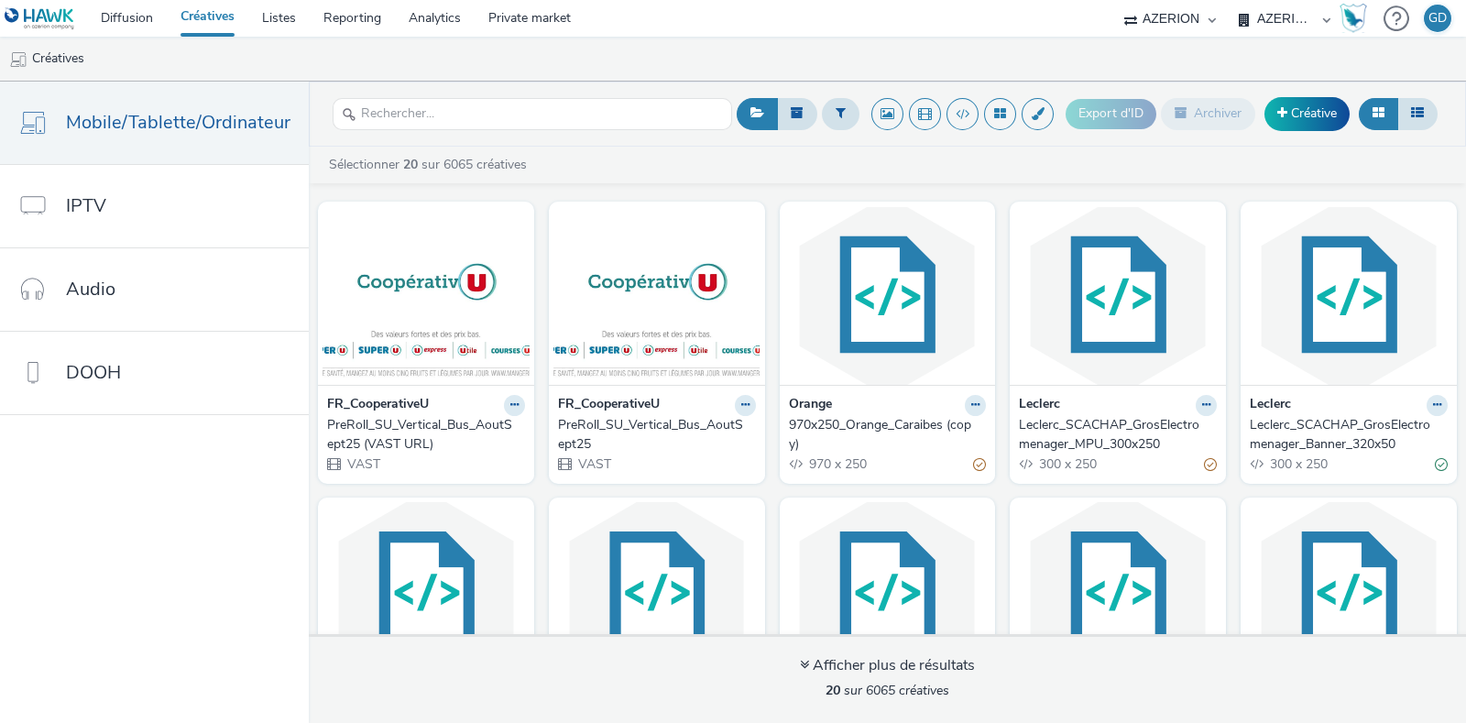
click at [412, 432] on div "PreRoll_SU_Vertical_Bus_AoutSept25 (VAST URL)" at bounding box center [422, 435] width 191 height 38
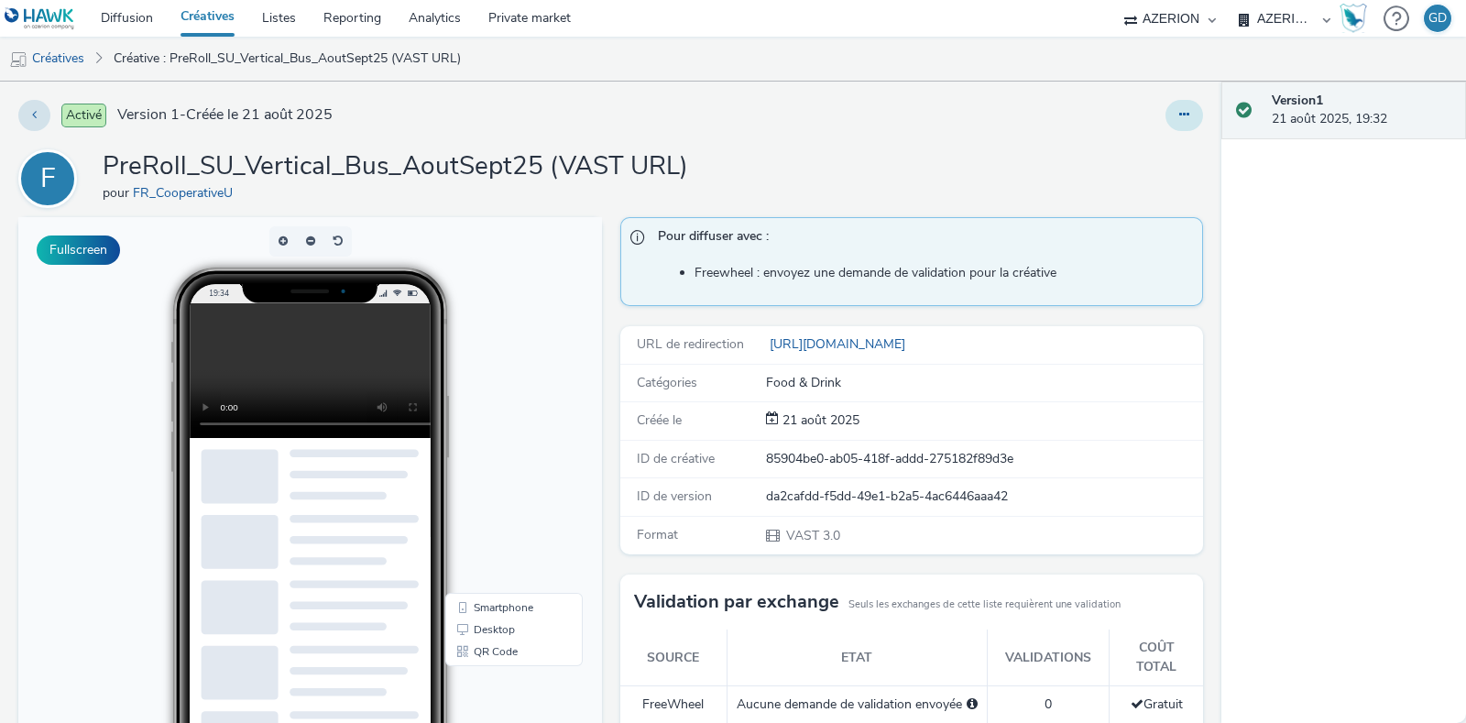
click at [1179, 115] on icon at bounding box center [1184, 114] width 10 height 13
click at [788, 144] on div "Activé Version 1 - Créée le 21 août 2025 F PreRoll_SU_Vertical_Bus_AoutSept25 (…" at bounding box center [611, 402] width 1222 height 641
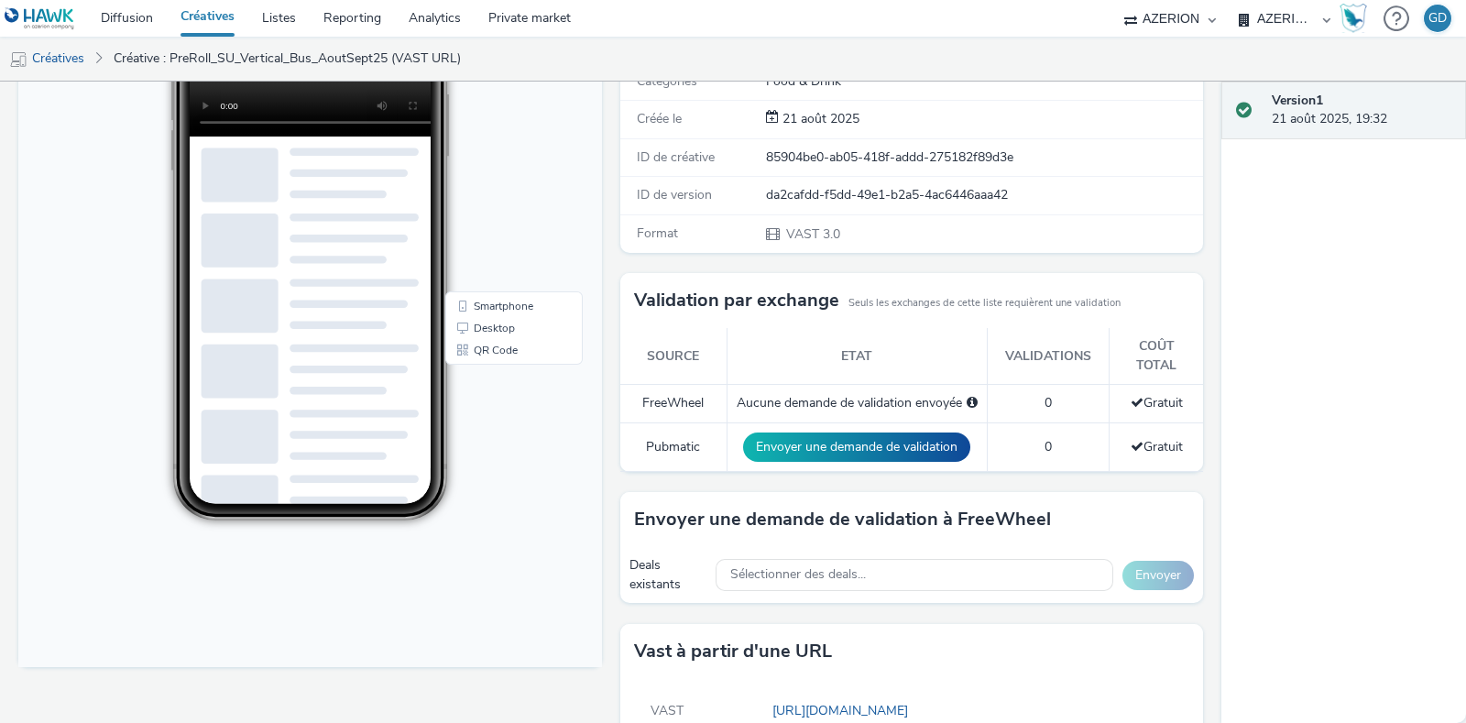
scroll to position [378, 0]
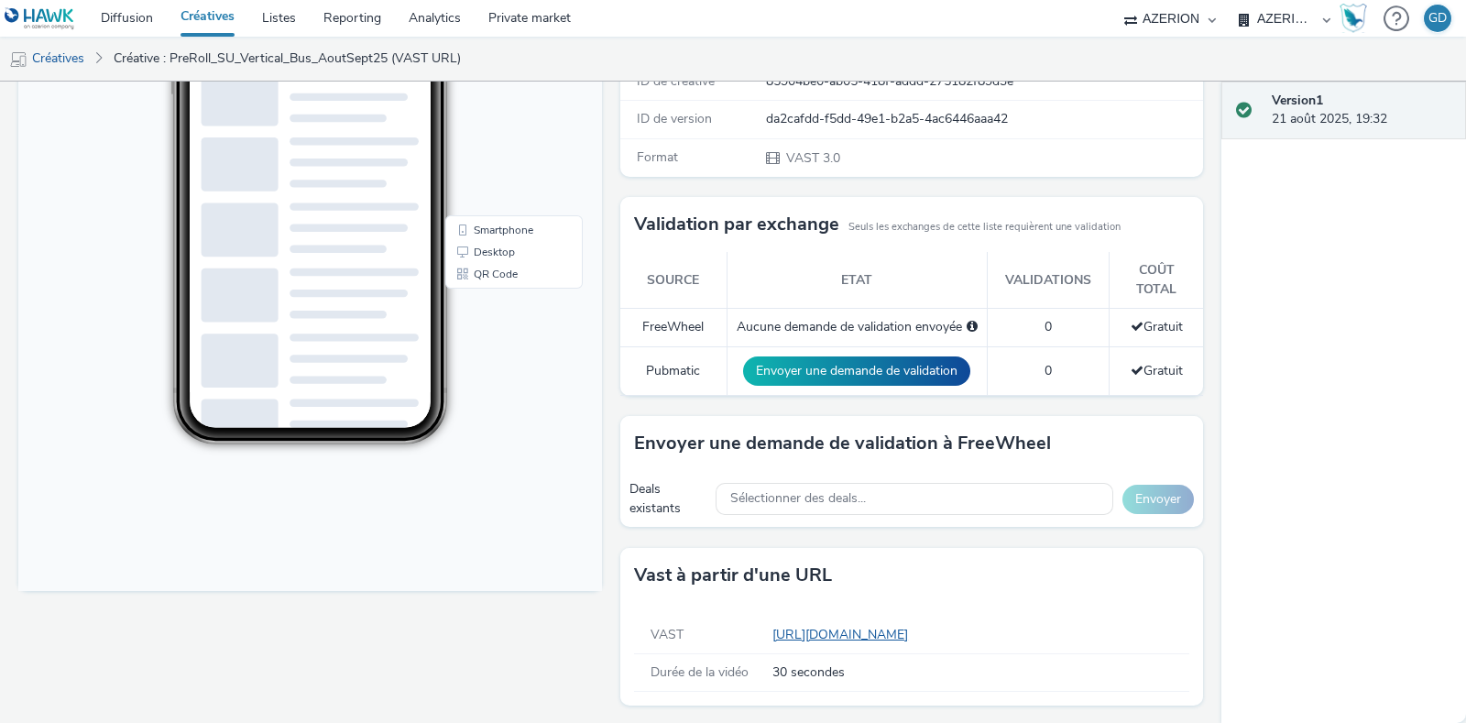
click at [915, 627] on link "https://tabmo-cdn.s3.eu-west-1.amazonaws.com/creatives/vast/audio/clones/282f4a…" at bounding box center [844, 634] width 143 height 17
drag, startPoint x: 751, startPoint y: 630, endPoint x: 1208, endPoint y: 626, distance: 457.3
click at [1208, 626] on div "Activé Version 1 - Créée le 21 août 2025 F PreRoll_SU_Vertical_Bus_AoutSept25 (…" at bounding box center [611, 402] width 1222 height 641
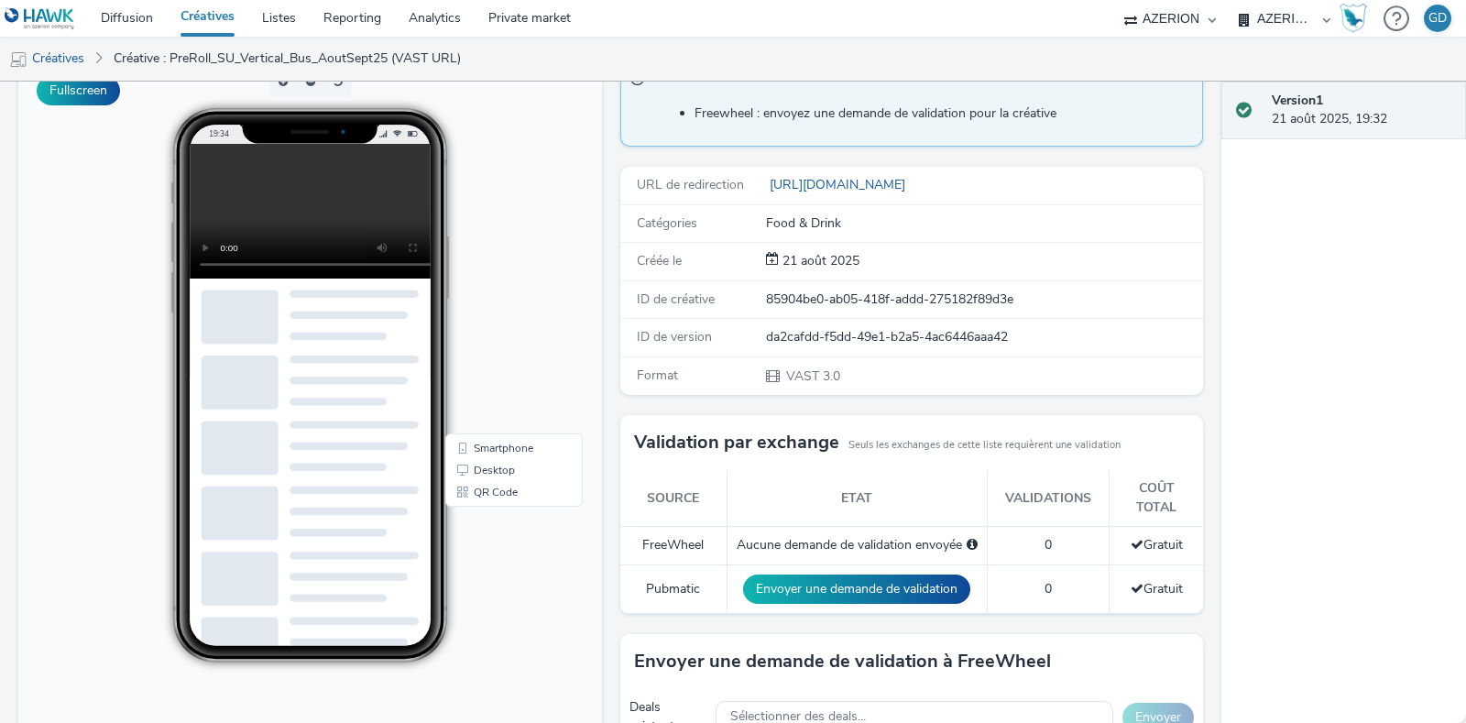
scroll to position [0, 0]
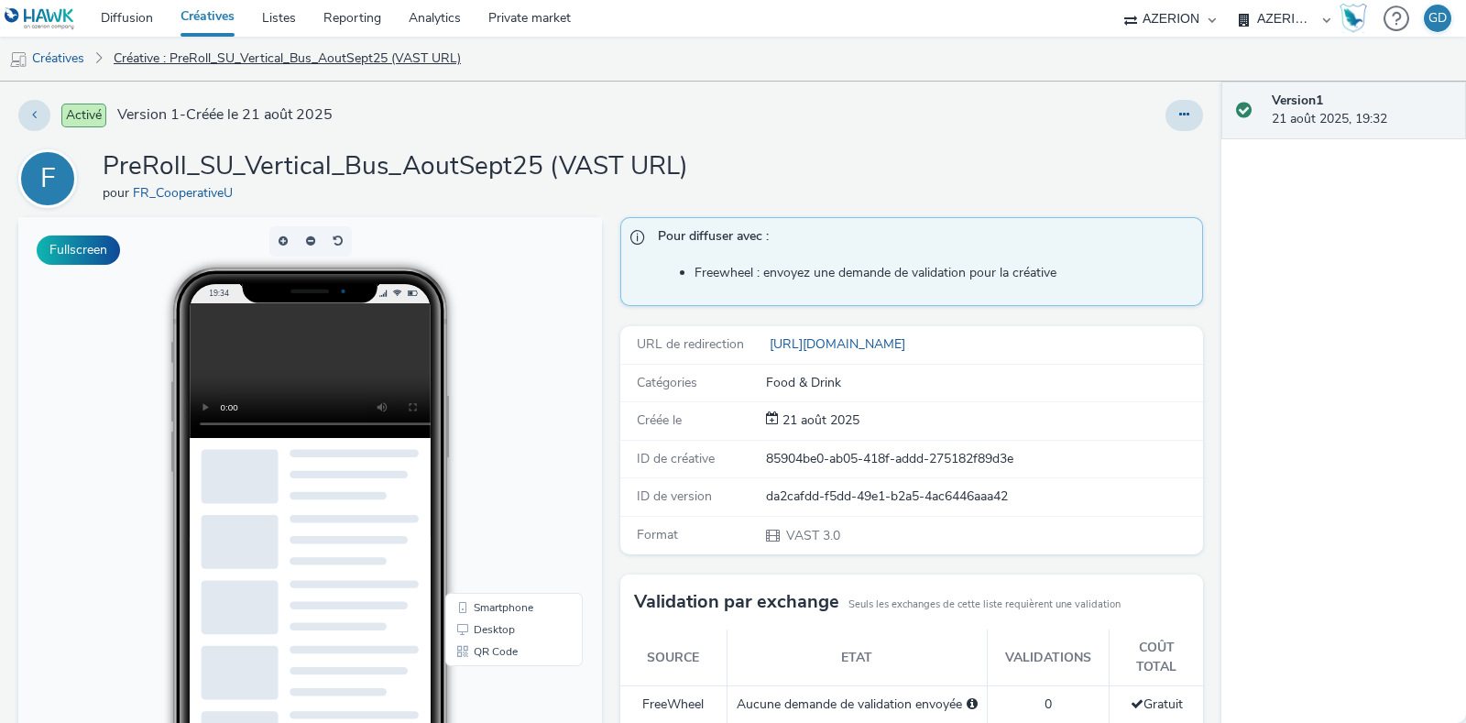
click at [159, 49] on link "Créative : PreRoll_SU_Vertical_Bus_AoutSept25 (VAST URL)" at bounding box center [287, 59] width 366 height 44
click at [149, 55] on link "Créative : PreRoll_SU_Vertical_Bus_AoutSept25 (VAST URL)" at bounding box center [287, 59] width 366 height 44
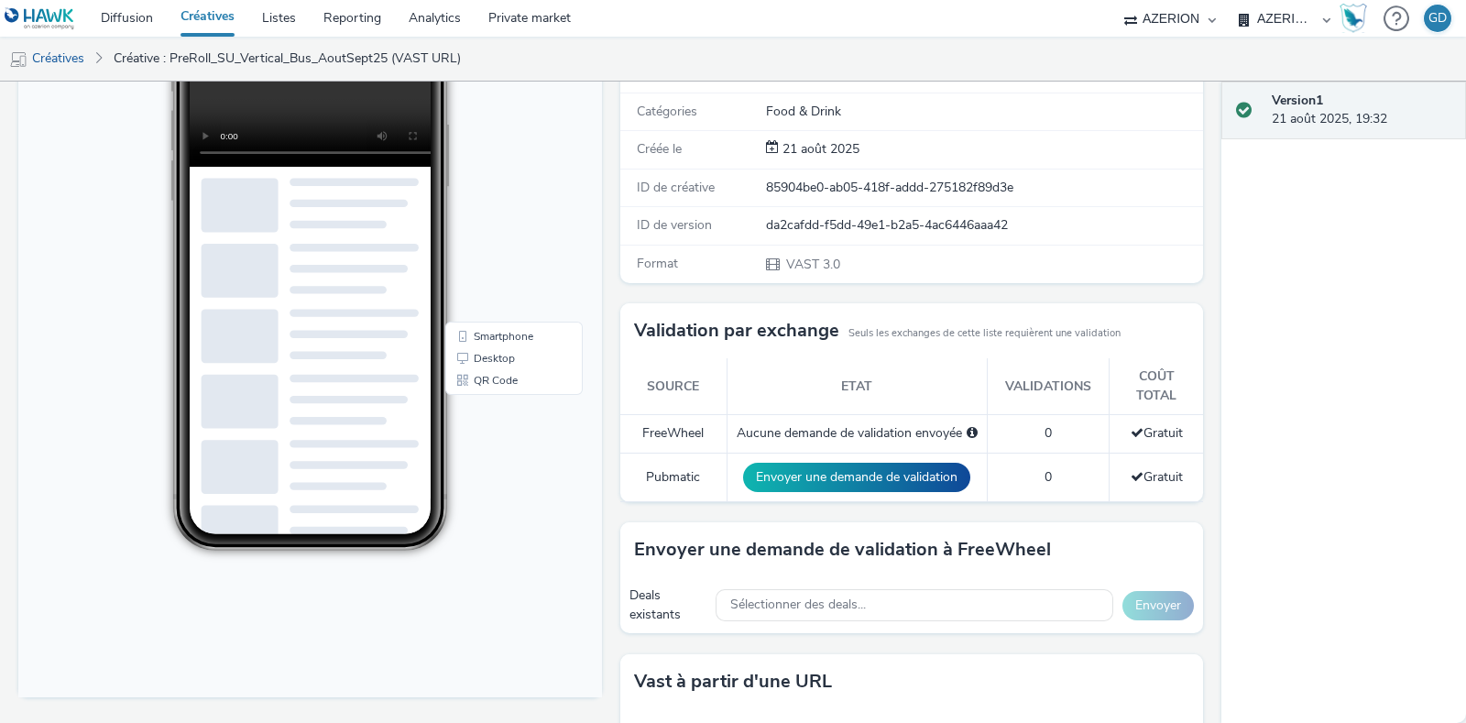
scroll to position [378, 0]
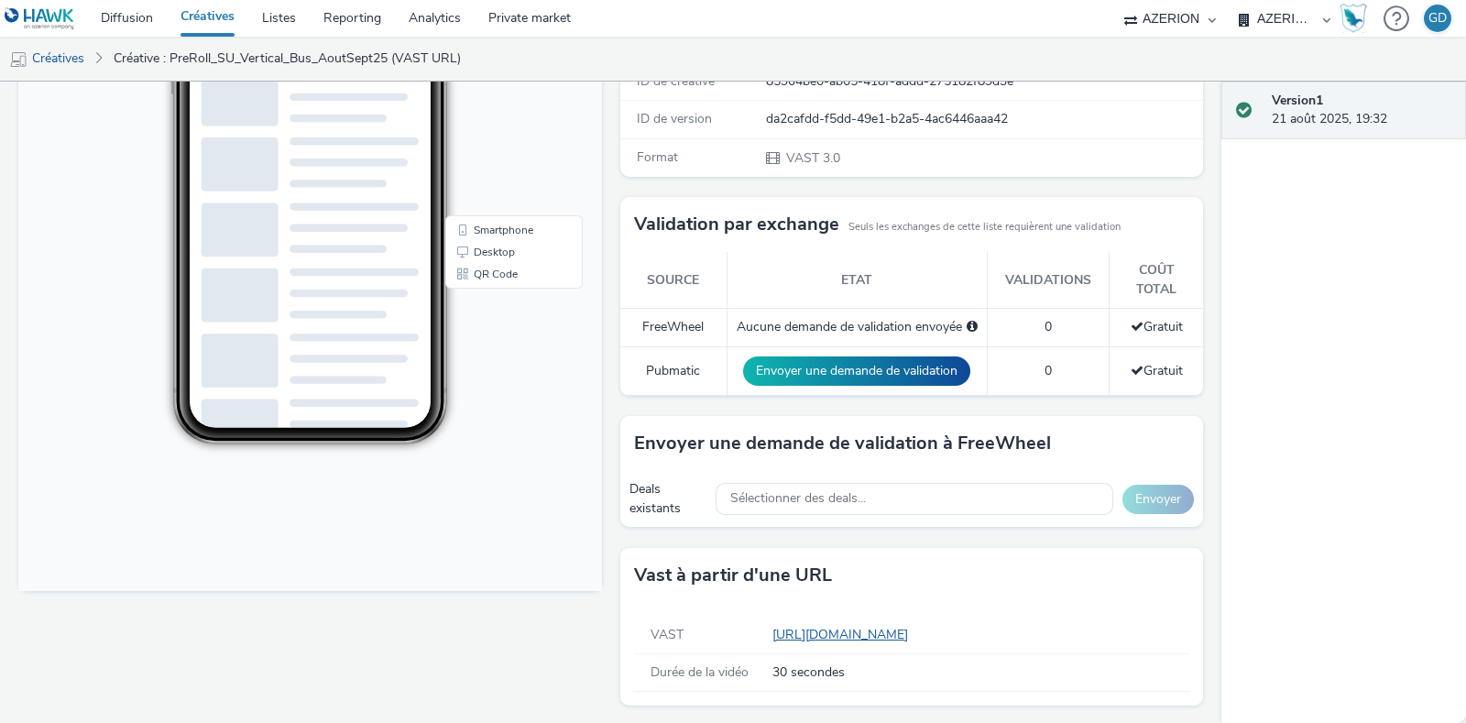
click at [904, 632] on link "https://tabmo-cdn.s3.eu-west-1.amazonaws.com/creatives/vast/audio/clones/282f4a…" at bounding box center [844, 634] width 143 height 17
click at [493, 349] on div "19:34" at bounding box center [310, 168] width 409 height 554
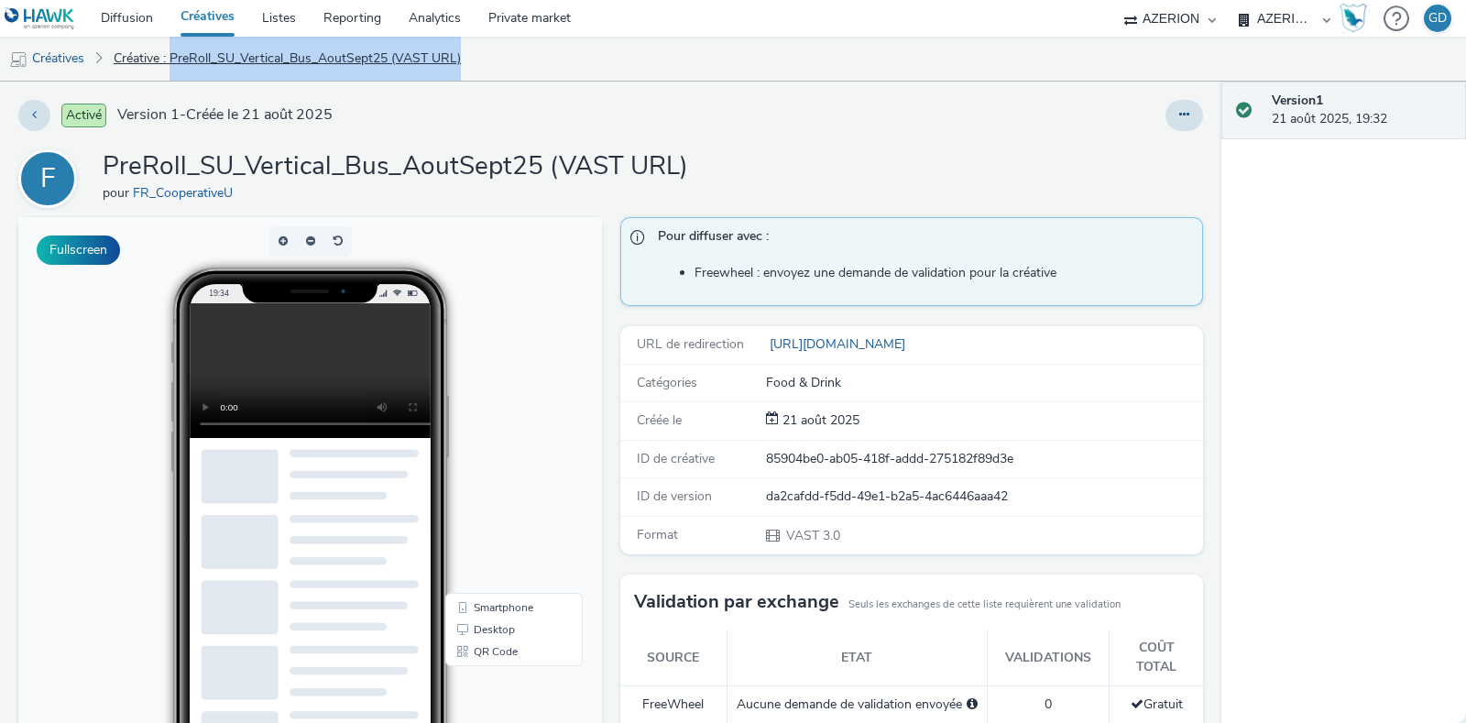
drag, startPoint x: 495, startPoint y: 60, endPoint x: 173, endPoint y: 65, distance: 321.7
click at [173, 65] on ul "Créatives Créative : PreRoll_SU_Vertical_Bus_AoutSept25 (VAST URL)" at bounding box center [733, 59] width 1466 height 44
copy link "PreRoll_SU_Vertical_Bus_AoutSept25 (VAST URL)"
click at [218, 14] on link "Créatives" at bounding box center [208, 18] width 82 height 37
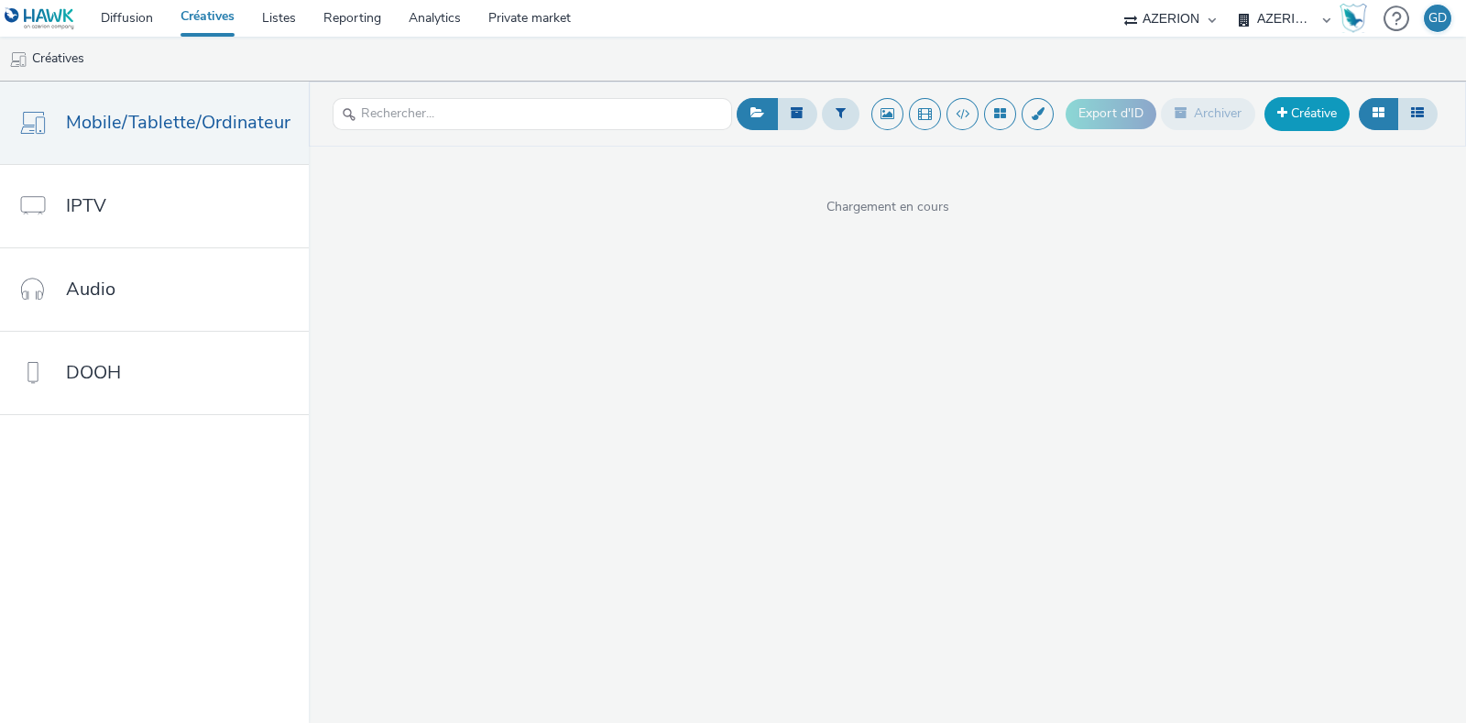
click at [1330, 115] on link "Créative" at bounding box center [1307, 113] width 85 height 33
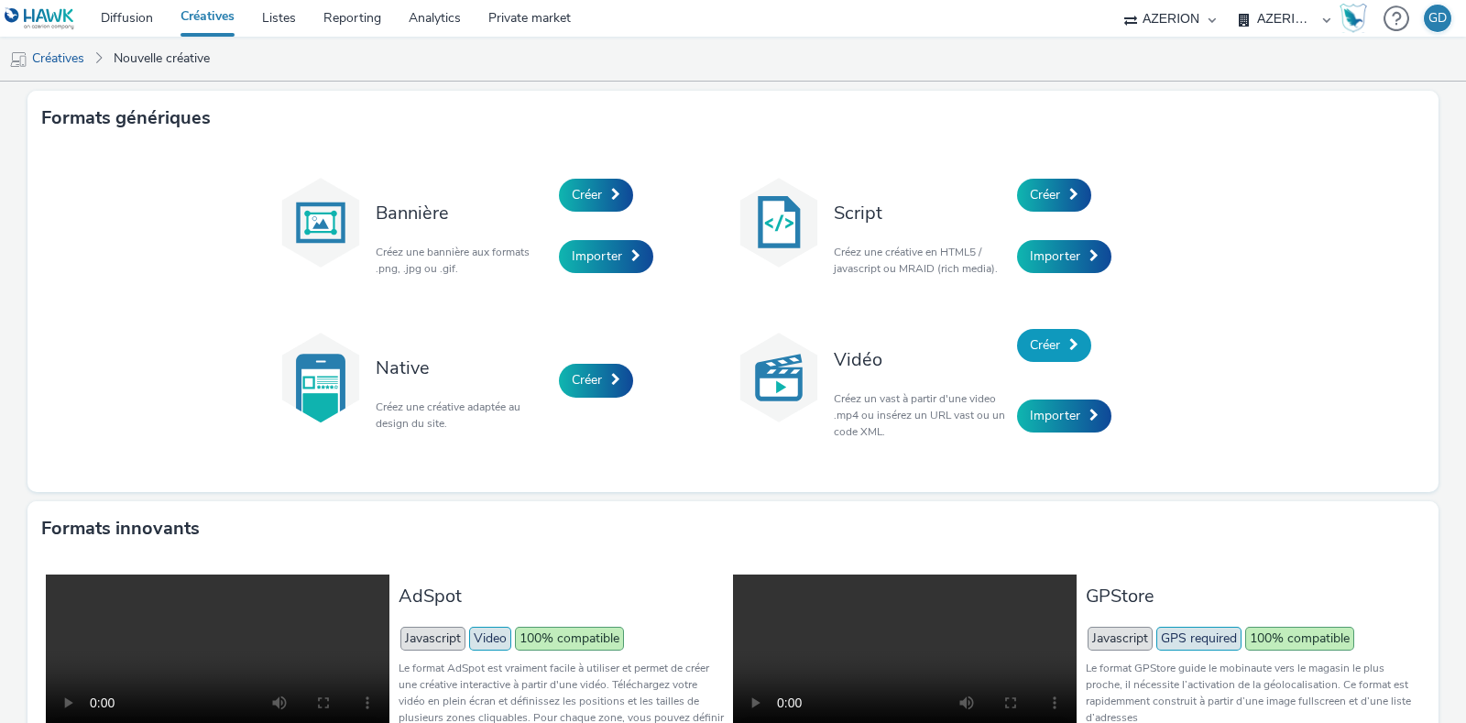
click at [1050, 348] on span "Créer" at bounding box center [1045, 344] width 30 height 17
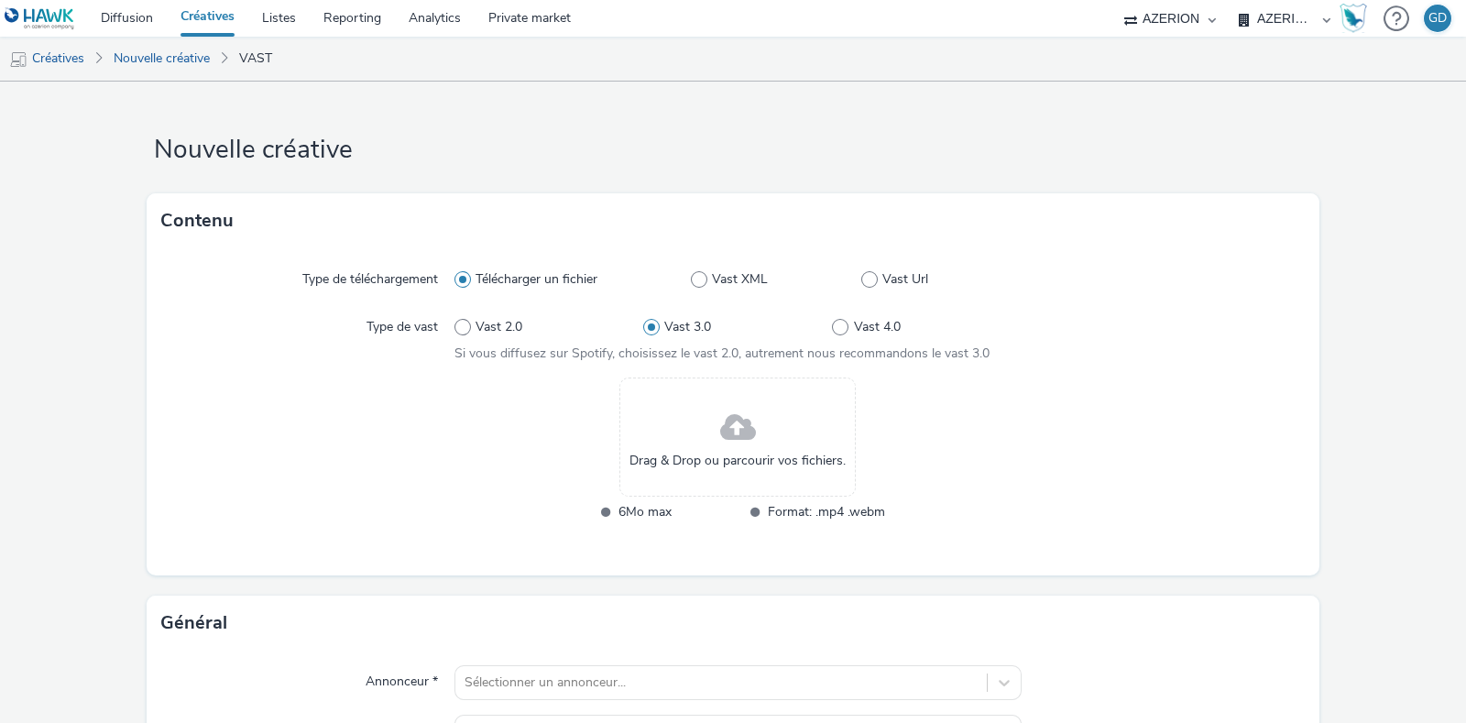
click at [730, 422] on span at bounding box center [738, 428] width 36 height 49
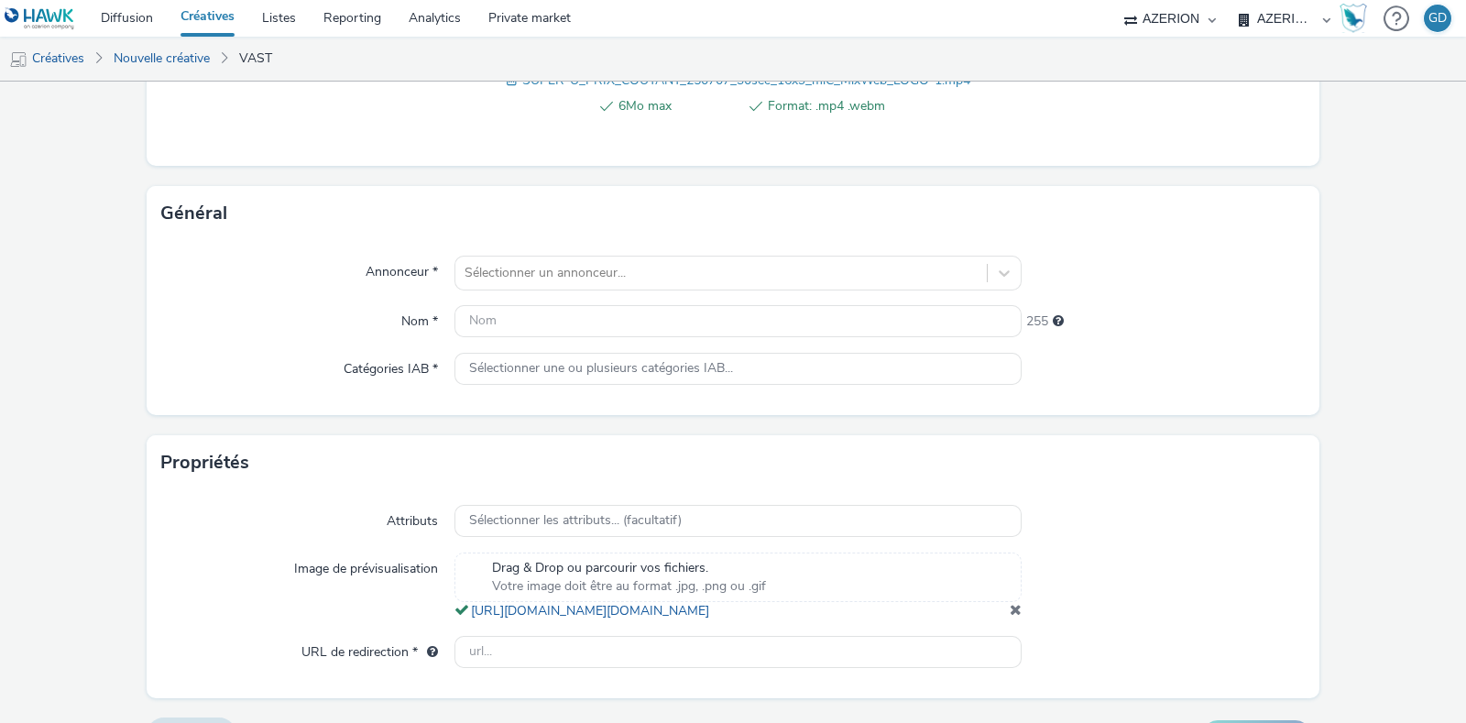
scroll to position [457, 0]
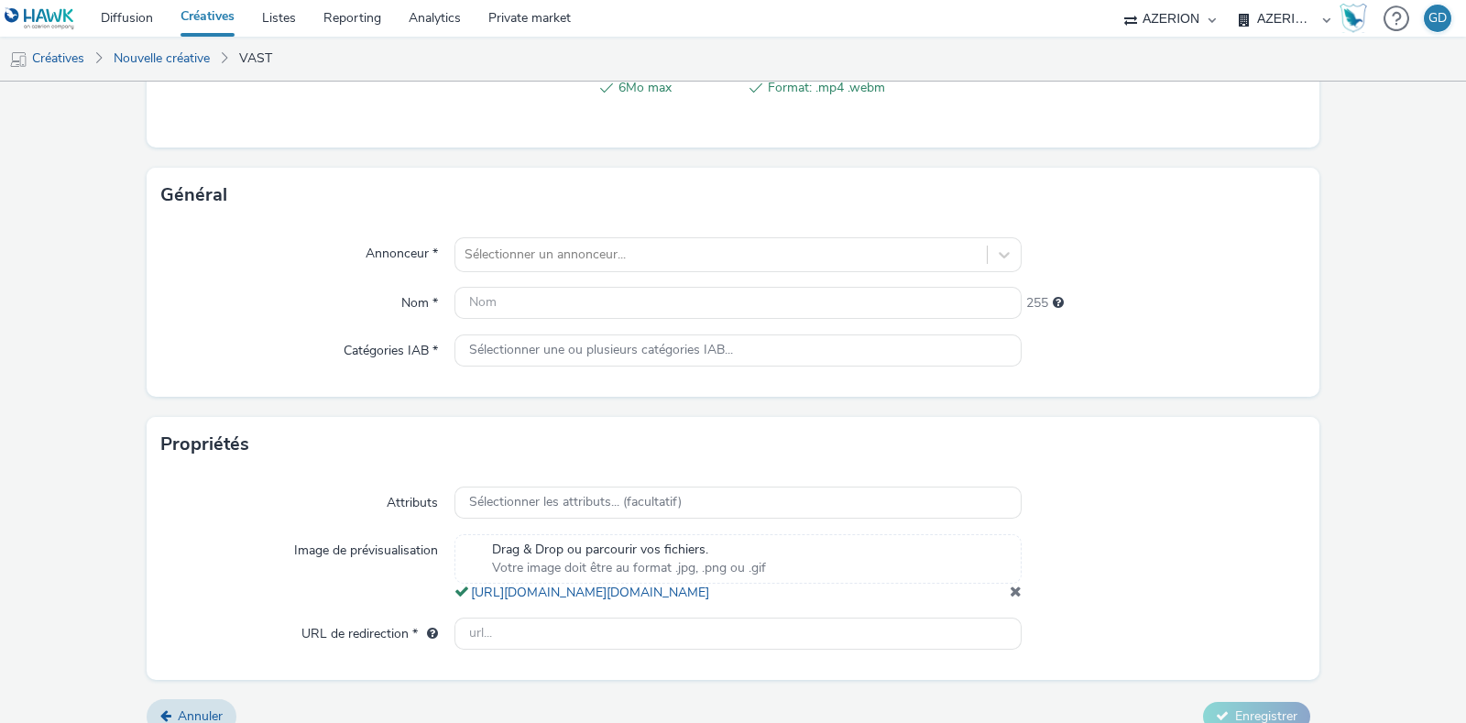
click at [497, 278] on div "Annonceur * Sélectionner un annonceur... Nom * 255 Catégories IAB * Sélectionne…" at bounding box center [733, 310] width 1173 height 174
click at [497, 287] on input "text" at bounding box center [738, 303] width 567 height 32
paste input "PreRoll_SU_Vertical_Bus_AoutSept25 (VAST URL)"
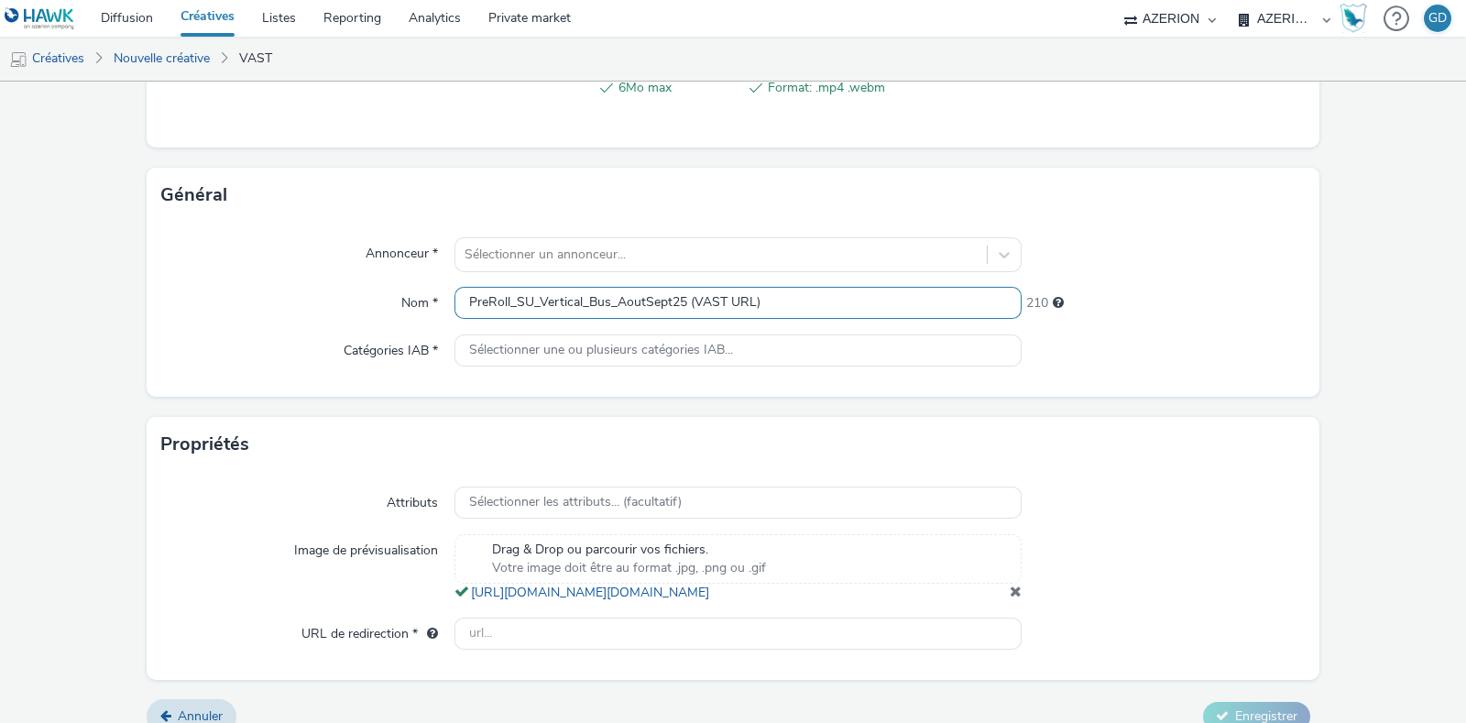
drag, startPoint x: 584, startPoint y: 300, endPoint x: 609, endPoint y: 298, distance: 25.7
click at [609, 298] on input "PreRoll_SU_Vertical_Bus_AoutSept25 (VAST URL)" at bounding box center [738, 303] width 567 height 32
drag, startPoint x: 729, startPoint y: 295, endPoint x: 944, endPoint y: 304, distance: 214.6
click at [944, 304] on input "PreRoll_SU_Vertical_PrixCoutant_AoutSept25 (VAST URL)" at bounding box center [738, 303] width 567 height 32
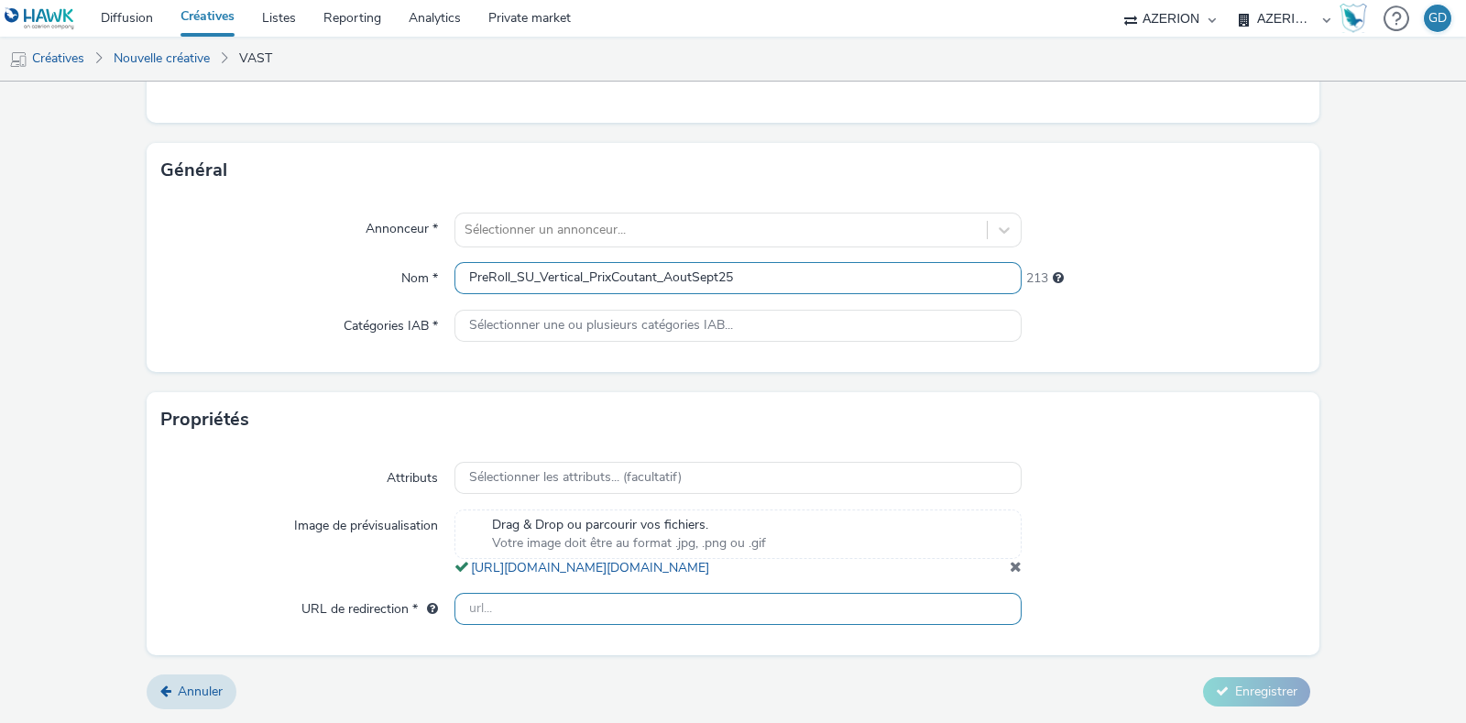
type input "PreRoll_SU_Vertical_PrixCoutant_AoutSept25"
click at [606, 608] on input "text" at bounding box center [738, 609] width 567 height 32
type input "https://www.magasins-u.com/"
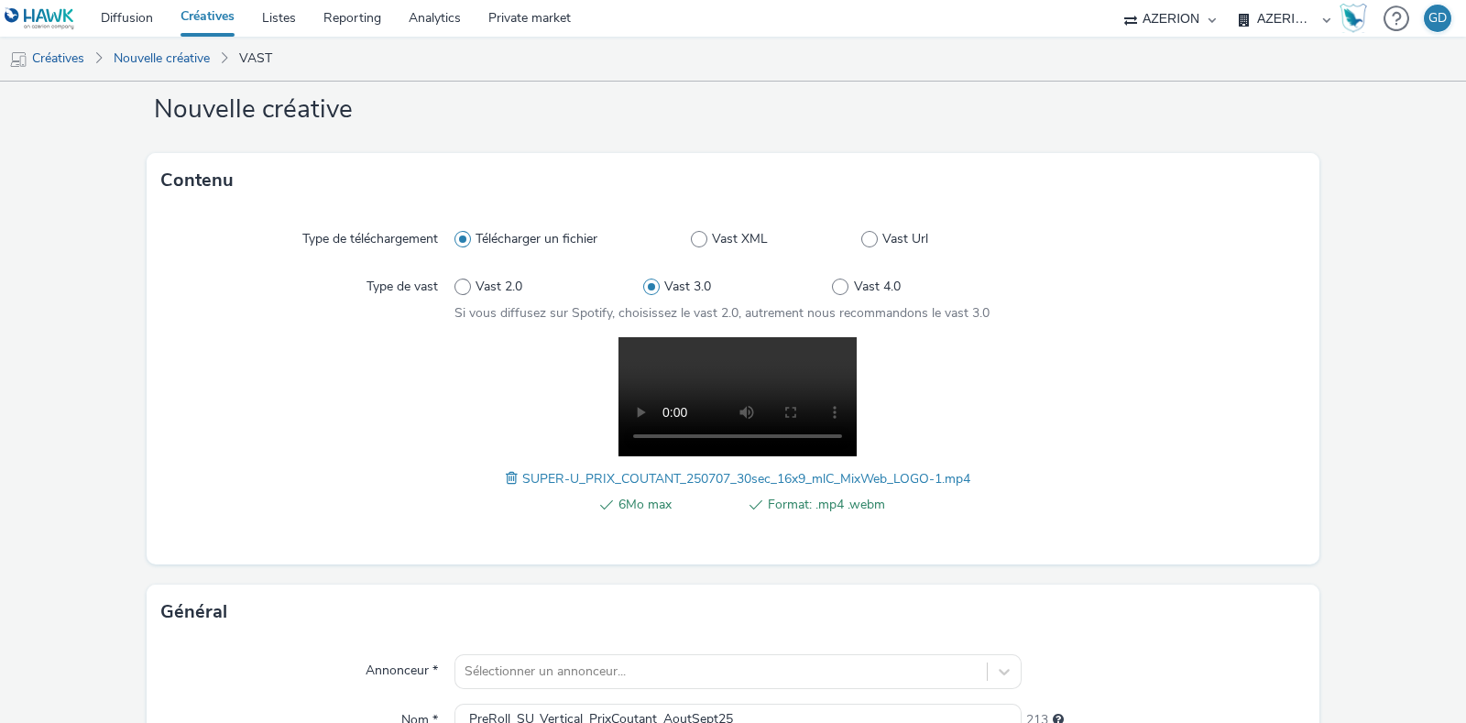
scroll to position [0, 0]
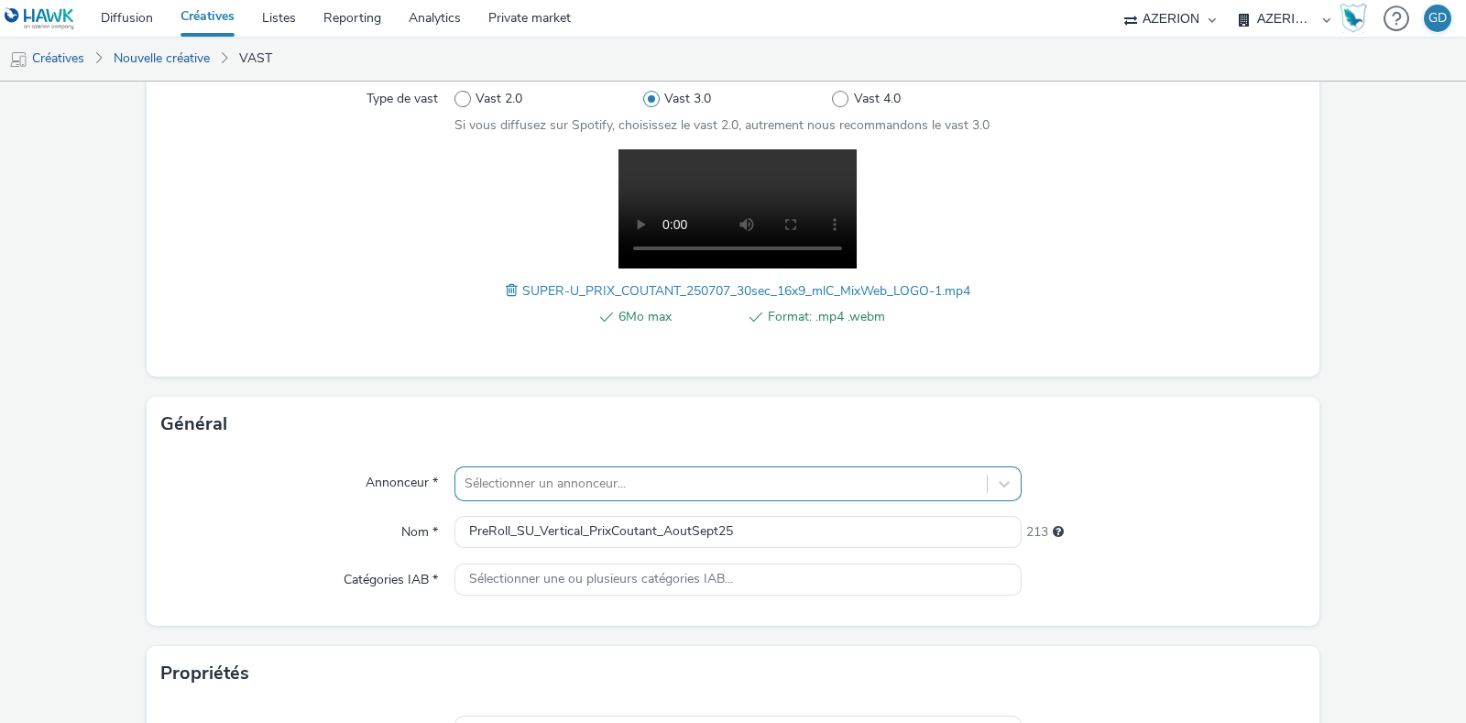
click at [652, 478] on div "Sélectionner un annonceur..." at bounding box center [738, 483] width 567 height 35
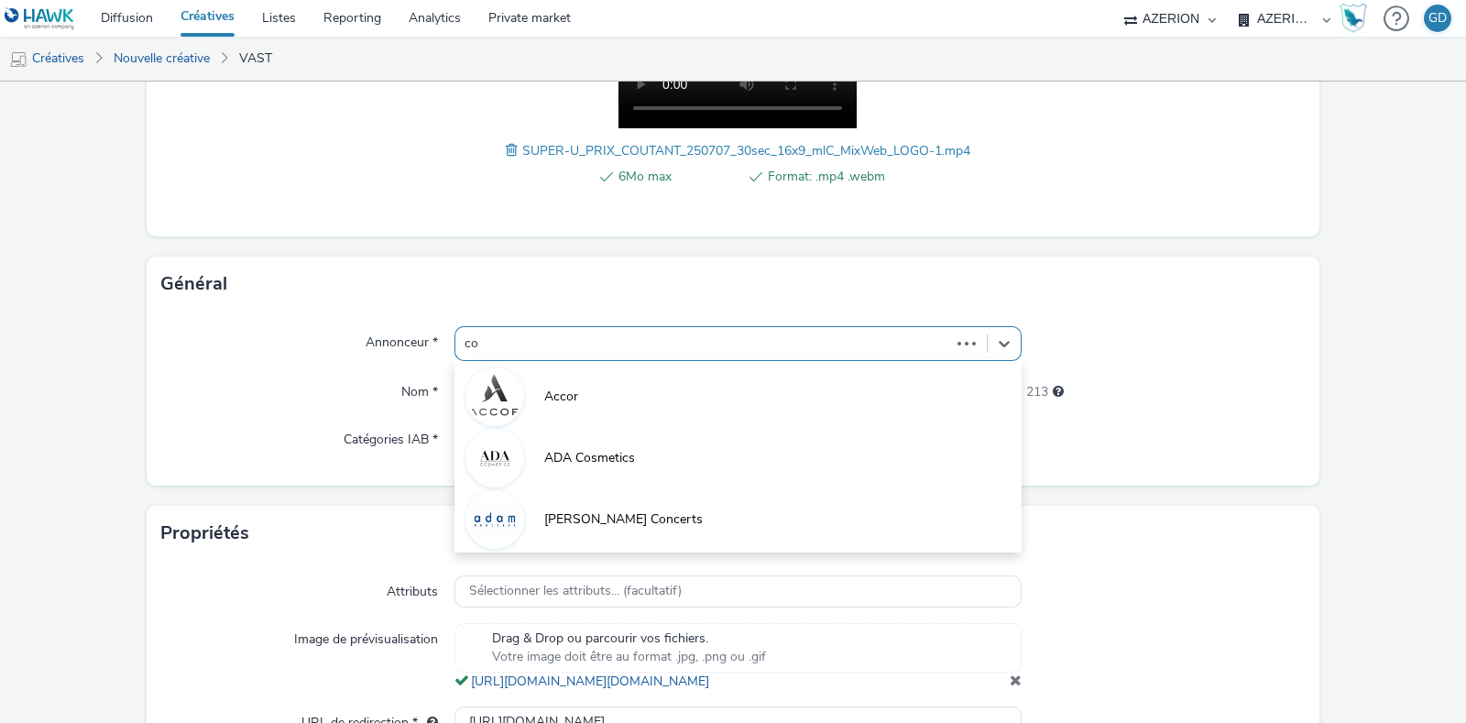
type input "coo"
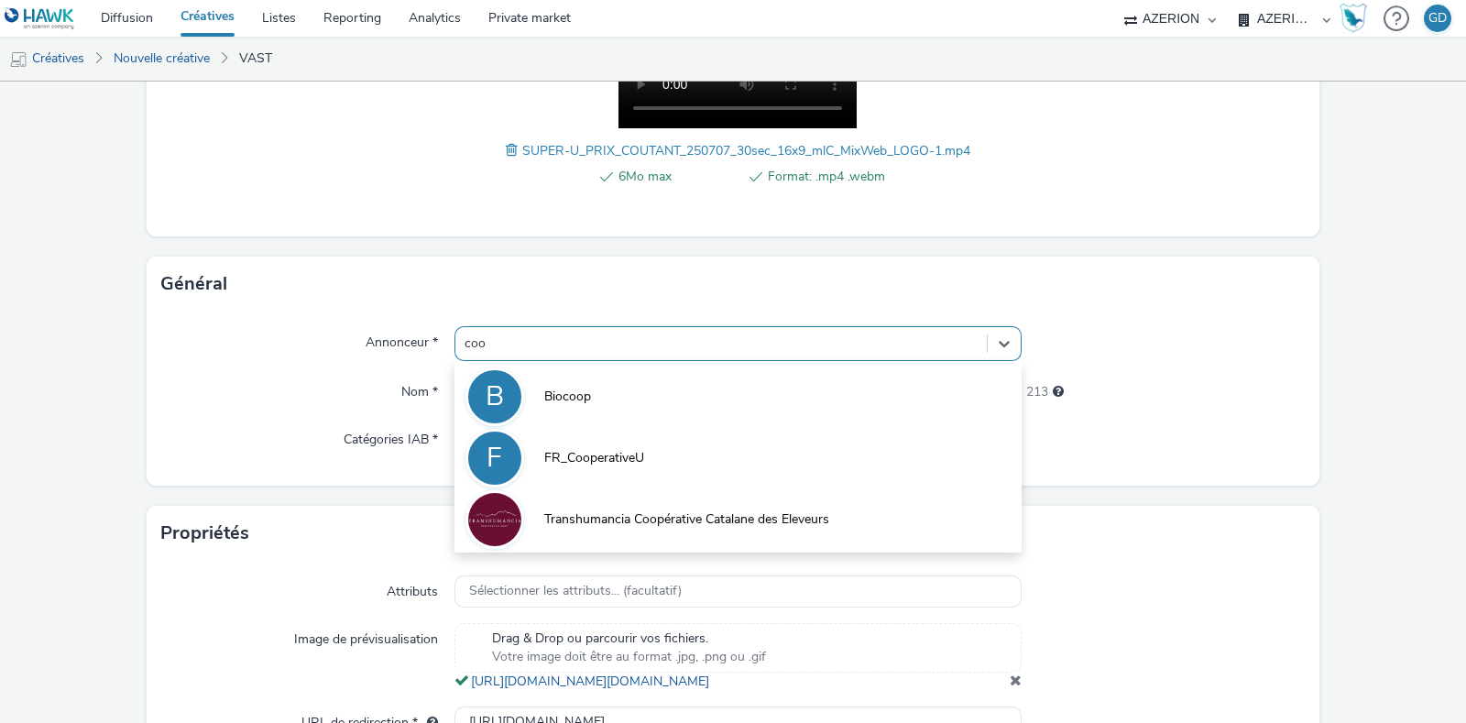
click at [637, 443] on li "F FR_CooperativeU" at bounding box center [738, 456] width 567 height 61
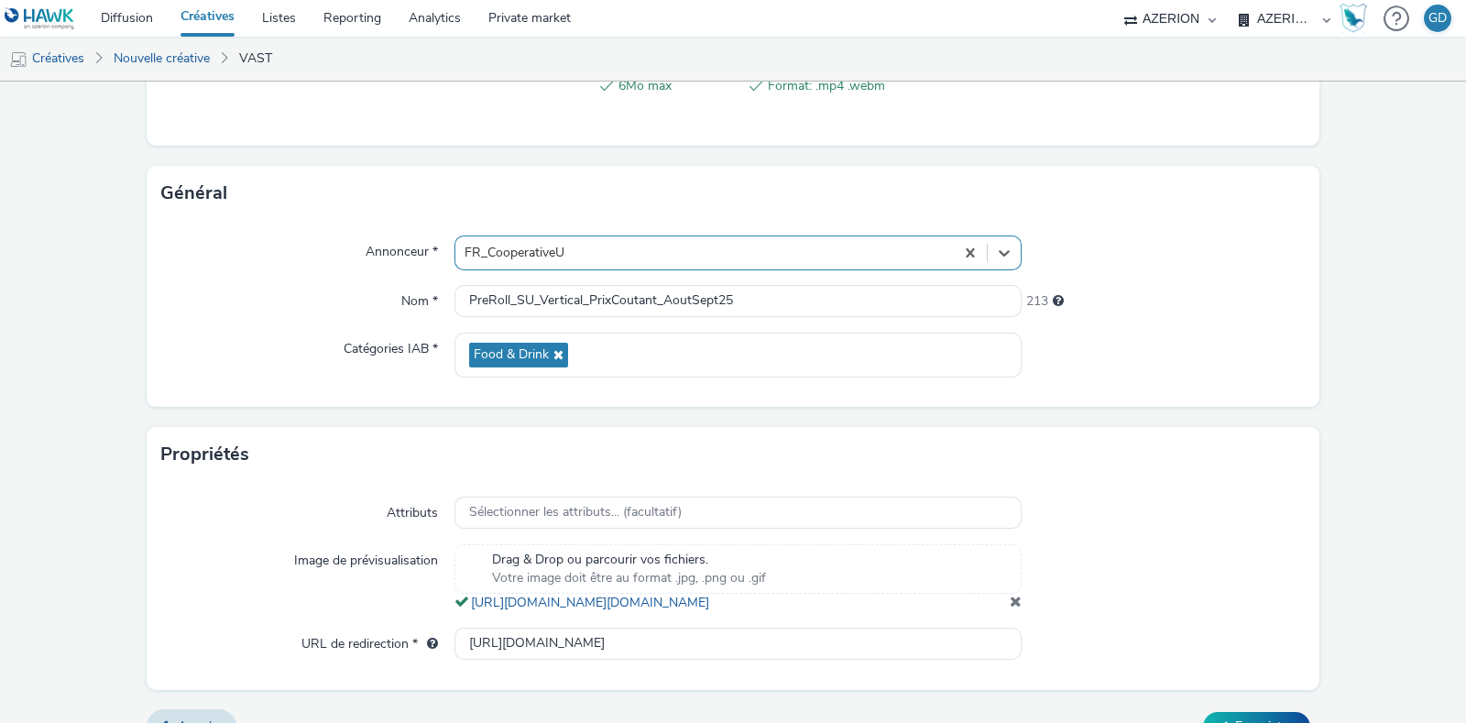
scroll to position [510, 0]
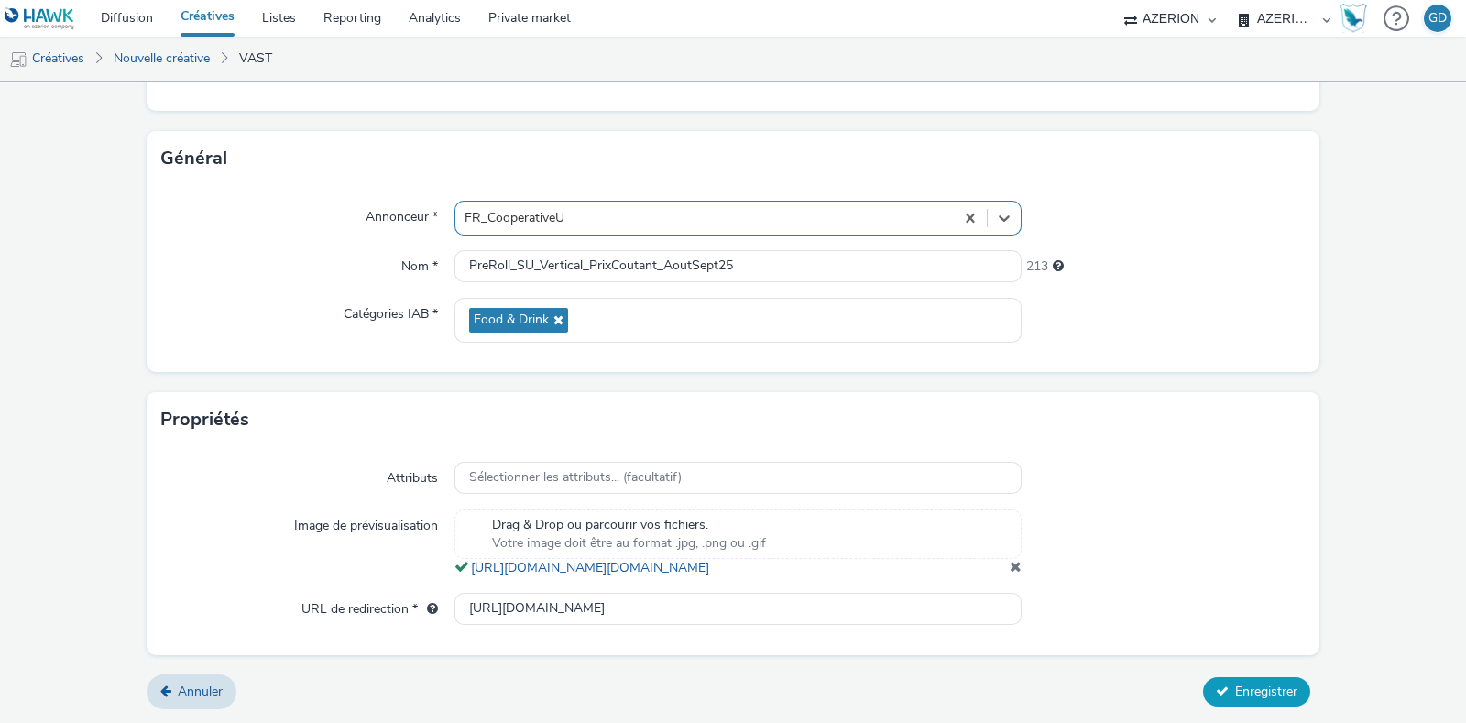
click at [1267, 691] on span "Enregistrer" at bounding box center [1266, 691] width 62 height 17
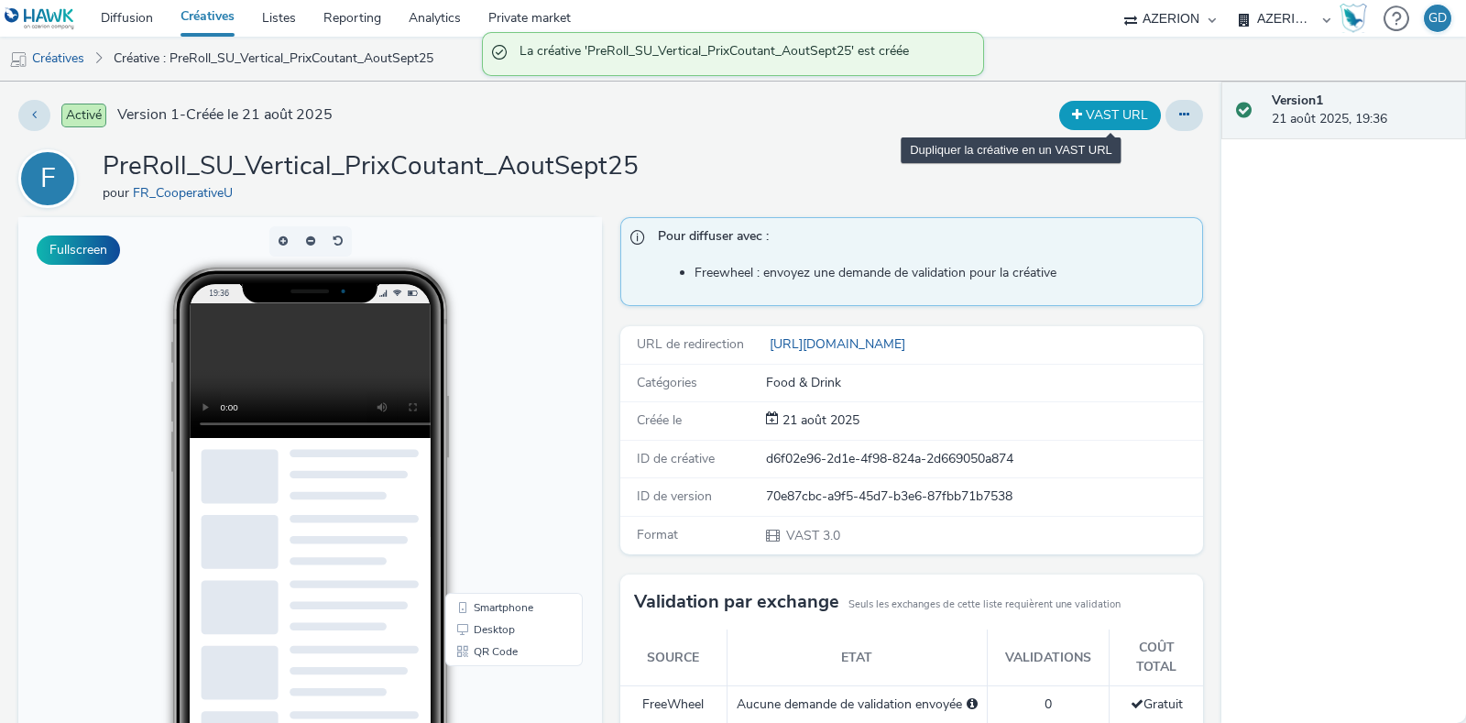
click at [1107, 126] on button "VAST URL" at bounding box center [1110, 115] width 102 height 29
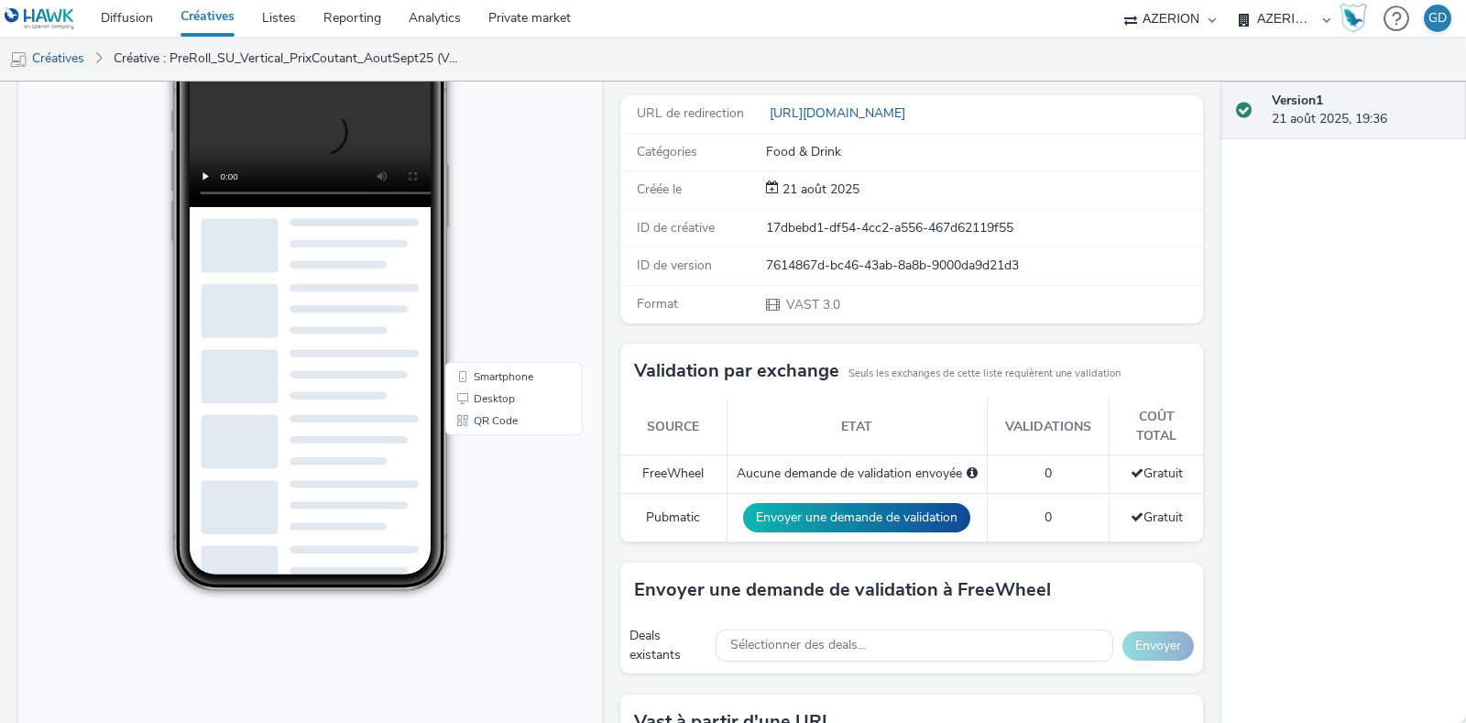
scroll to position [378, 0]
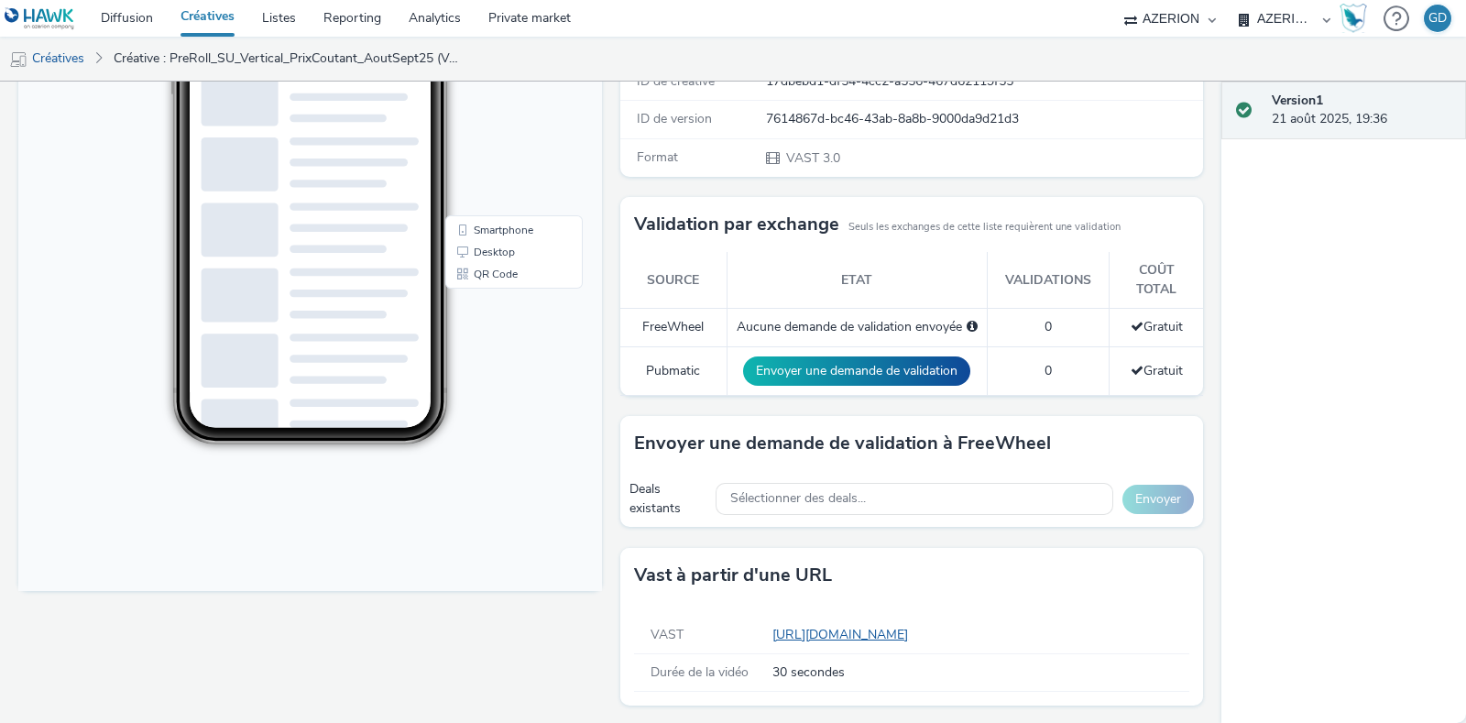
click at [841, 628] on link "https://tabmo-cdn.s3.eu-west-1.amazonaws.com/creatives/vast/audio/clones/70e87c…" at bounding box center [844, 634] width 143 height 17
click at [915, 628] on link "https://tabmo-cdn.s3.eu-west-1.amazonaws.com/creatives/vast/audio/clones/70e87c…" at bounding box center [844, 634] width 143 height 17
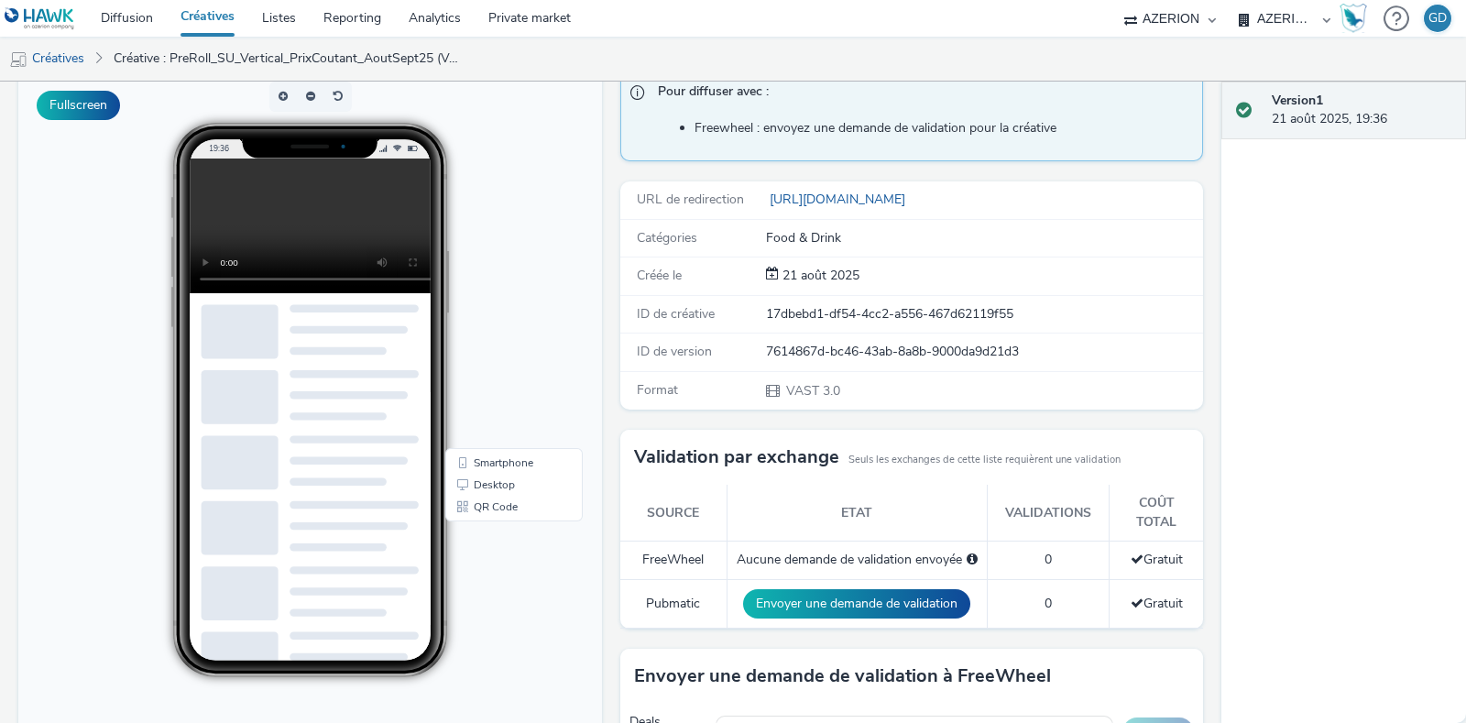
scroll to position [0, 0]
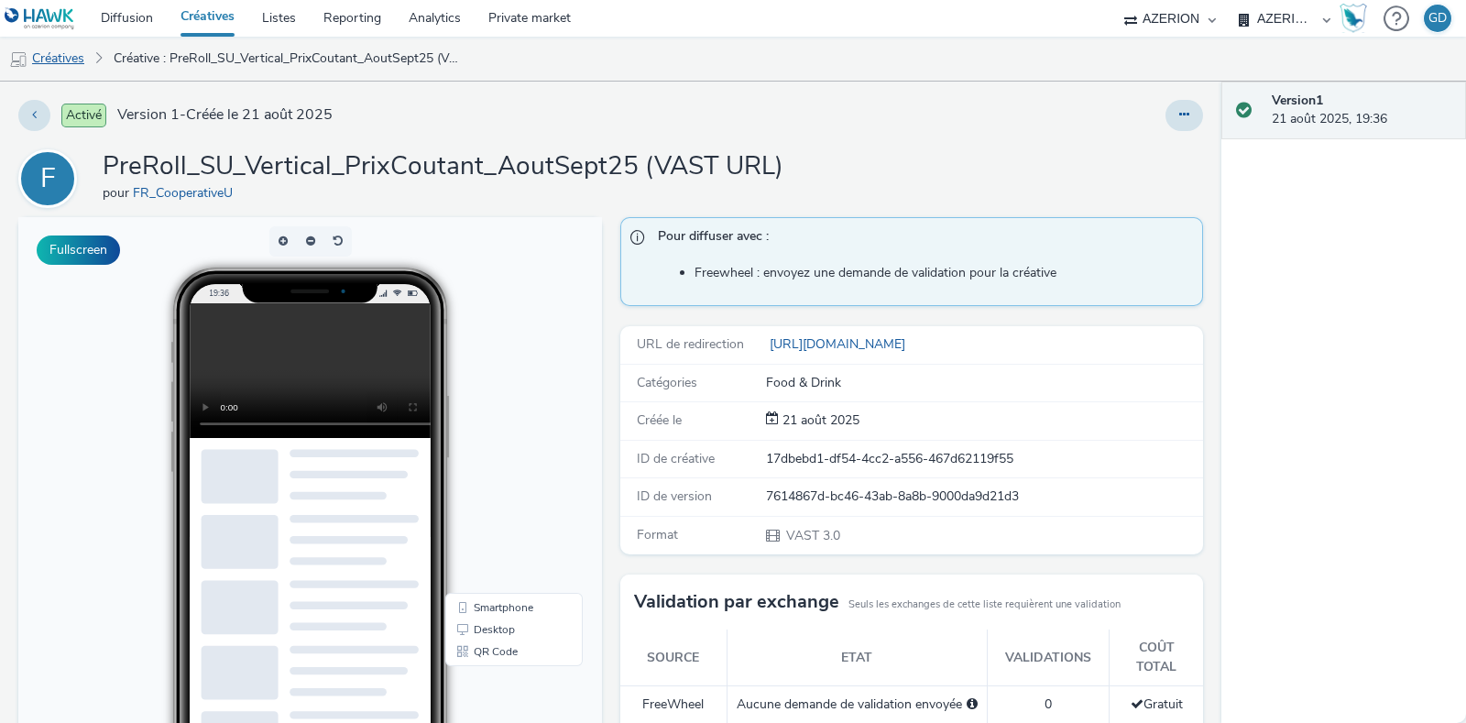
click at [27, 38] on link "Créatives" at bounding box center [46, 59] width 93 height 44
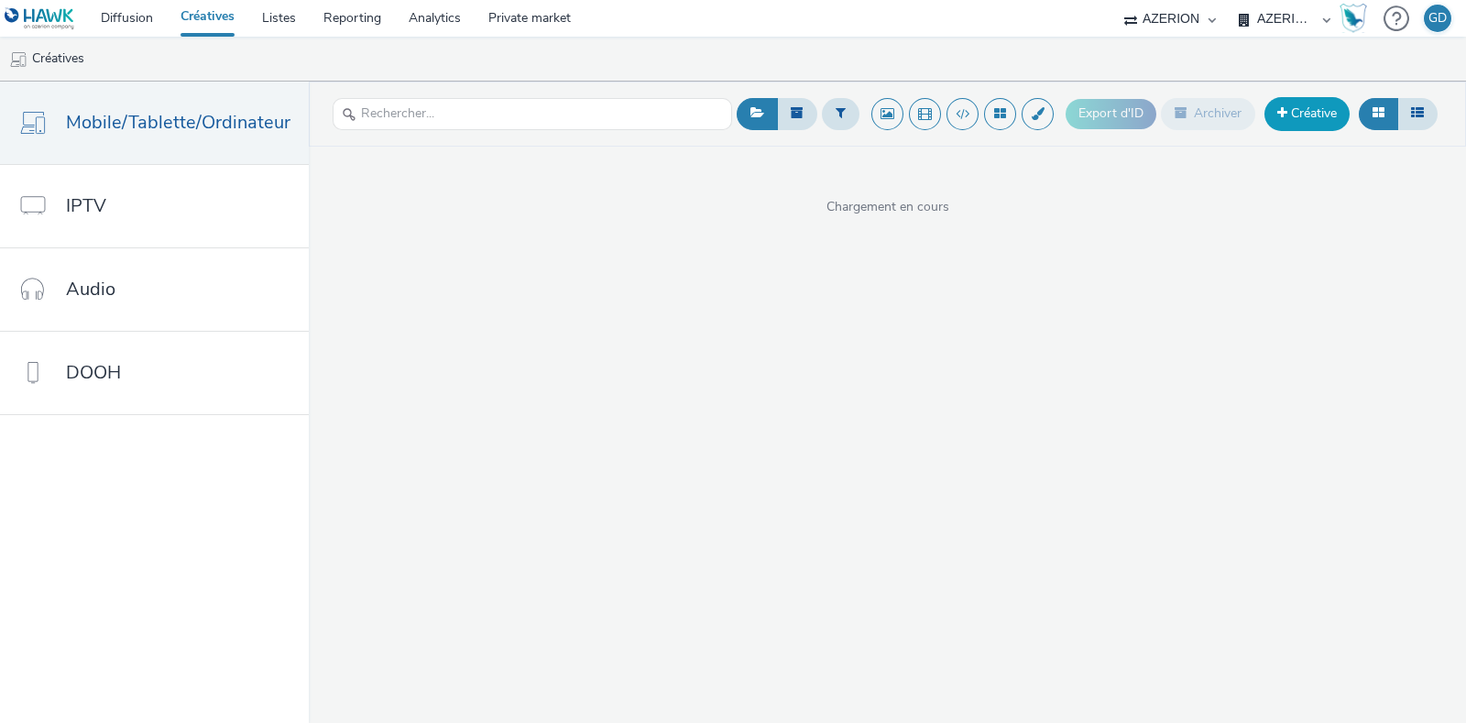
click at [1283, 103] on link "Créative" at bounding box center [1307, 113] width 85 height 33
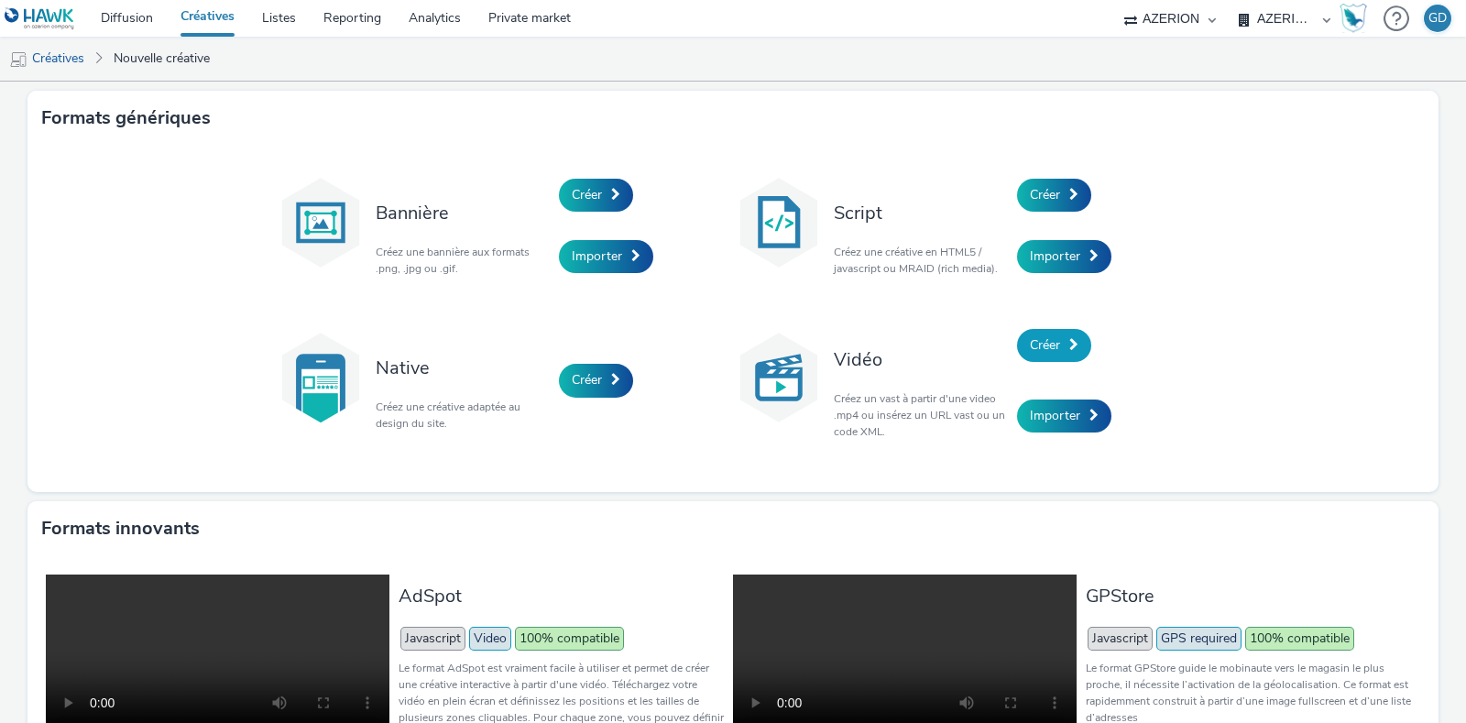
click at [1045, 341] on span "Créer" at bounding box center [1045, 344] width 30 height 17
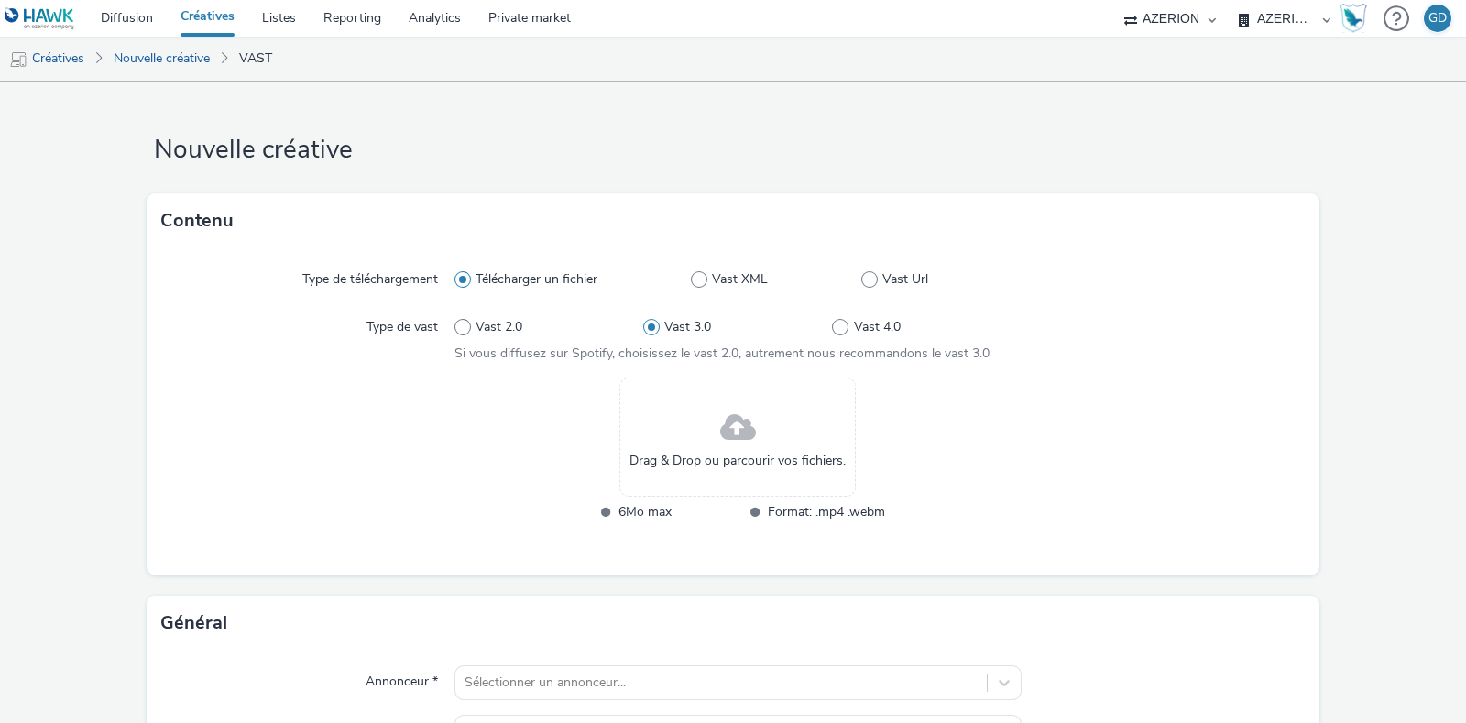
click at [694, 416] on div "Drag & Drop ou parcourir vos fichiers." at bounding box center [737, 437] width 236 height 119
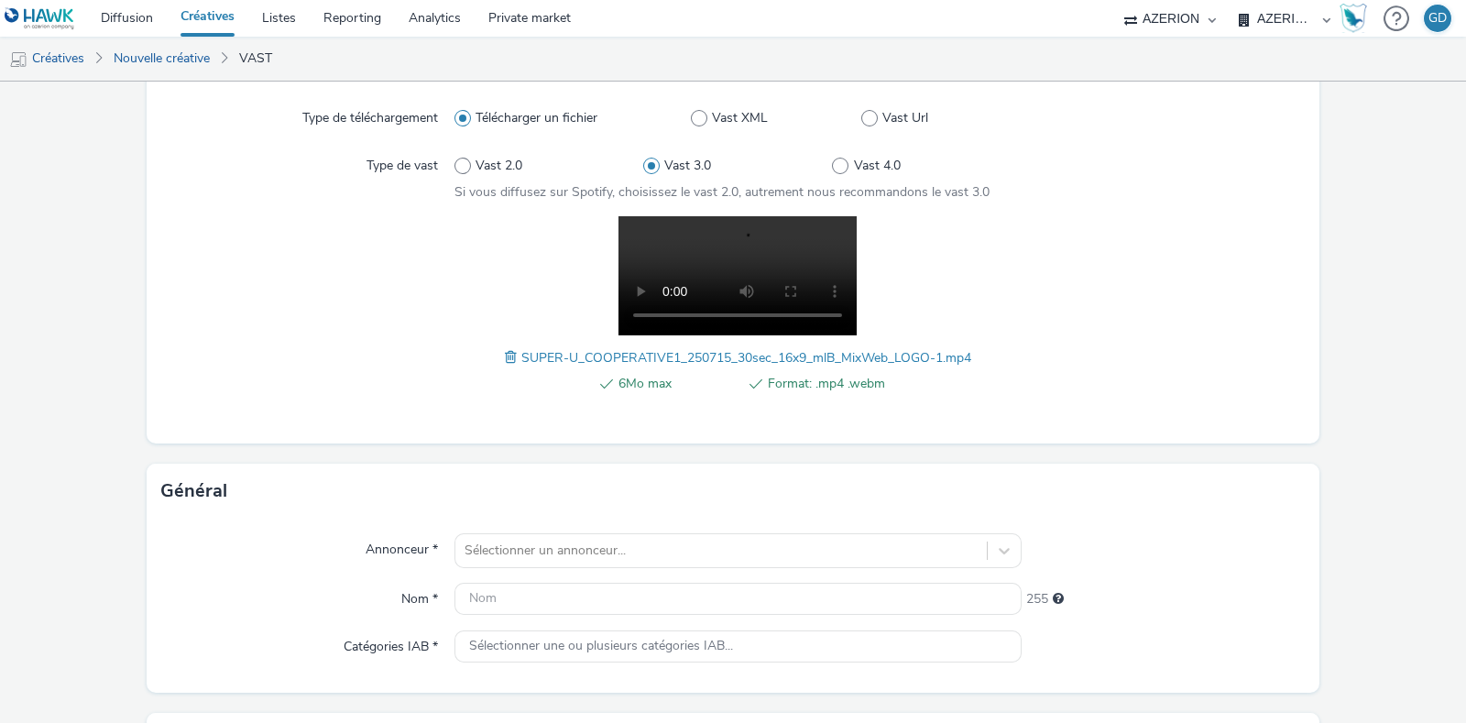
scroll to position [114, 0]
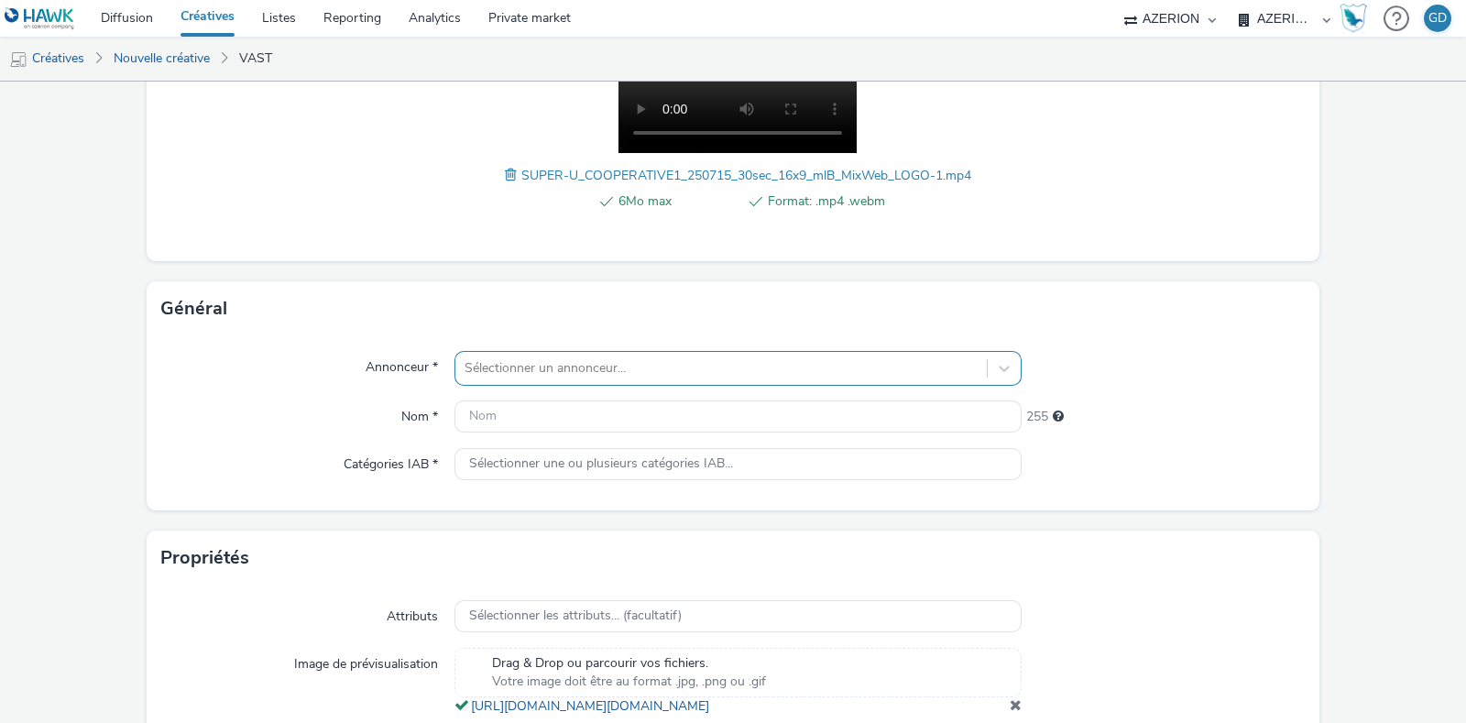
click at [500, 354] on div "Sélectionner un annonceur..." at bounding box center [721, 368] width 532 height 29
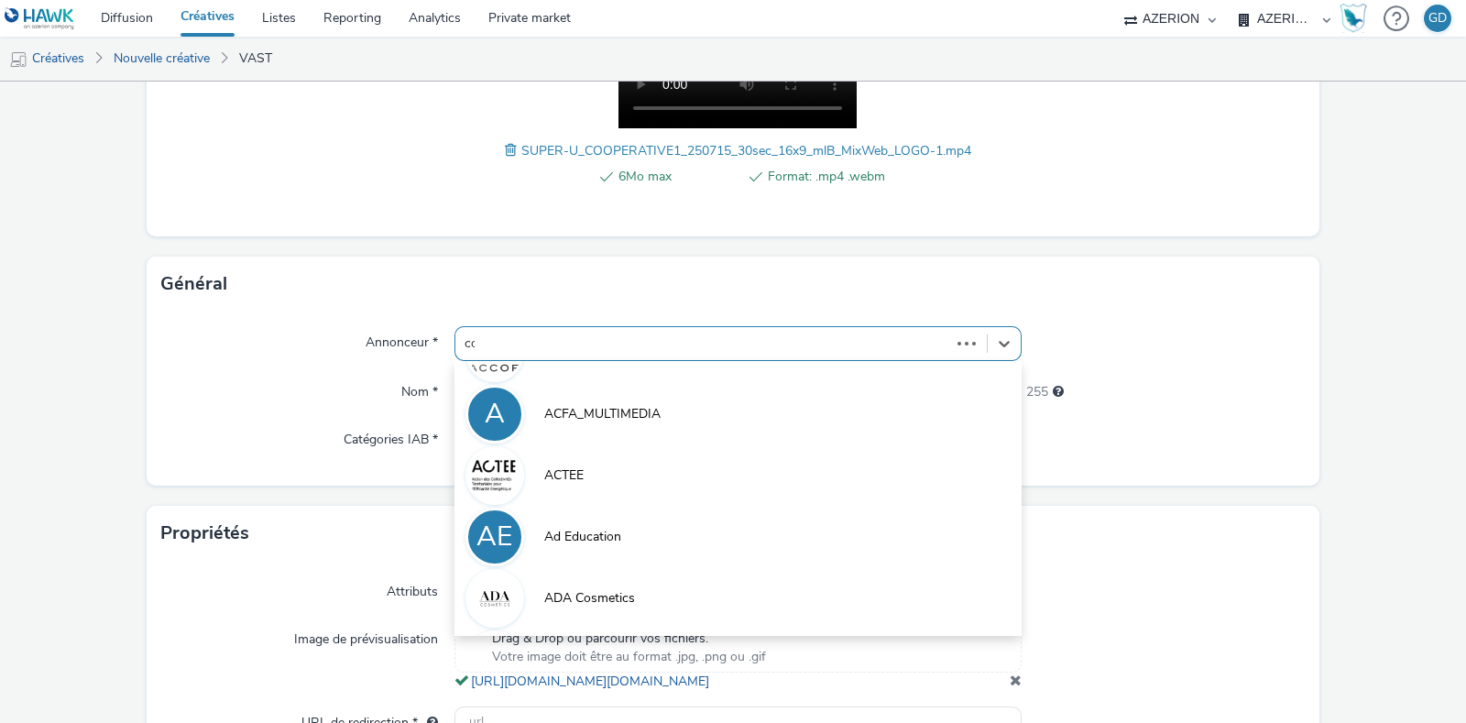
scroll to position [0, 0]
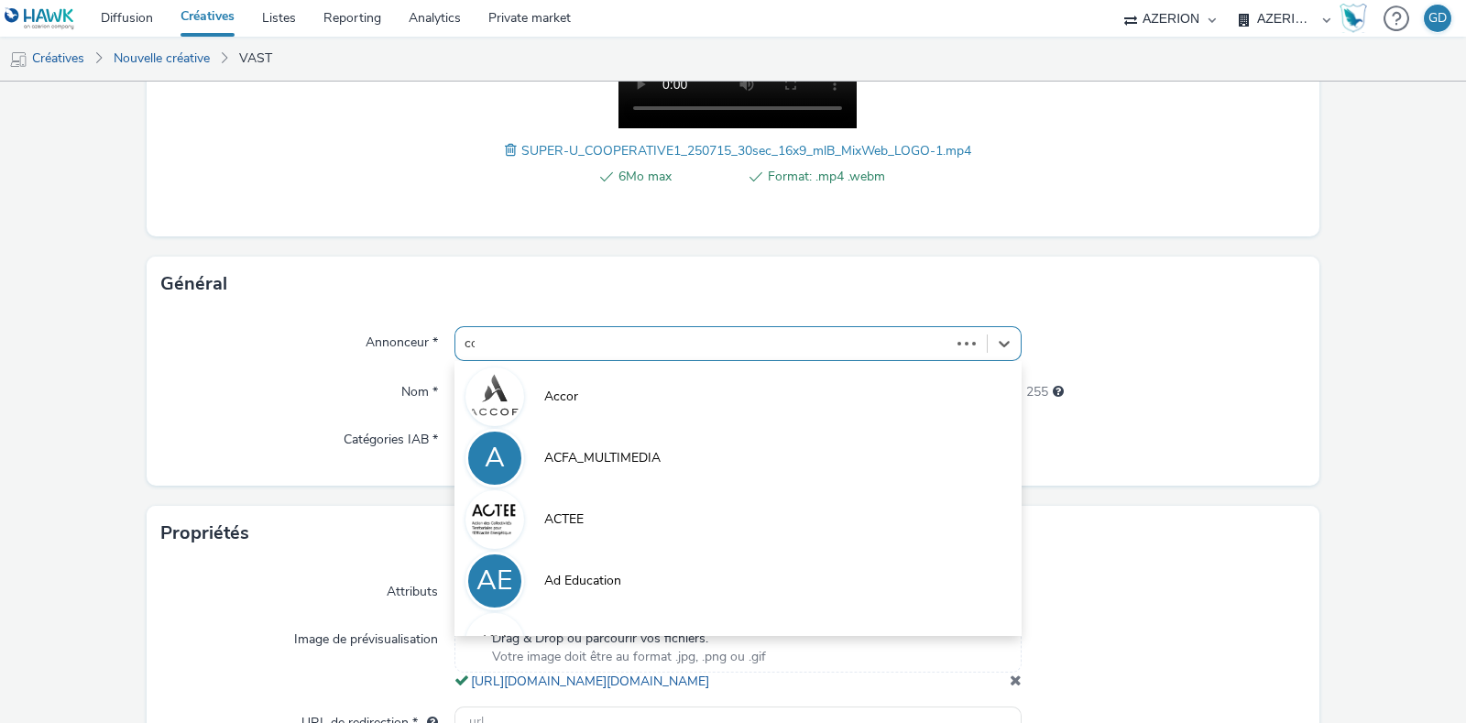
type input "coo"
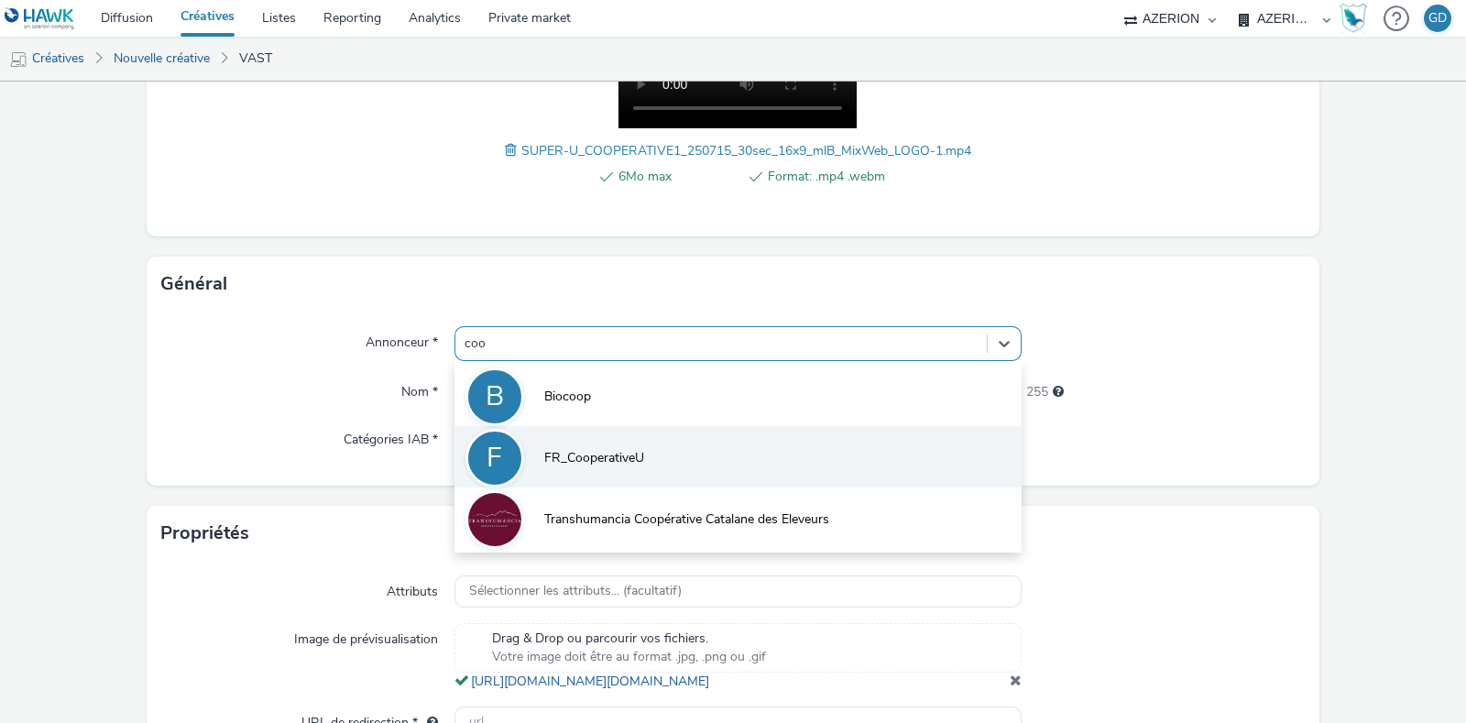
click at [571, 433] on li "F FR_CooperativeU" at bounding box center [738, 456] width 567 height 61
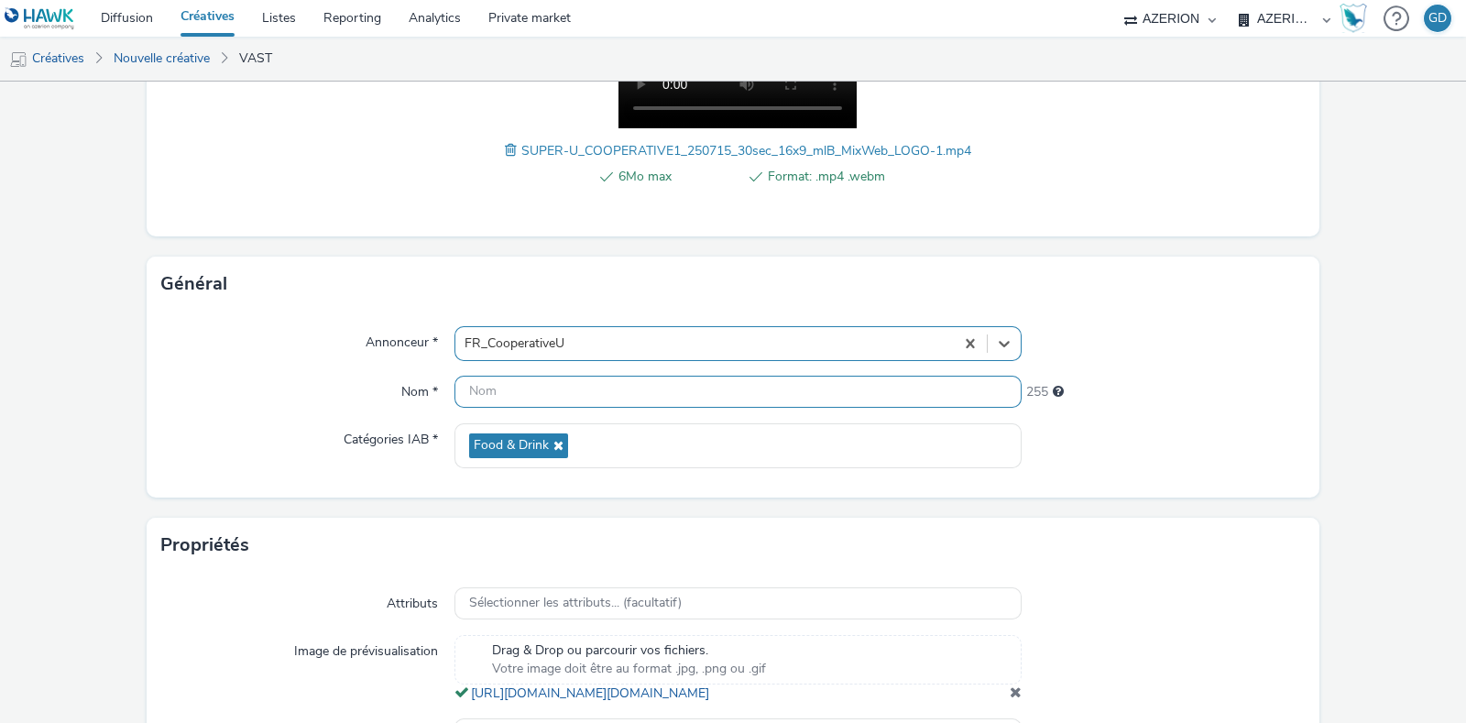
click at [480, 378] on input "text" at bounding box center [738, 392] width 567 height 32
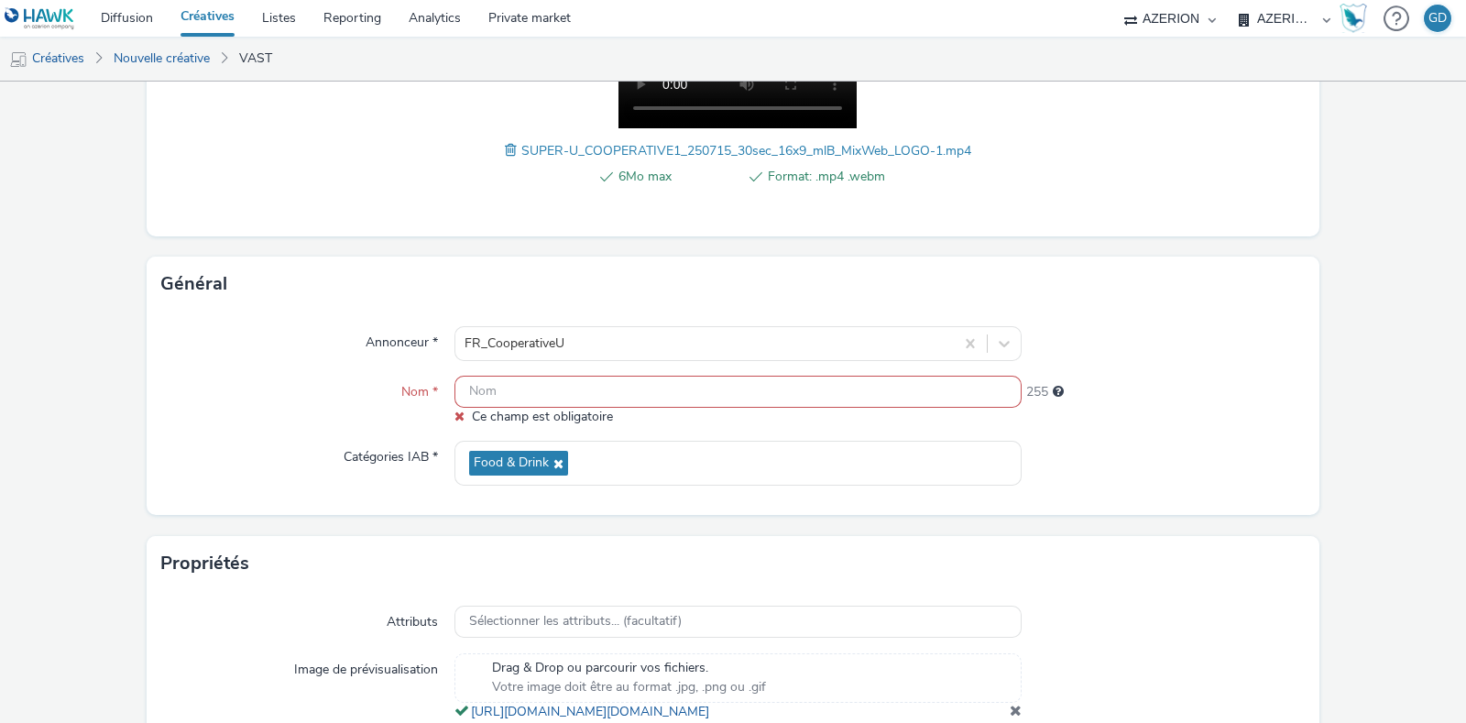
click at [489, 400] on input "text" at bounding box center [738, 392] width 567 height 32
paste input "PreRoll_SU_Vertical_PrixCoutant_AoutSept25"
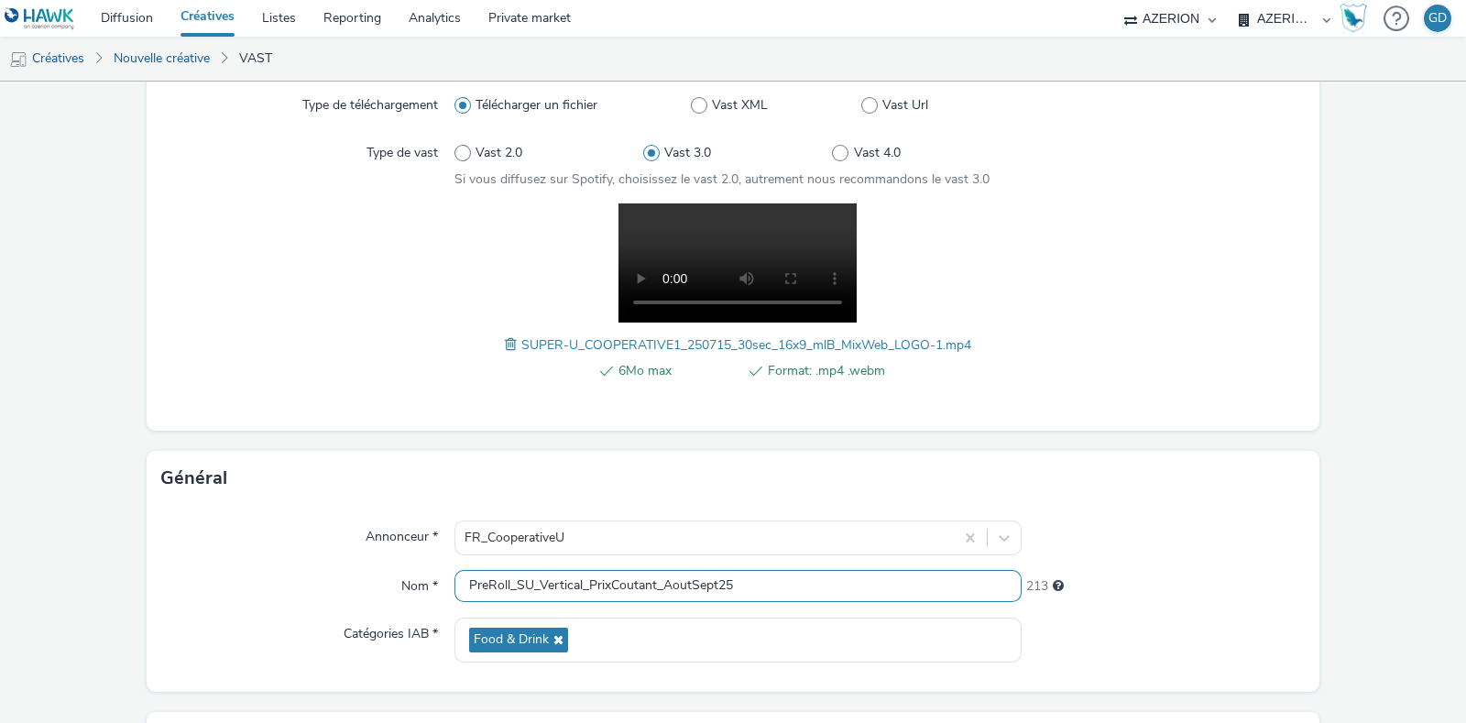
scroll to position [139, 0]
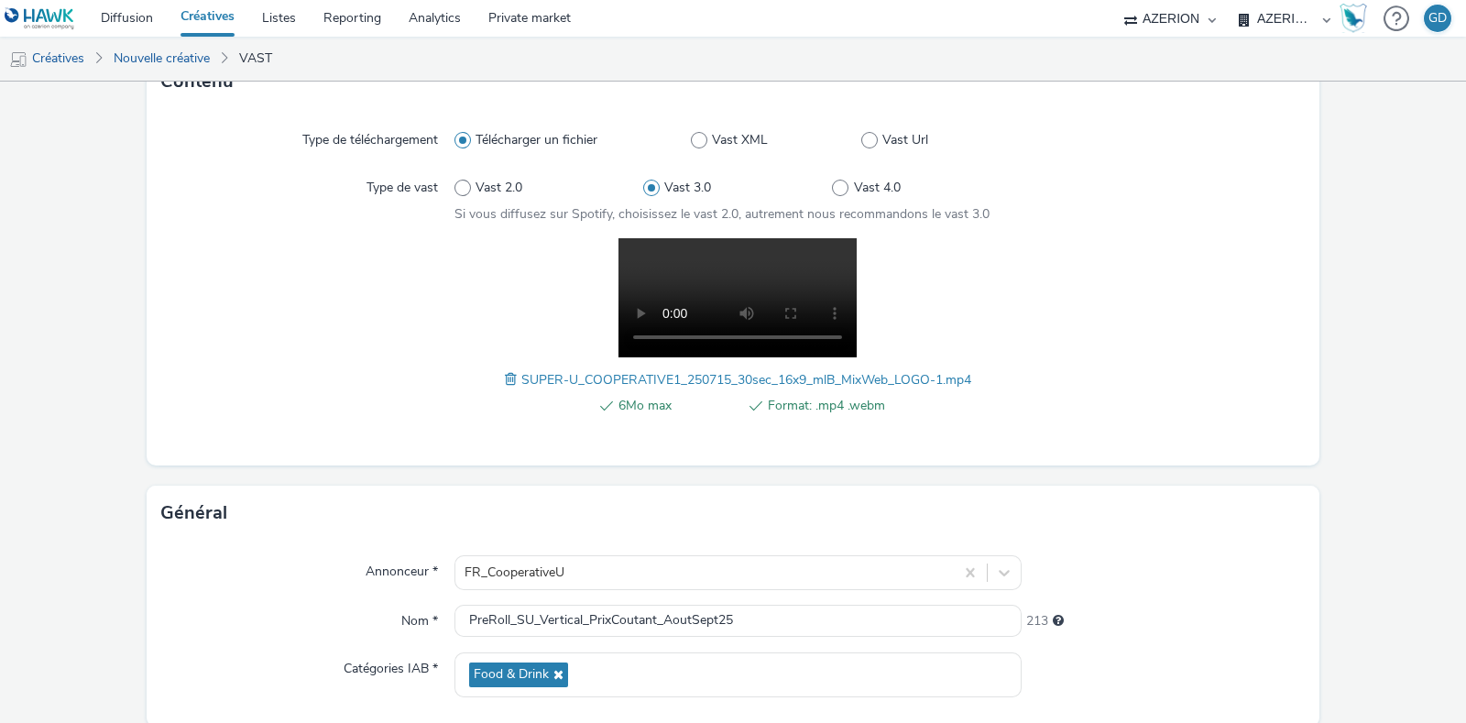
click at [505, 383] on span at bounding box center [513, 379] width 16 height 20
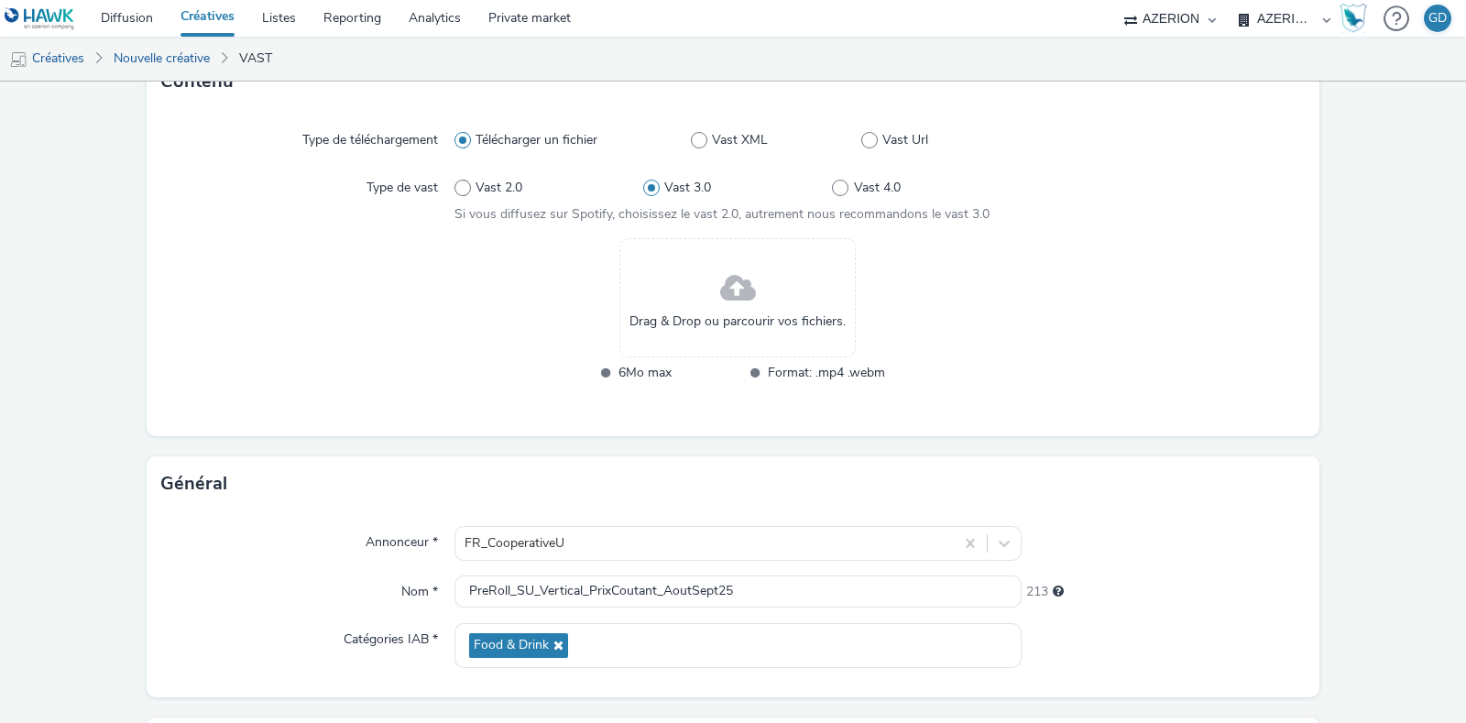
click at [721, 275] on span at bounding box center [738, 289] width 36 height 49
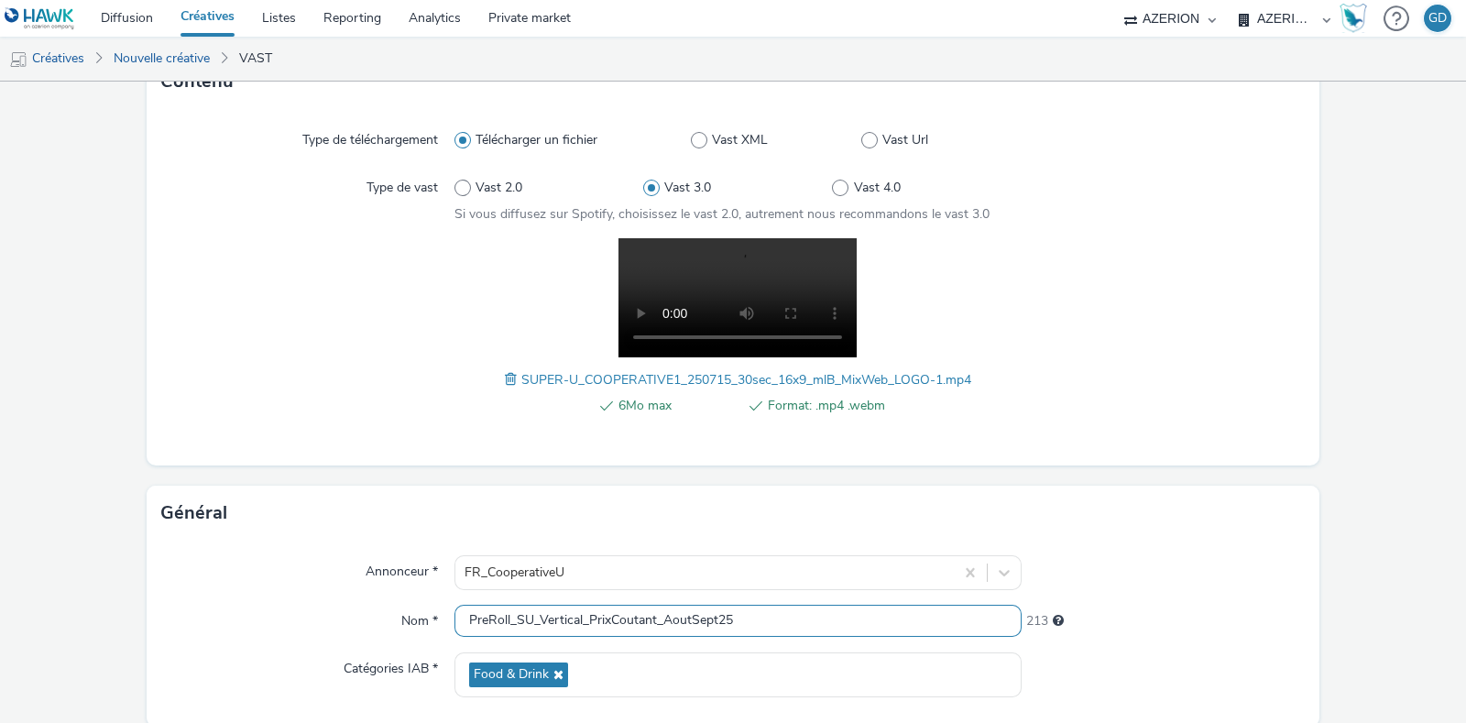
drag, startPoint x: 585, startPoint y: 605, endPoint x: 646, endPoint y: 595, distance: 62.2
click at [646, 595] on div "Annonceur * FR_CooperativeU Nom * PreRoll_SU_Vertical_PrixCoutant_AoutSept25 21…" at bounding box center [733, 634] width 1173 height 186
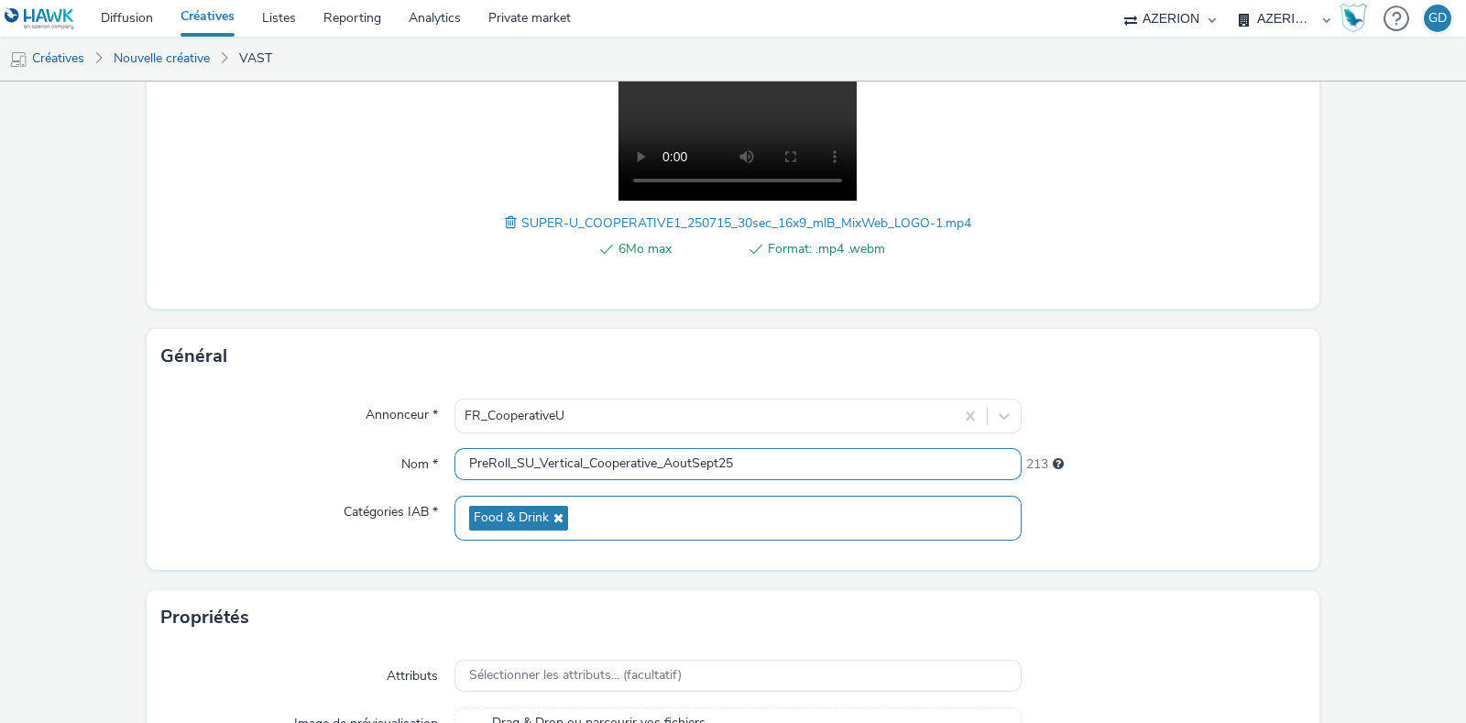
scroll to position [510, 0]
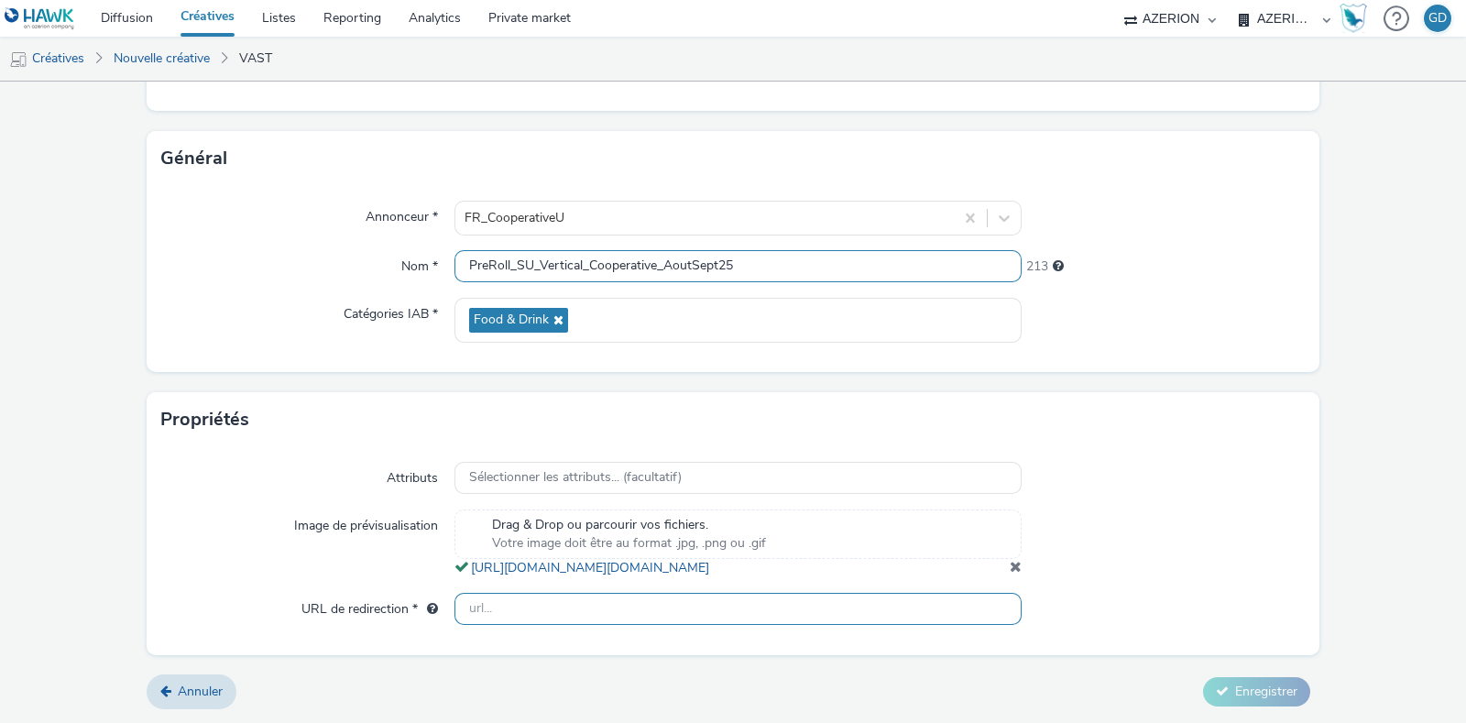
type input "PreRoll_SU_Vertical_Cooperative_AoutSept25"
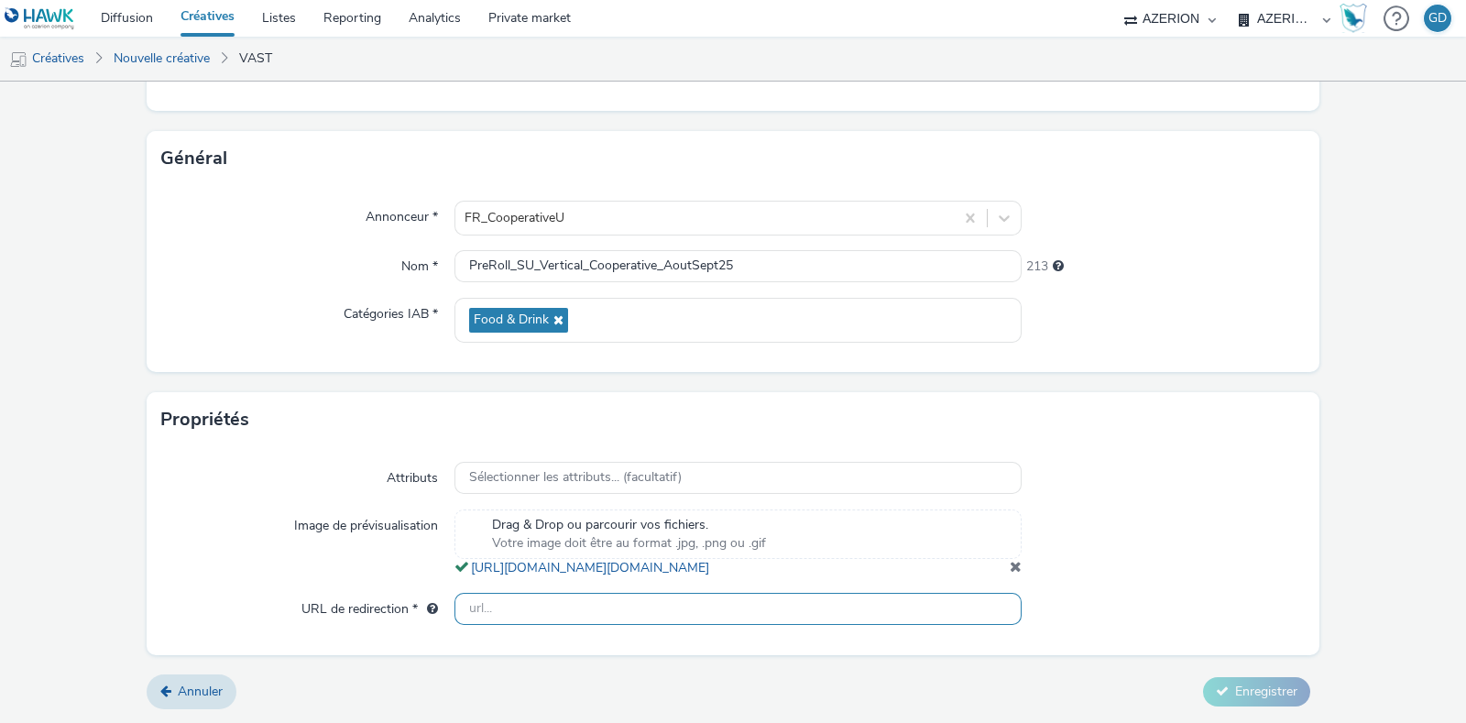
click at [524, 619] on input "text" at bounding box center [738, 609] width 567 height 32
type input "https://www.magasins-u.com"
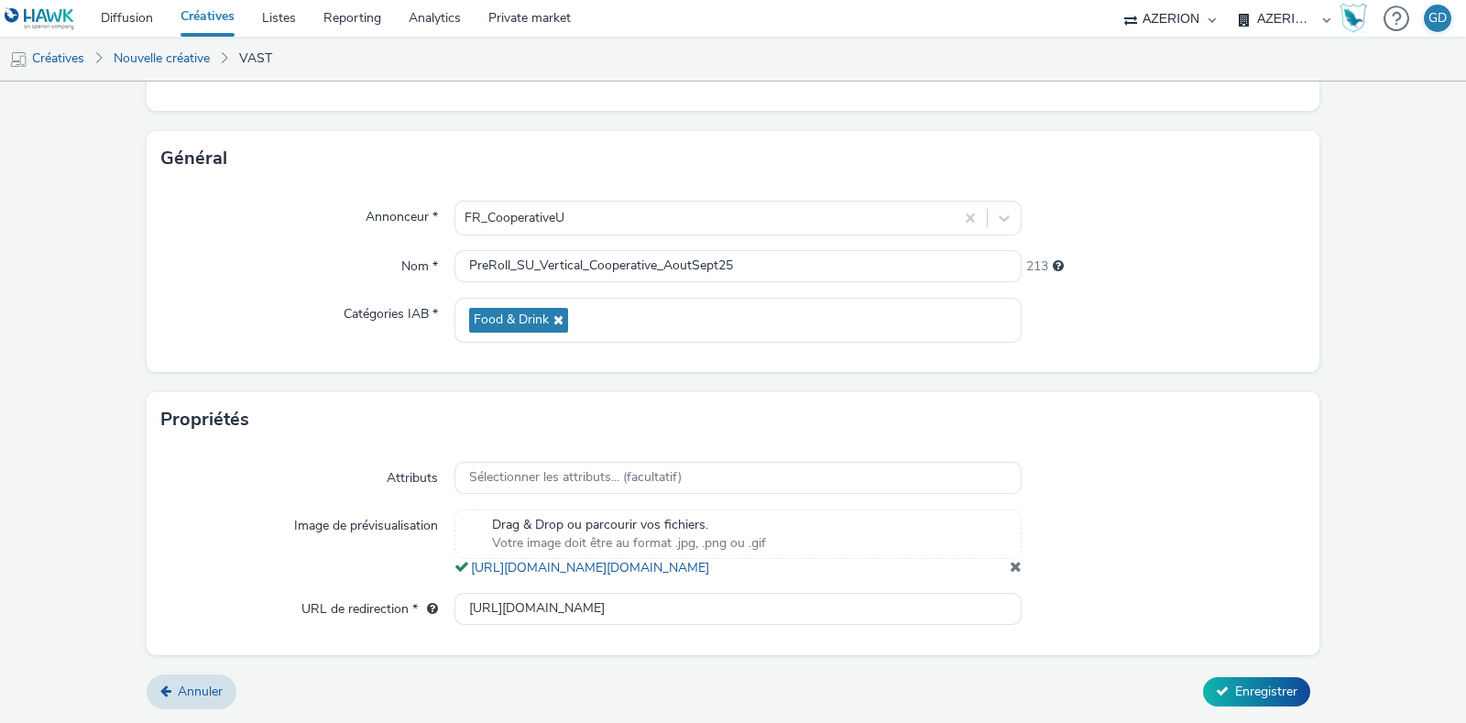
click at [1315, 597] on form "Nouvelle créative Contenu Type de téléchargement Télécharger un fichier Vast XM…" at bounding box center [733, 155] width 1466 height 1135
click at [1240, 703] on button "Enregistrer" at bounding box center [1256, 691] width 107 height 29
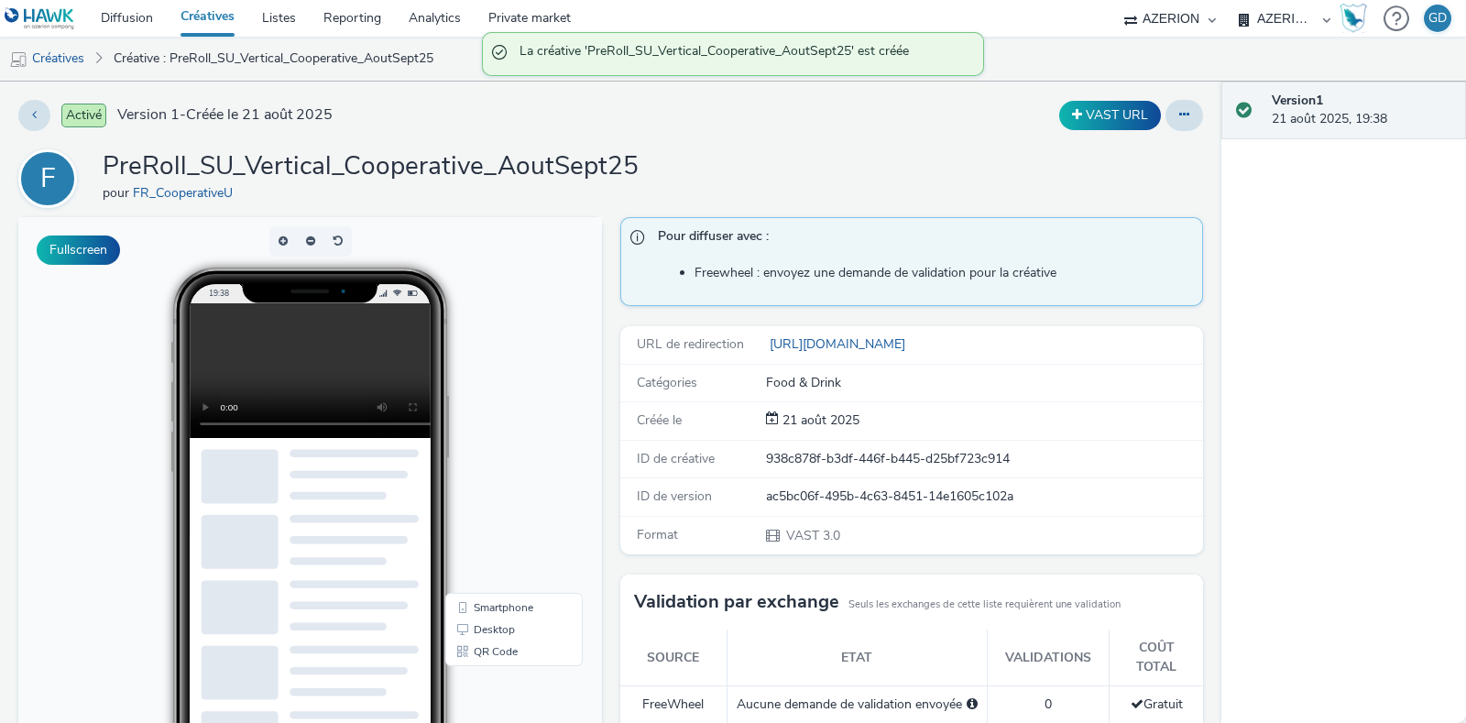
click at [1106, 100] on div "VAST URL" at bounding box center [966, 115] width 474 height 31
click at [1100, 108] on button "VAST URL" at bounding box center [1110, 115] width 102 height 29
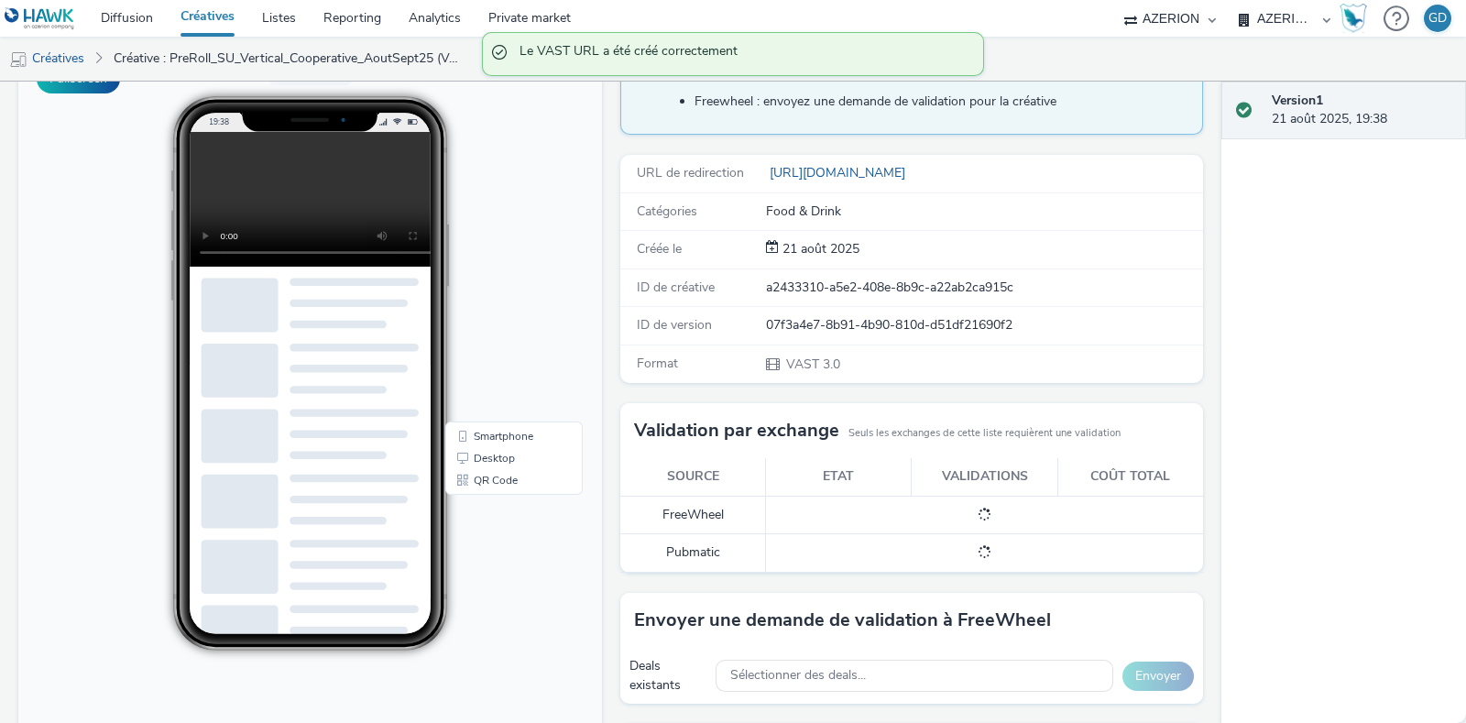
scroll to position [344, 0]
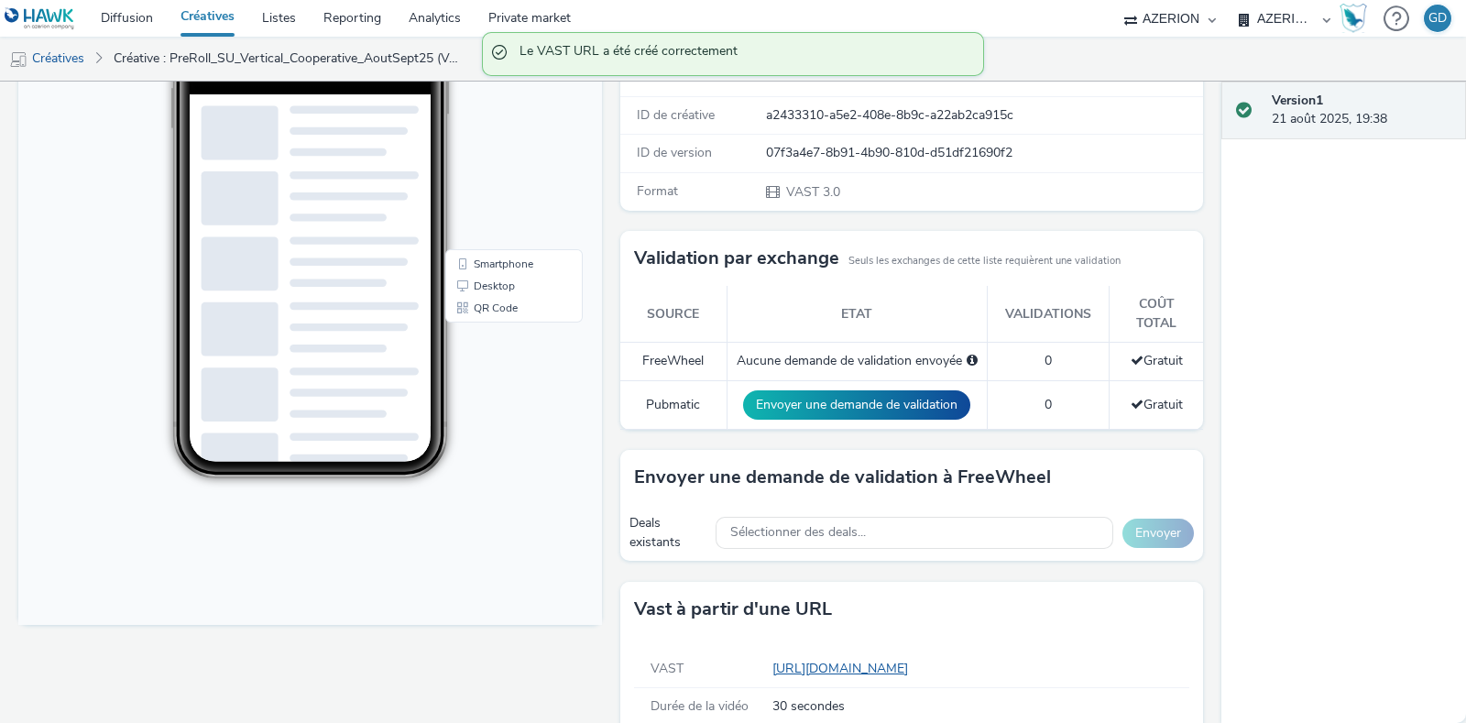
click at [841, 662] on link "https://tabmo-cdn.s3.eu-west-1.amazonaws.com/creatives/vast/audio/clones/ac5bc0…" at bounding box center [844, 668] width 143 height 17
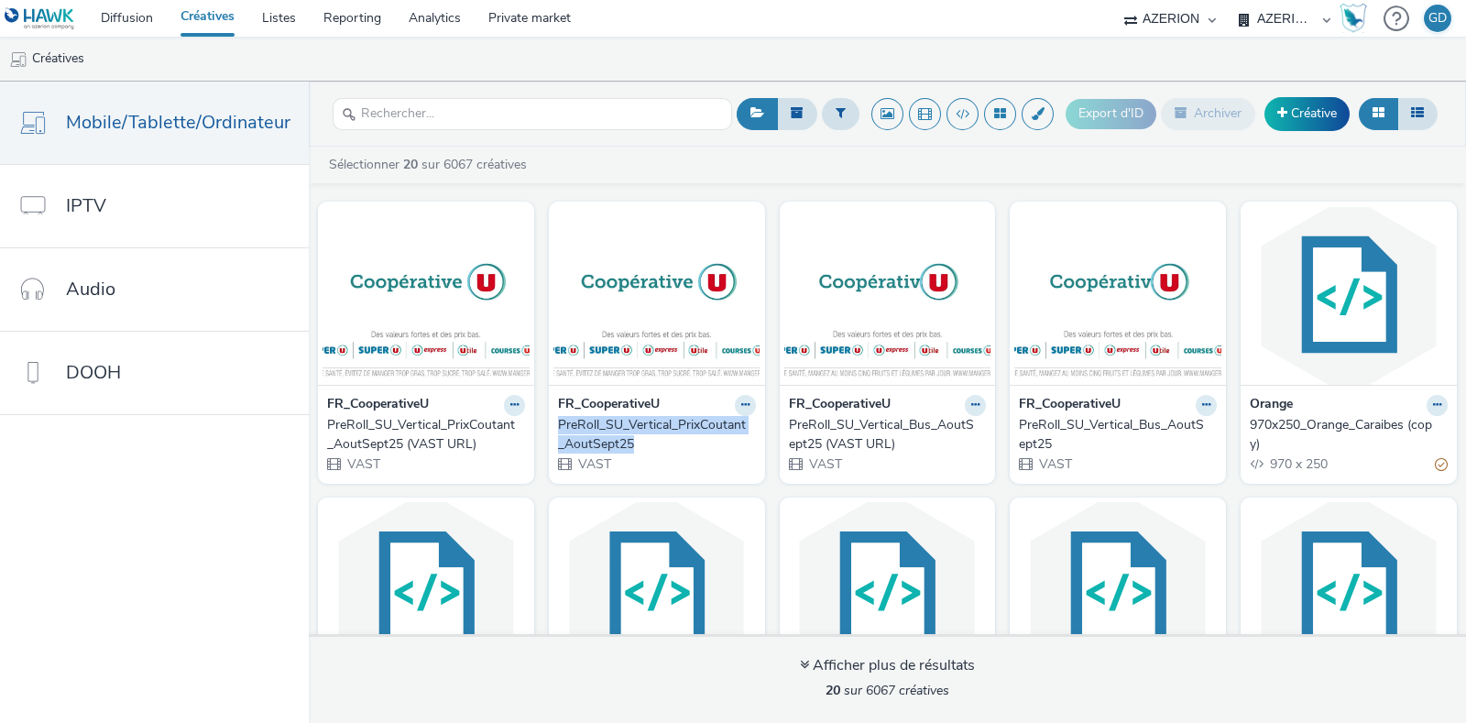
drag, startPoint x: 545, startPoint y: 423, endPoint x: 636, endPoint y: 442, distance: 92.6
click at [636, 442] on div "FR_CooperativeU PreRoll_SU_Vertical_PrixCoutant_AoutSept25 VAST" at bounding box center [657, 434] width 216 height 98
copy div "PreRoll_SU_Vertical_PrixCoutant_AoutSept25"
click at [110, 12] on link "Diffusion" at bounding box center [127, 18] width 80 height 37
